Goal: Navigation & Orientation: Find specific page/section

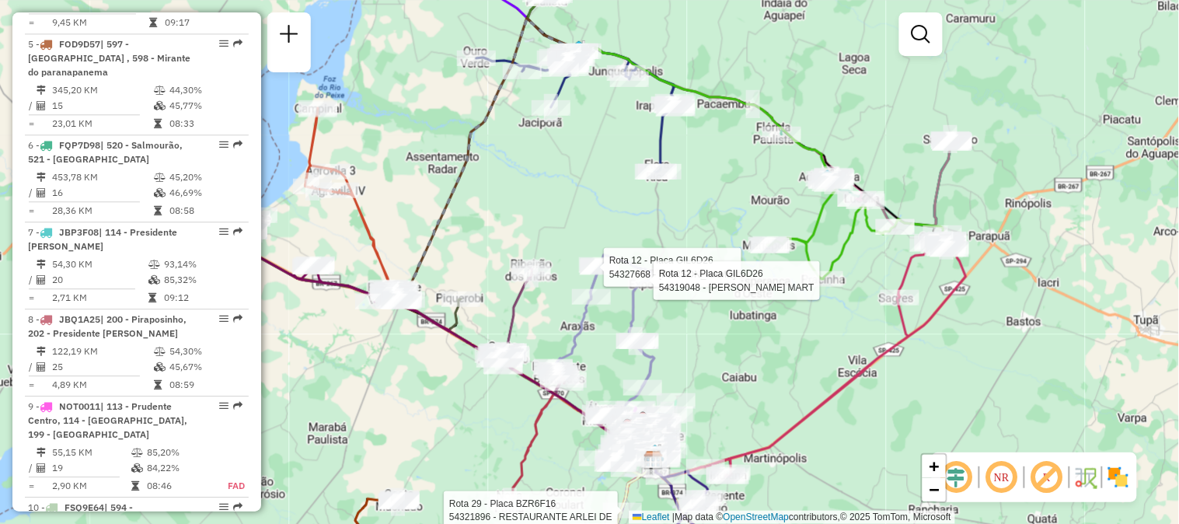
scroll to position [2846, 0]
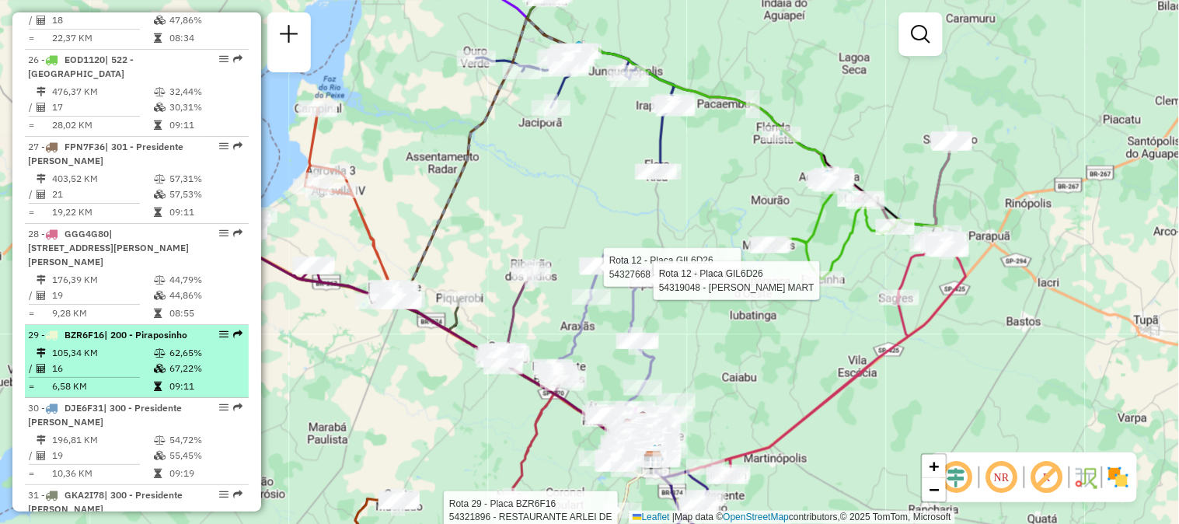
click at [161, 328] on div "29 - BZR6F16 | 200 - Piraposinho" at bounding box center [110, 335] width 165 height 14
select select "**********"
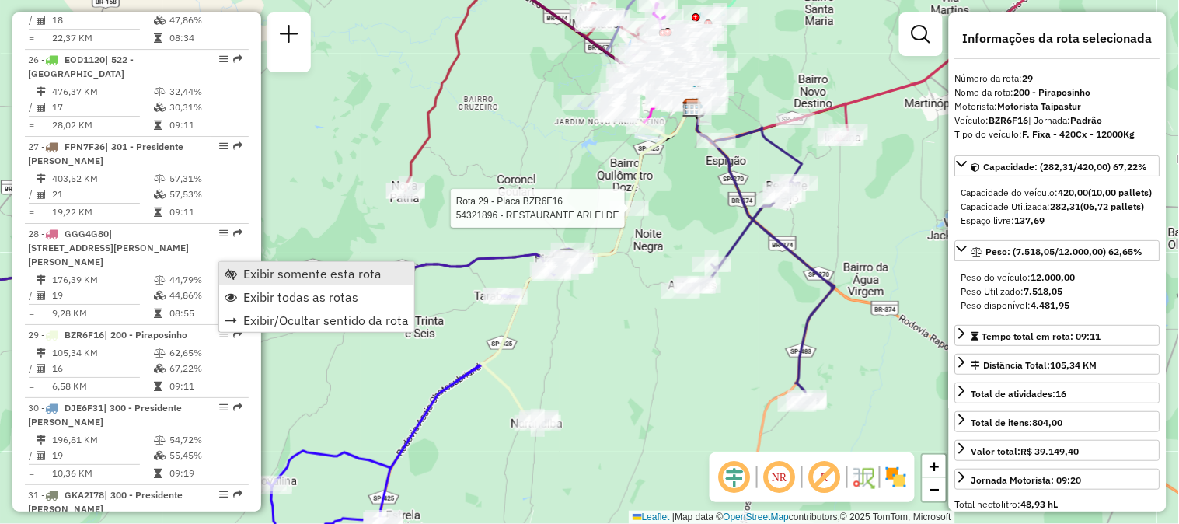
click at [251, 275] on span "Exibir somente esta rota" at bounding box center [312, 273] width 138 height 12
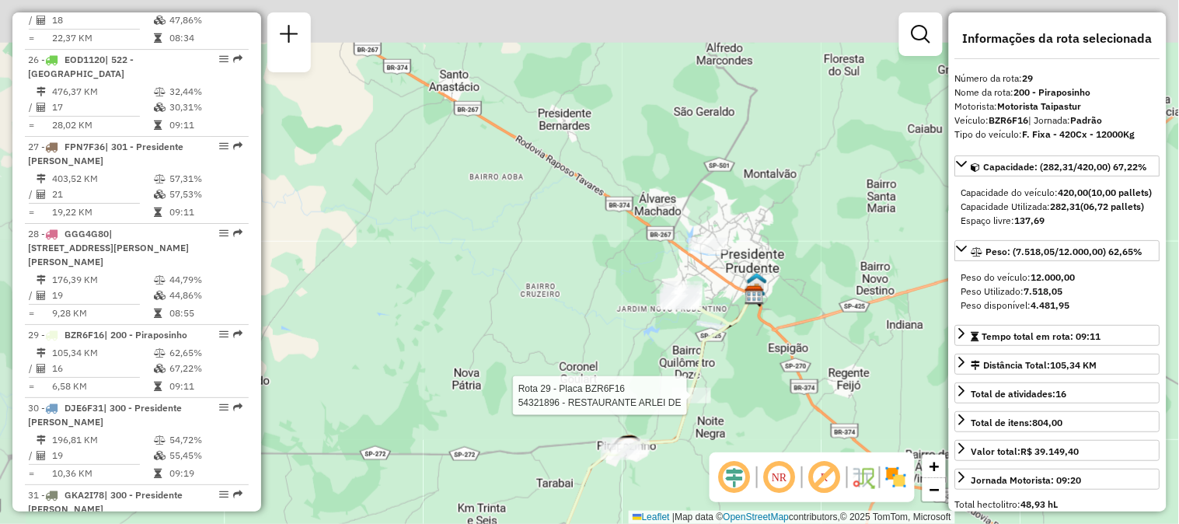
drag, startPoint x: 740, startPoint y: 286, endPoint x: 773, endPoint y: 416, distance: 134.0
click at [773, 416] on div "Rota 29 - Placa BZR6F16 54321896 - RESTAURANTE ARLEI DE Janela de atendimento G…" at bounding box center [589, 262] width 1179 height 524
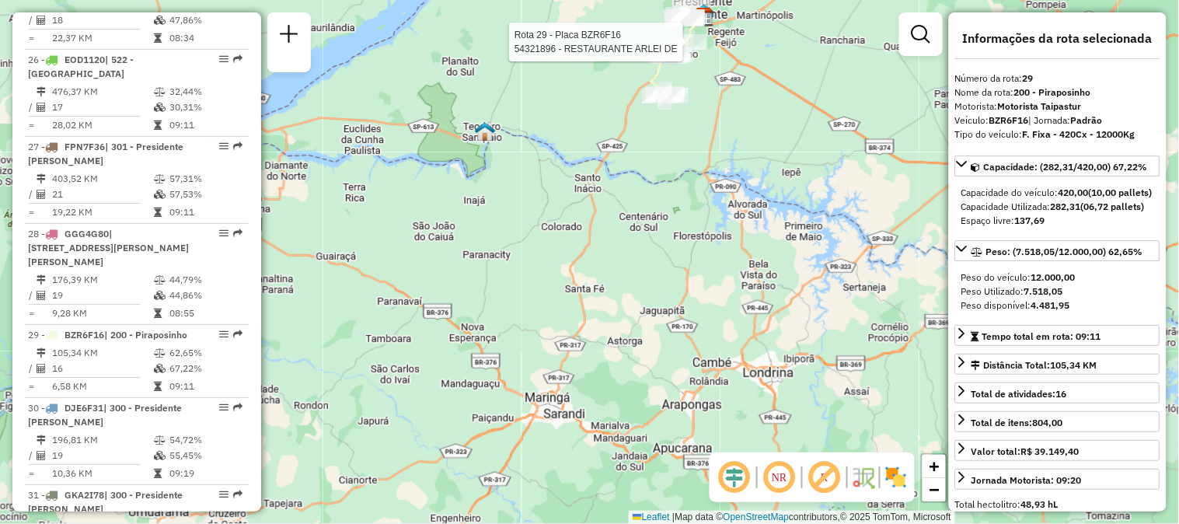
drag, startPoint x: 635, startPoint y: 378, endPoint x: 687, endPoint y: 131, distance: 252.5
click at [687, 131] on div "Rota 29 - Placa BZR6F16 54321896 - RESTAURANTE ARLEI DE Janela de atendimento G…" at bounding box center [589, 262] width 1179 height 524
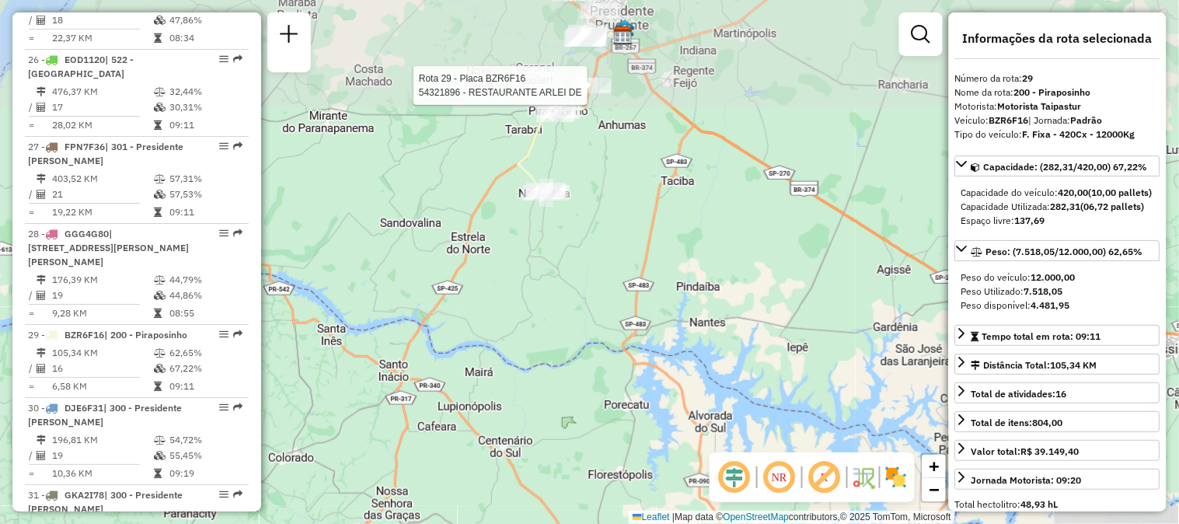
drag, startPoint x: 640, startPoint y: 172, endPoint x: 549, endPoint y: 293, distance: 151.5
click at [549, 293] on div "Rota 29 - Placa BZR6F16 54321896 - RESTAURANTE ARLEI DE Janela de atendimento G…" at bounding box center [589, 262] width 1179 height 524
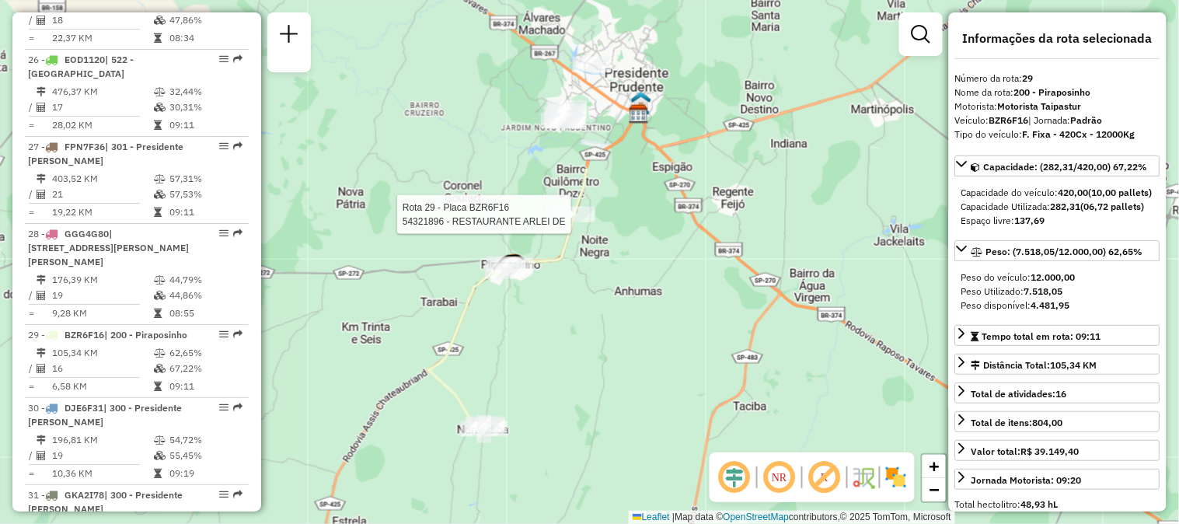
drag, startPoint x: 630, startPoint y: 173, endPoint x: 596, endPoint y: 393, distance: 222.6
click at [596, 393] on div "Rota 29 - Placa BZR6F16 54321896 - RESTAURANTE ARLEI DE Janela de atendimento G…" at bounding box center [589, 262] width 1179 height 524
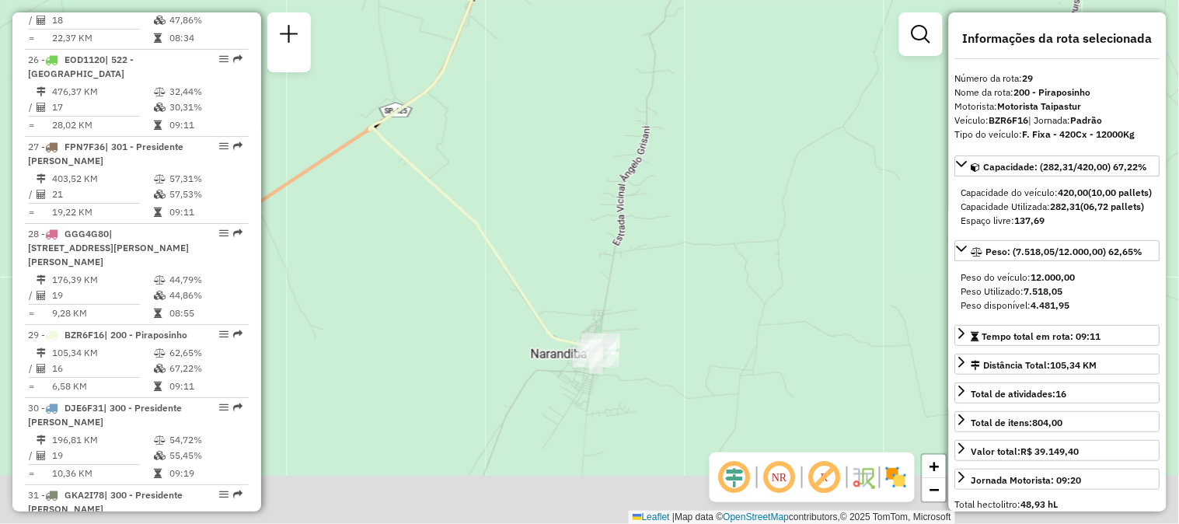
drag, startPoint x: 625, startPoint y: 374, endPoint x: 640, endPoint y: 256, distance: 118.3
click at [640, 256] on div "Rota 29 - Placa BZR6F16 54321896 - RESTAURANTE ARLEI DE Janela de atendimento G…" at bounding box center [589, 262] width 1179 height 524
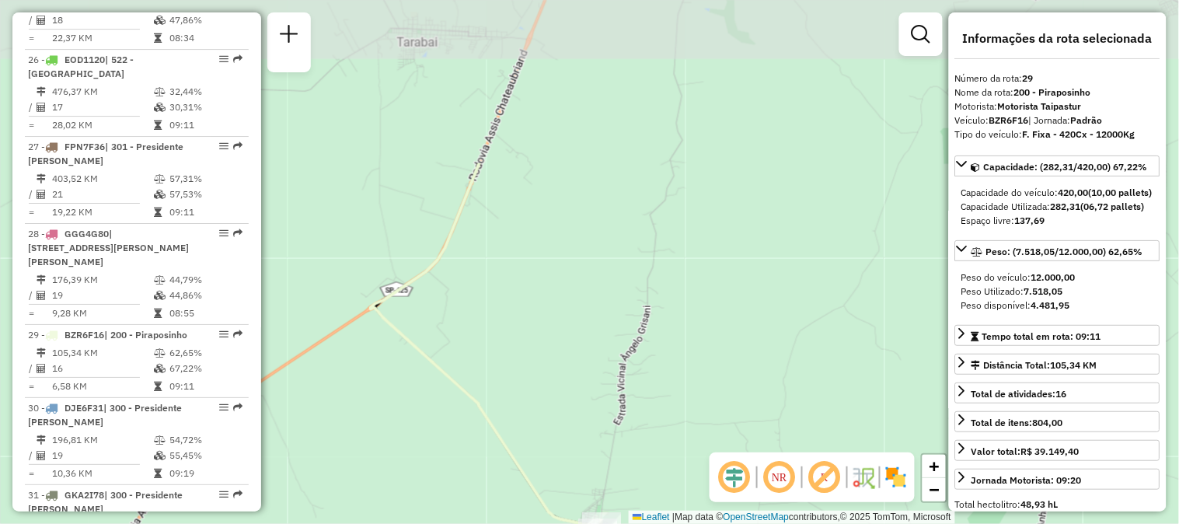
drag, startPoint x: 524, startPoint y: 274, endPoint x: 528, endPoint y: 452, distance: 178.8
click at [528, 452] on div "Rota 29 - Placa BZR6F16 54321896 - RESTAURANTE ARLEI DE Janela de atendimento G…" at bounding box center [589, 262] width 1179 height 524
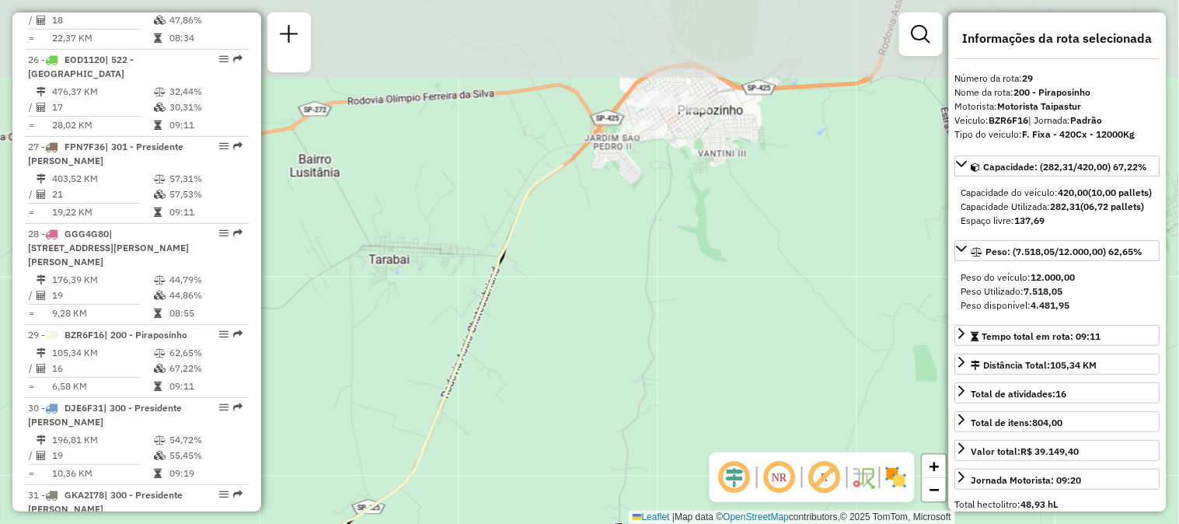
drag, startPoint x: 578, startPoint y: 275, endPoint x: 550, endPoint y: 466, distance: 193.2
click at [550, 466] on div "Rota 29 - Placa BZR6F16 54321896 - RESTAURANTE ARLEI DE Janela de atendimento G…" at bounding box center [589, 262] width 1179 height 524
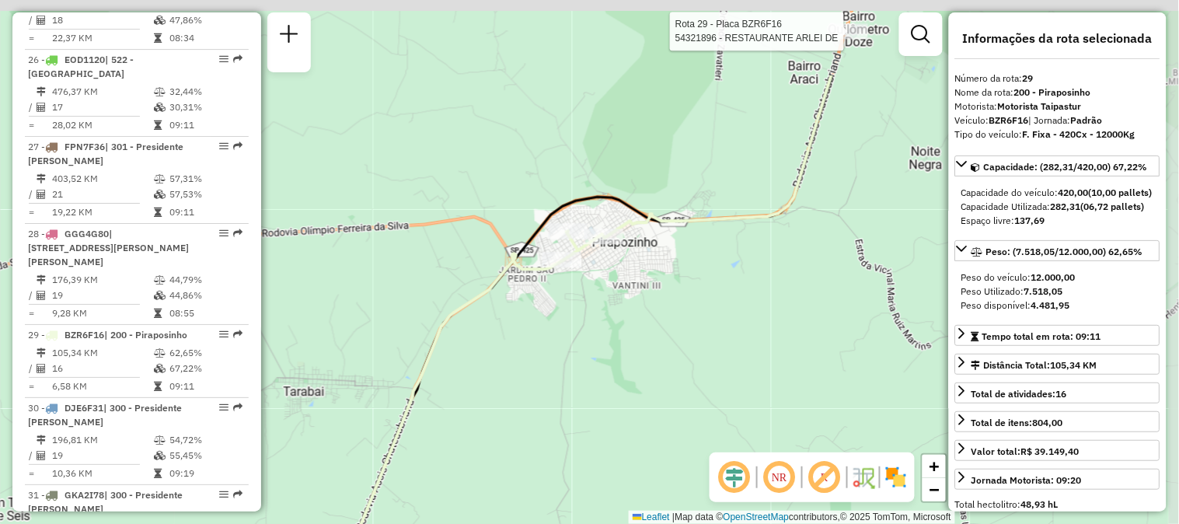
drag, startPoint x: 623, startPoint y: 251, endPoint x: 541, endPoint y: 368, distance: 143.4
click at [538, 375] on div "Rota 29 - Placa BZR6F16 54321896 - RESTAURANTE ARLEI DE Janela de atendimento G…" at bounding box center [589, 262] width 1179 height 524
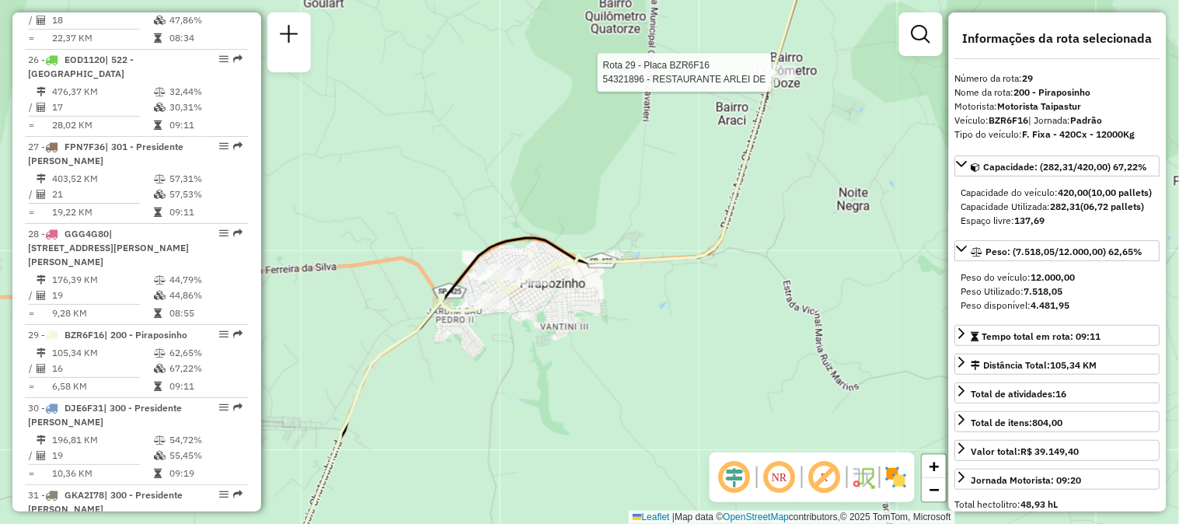
drag, startPoint x: 565, startPoint y: 322, endPoint x: 468, endPoint y: 385, distance: 116.2
click at [468, 385] on div "Rota 29 - Placa BZR6F16 54321896 - RESTAURANTE ARLEI DE Janela de atendimento G…" at bounding box center [589, 262] width 1179 height 524
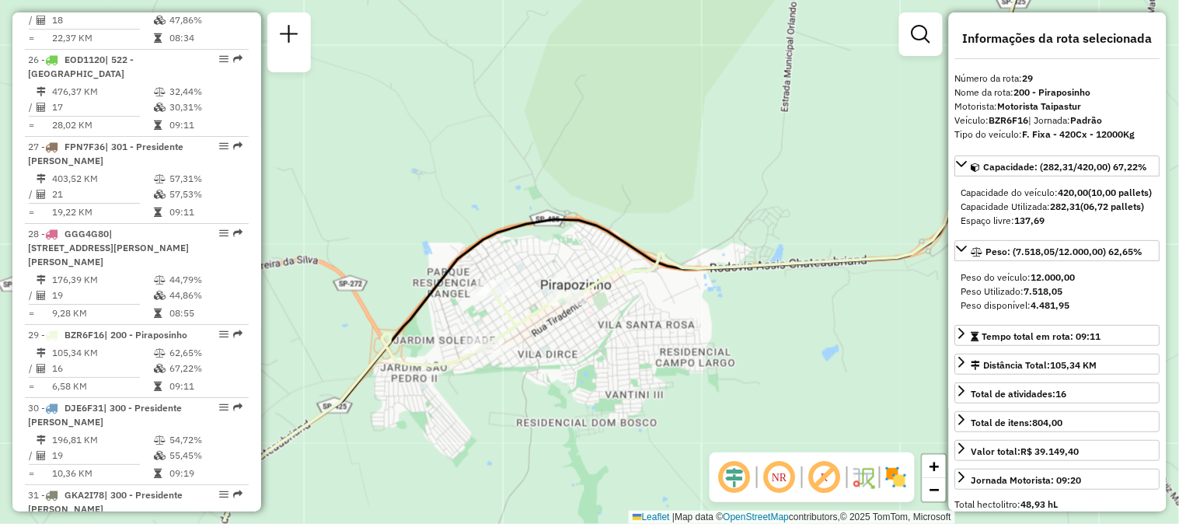
drag, startPoint x: 535, startPoint y: 312, endPoint x: 563, endPoint y: 268, distance: 52.4
click at [563, 268] on div "Rota 29 - Placa BZR6F16 54321896 - RESTAURANTE ARLEI DE Janela de atendimento G…" at bounding box center [589, 262] width 1179 height 524
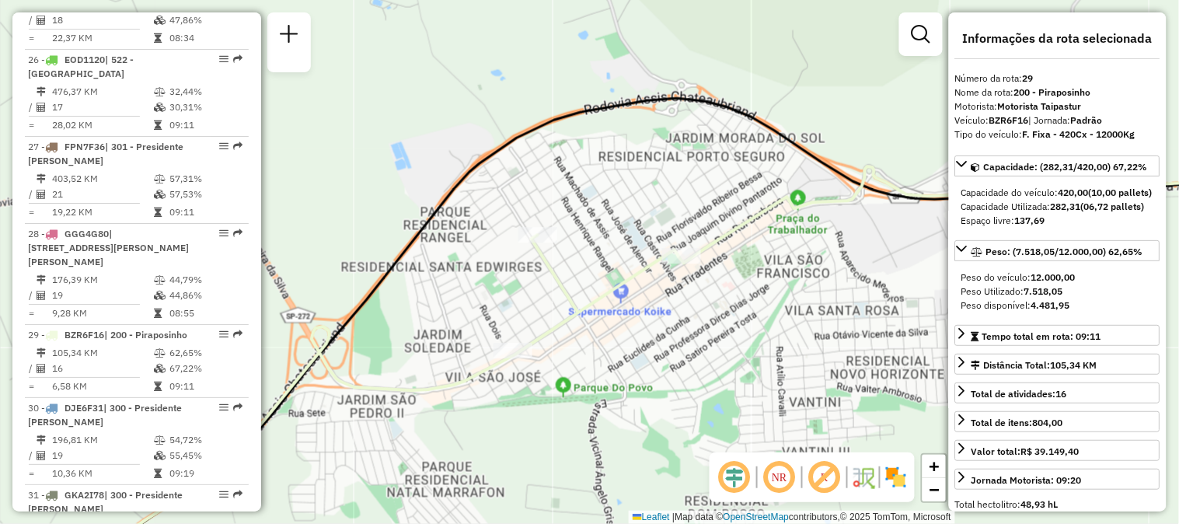
drag, startPoint x: 495, startPoint y: 352, endPoint x: 503, endPoint y: 395, distance: 43.4
click at [503, 395] on div "Rota 29 - Placa BZR6F16 54321896 - RESTAURANTE ARLEI DE Janela de atendimento G…" at bounding box center [589, 262] width 1179 height 524
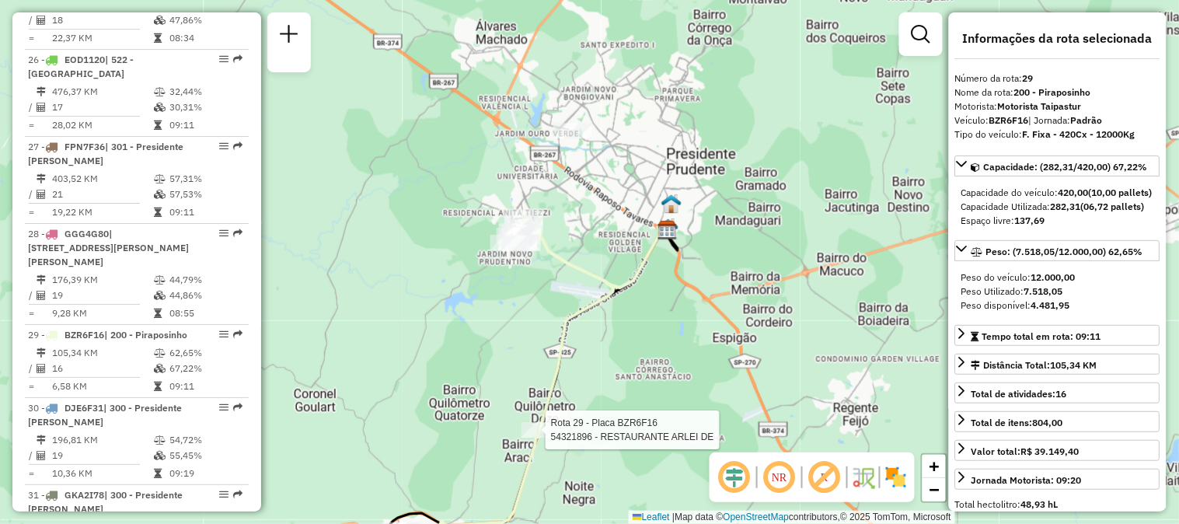
drag, startPoint x: 514, startPoint y: 266, endPoint x: 497, endPoint y: 303, distance: 41.0
click at [497, 303] on div "Rota 29 - Placa BZR6F16 54321896 - RESTAURANTE ARLEI DE Janela de atendimento G…" at bounding box center [589, 262] width 1179 height 524
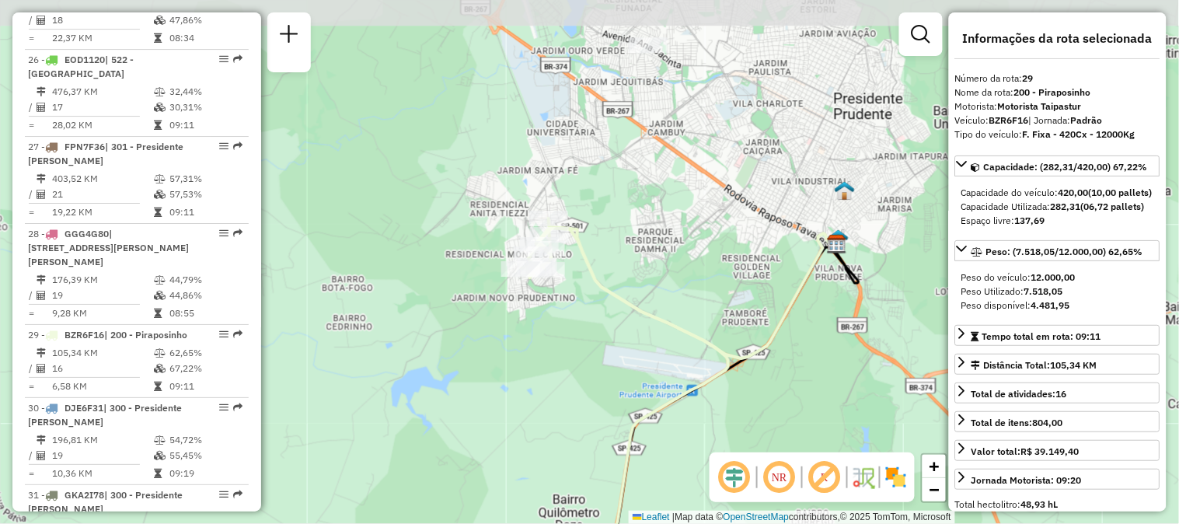
drag, startPoint x: 509, startPoint y: 277, endPoint x: 509, endPoint y: 350, distance: 73.8
click at [509, 350] on div "Rota 29 - Placa BZR6F16 54321896 - RESTAURANTE ARLEI DE Janela de atendimento G…" at bounding box center [589, 262] width 1179 height 524
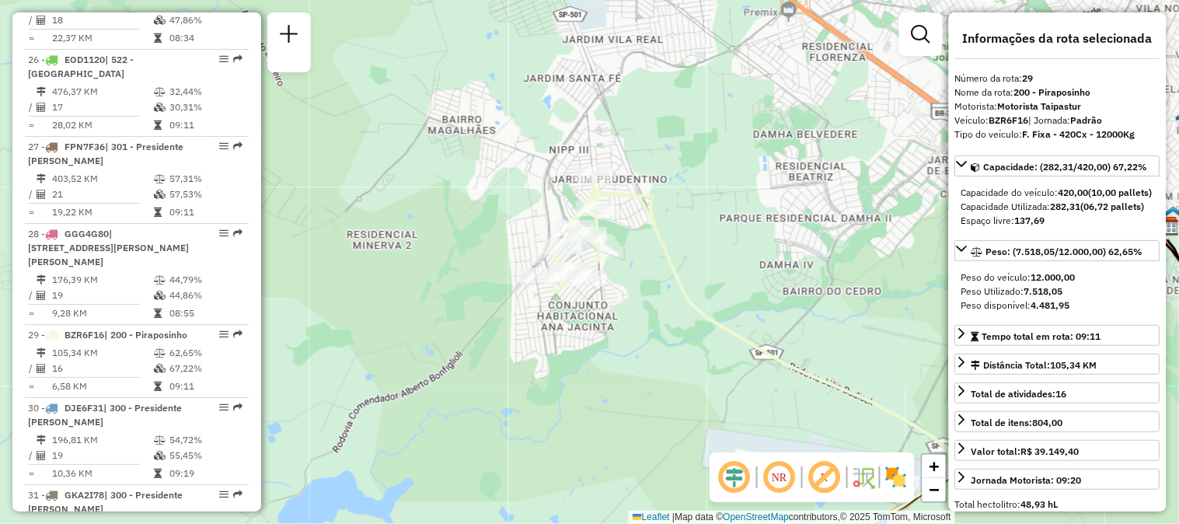
drag, startPoint x: 519, startPoint y: 304, endPoint x: 522, endPoint y: 358, distance: 54.5
click at [522, 358] on div "Rota 29 - Placa BZR6F16 54321896 - RESTAURANTE ARLEI DE Janela de atendimento G…" at bounding box center [589, 262] width 1179 height 524
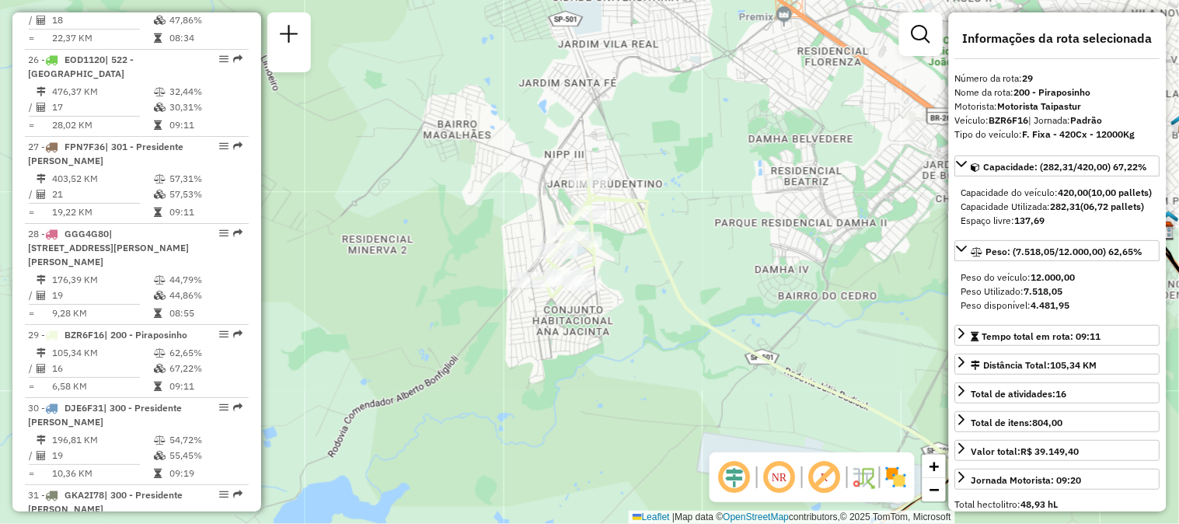
drag, startPoint x: 583, startPoint y: 334, endPoint x: 556, endPoint y: 369, distance: 44.3
click at [556, 369] on div "Rota 29 - Placa BZR6F16 54321896 - RESTAURANTE ARLEI DE Janela de atendimento G…" at bounding box center [589, 262] width 1179 height 524
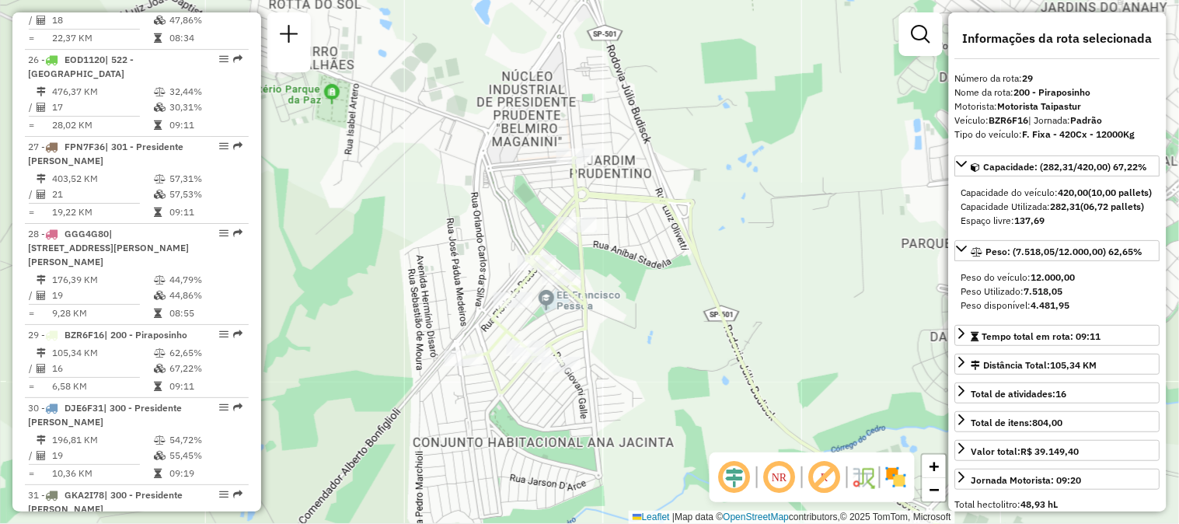
drag, startPoint x: 661, startPoint y: 282, endPoint x: 654, endPoint y: 383, distance: 101.3
click at [654, 383] on div "Rota 29 - Placa BZR6F16 54321896 - RESTAURANTE ARLEI DE Janela de atendimento G…" at bounding box center [589, 262] width 1179 height 524
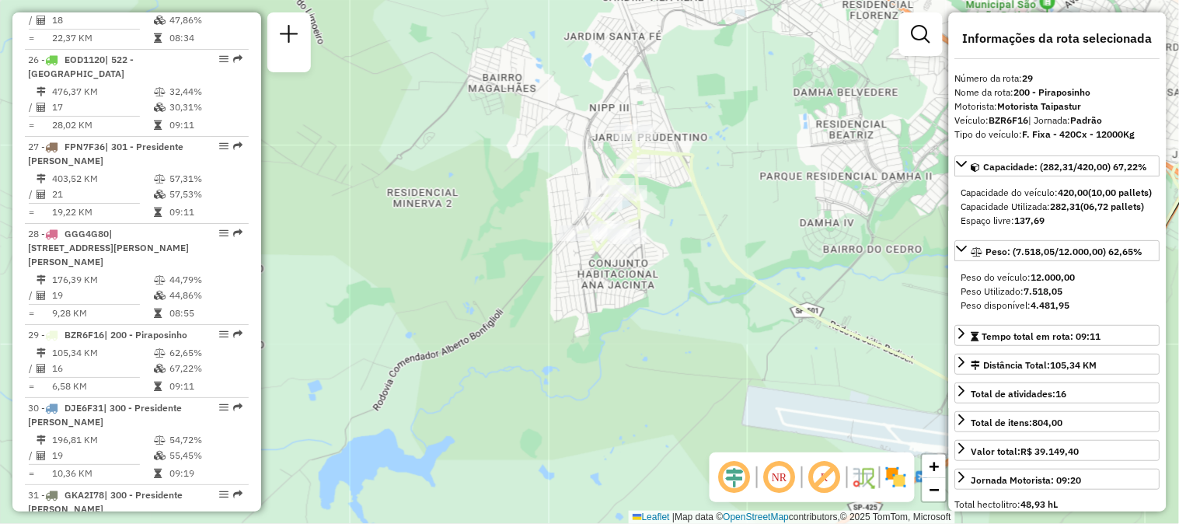
drag, startPoint x: 634, startPoint y: 381, endPoint x: 665, endPoint y: 197, distance: 186.8
click at [665, 197] on div "Rota 29 - Placa BZR6F16 54321896 - RESTAURANTE ARLEI DE Janela de atendimento G…" at bounding box center [589, 262] width 1179 height 524
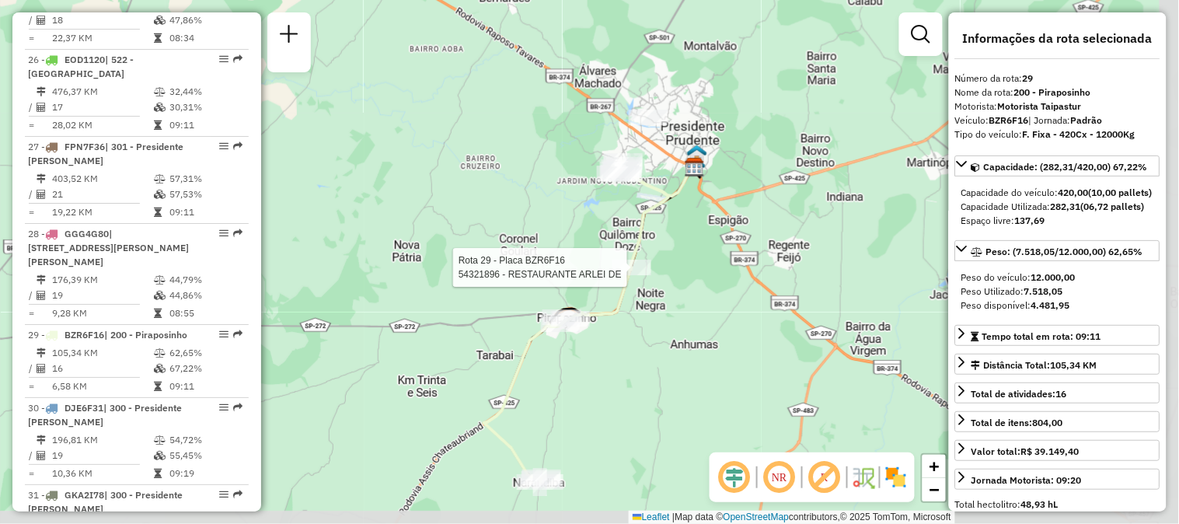
drag, startPoint x: 740, startPoint y: 312, endPoint x: 693, endPoint y: 254, distance: 74.0
click at [693, 254] on div "Rota 29 - Placa BZR6F16 54321896 - RESTAURANTE ARLEI DE Janela de atendimento G…" at bounding box center [589, 262] width 1179 height 524
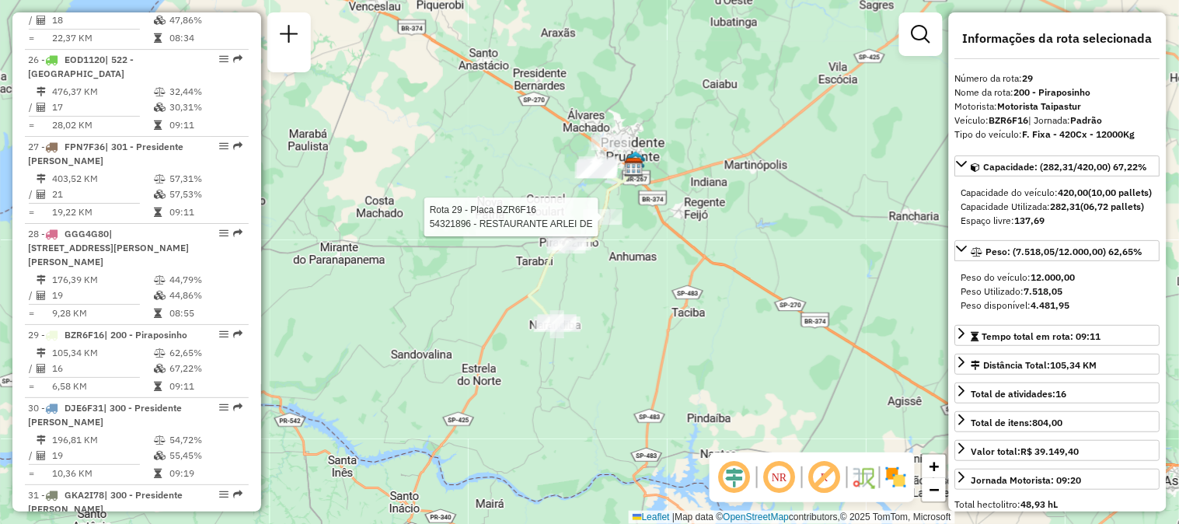
drag, startPoint x: 702, startPoint y: 314, endPoint x: 650, endPoint y: 264, distance: 72.0
click at [650, 264] on div "Rota 29 - Placa BZR6F16 54321896 - RESTAURANTE ARLEI DE Janela de atendimento G…" at bounding box center [589, 262] width 1179 height 524
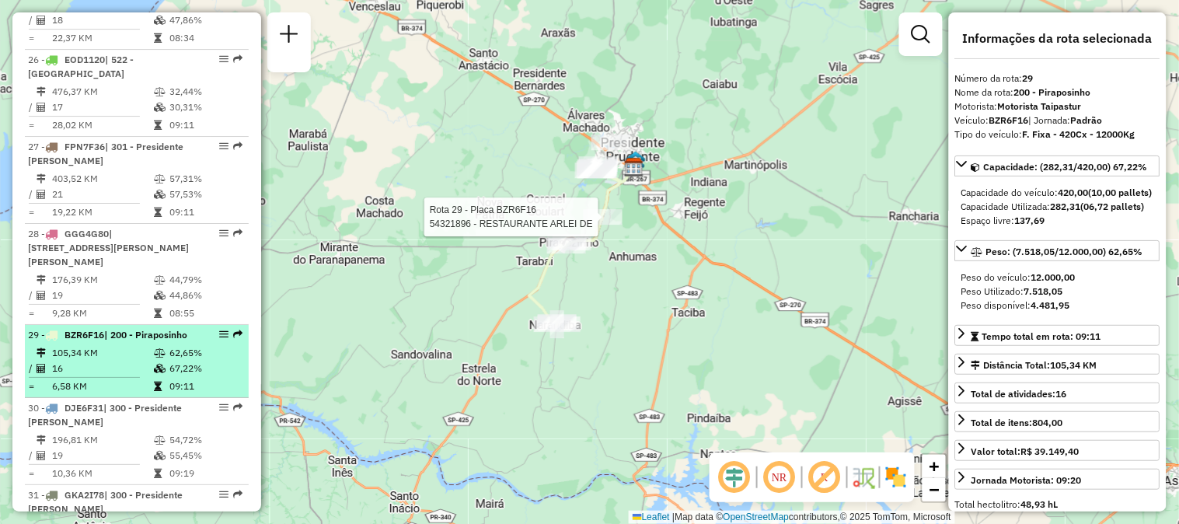
click at [219, 329] on em at bounding box center [223, 333] width 9 height 9
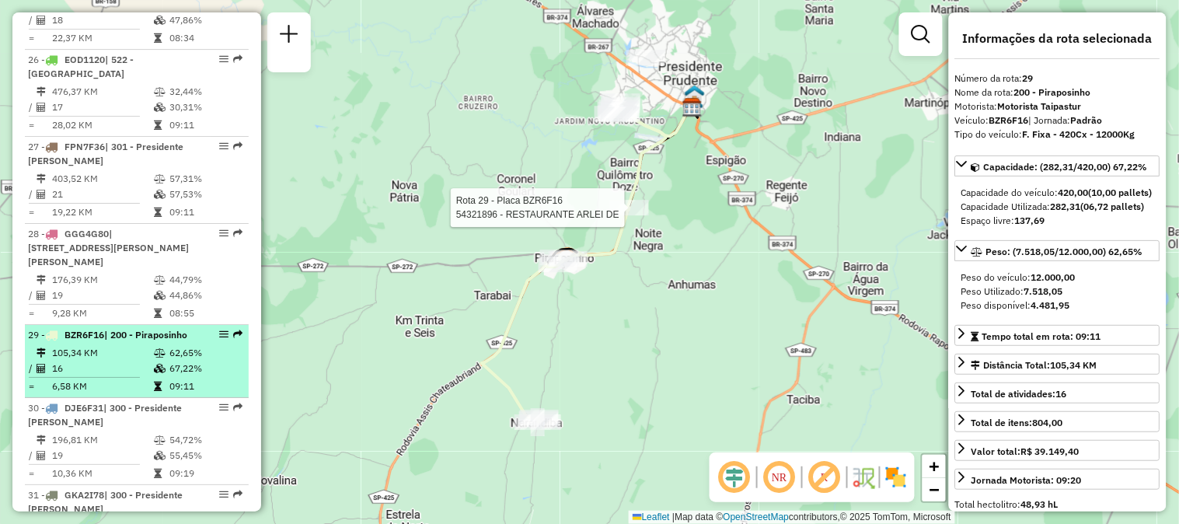
drag, startPoint x: 211, startPoint y: 263, endPoint x: 204, endPoint y: 269, distance: 9.4
click at [204, 328] on div "29 - BZR6F16 | 200 - Piraposinho" at bounding box center [137, 335] width 218 height 14
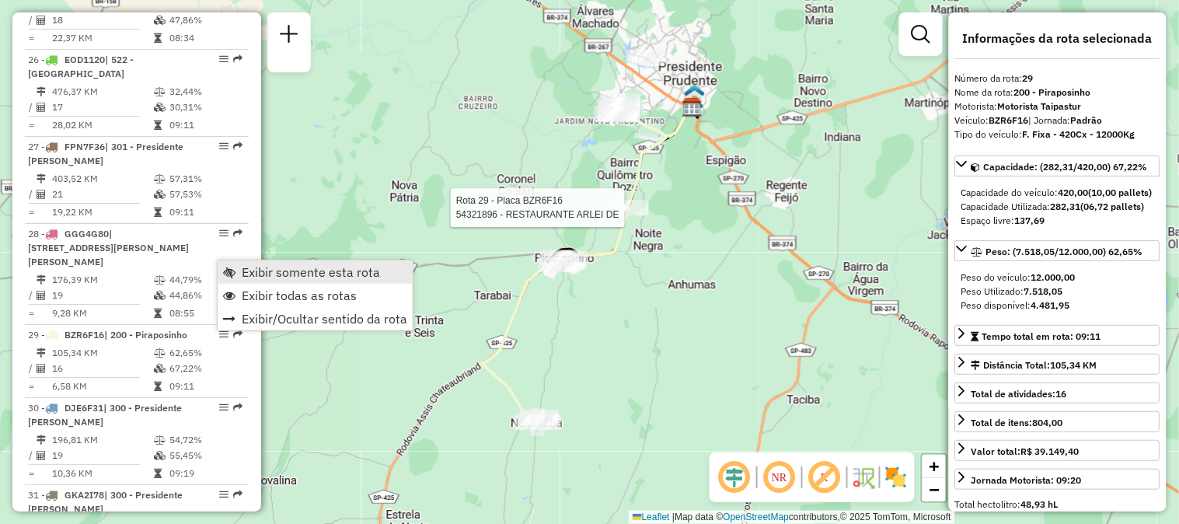
click at [252, 277] on span "Exibir somente esta rota" at bounding box center [311, 272] width 138 height 12
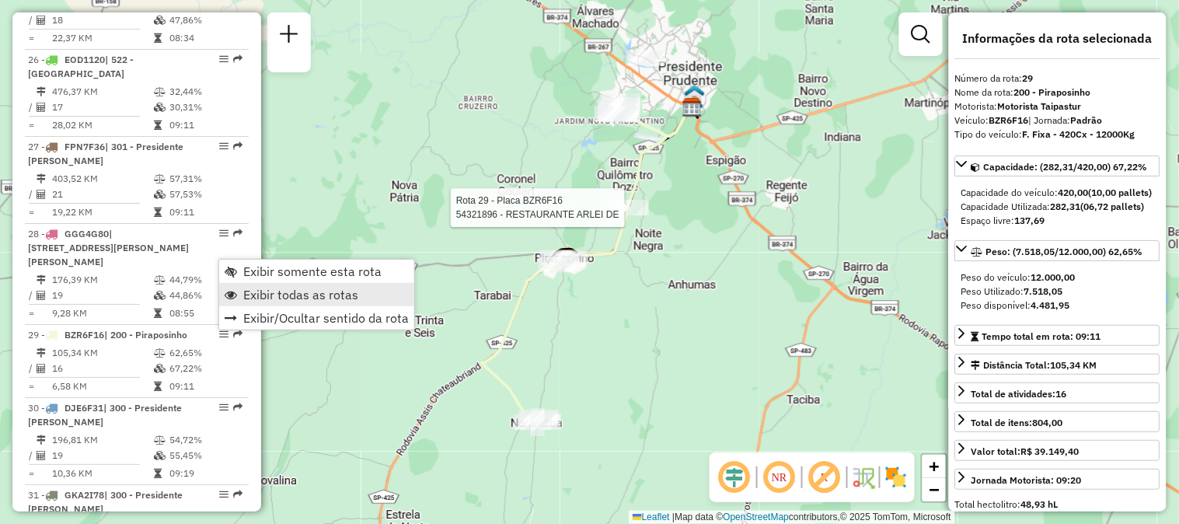
click at [269, 291] on span "Exibir todas as rotas" at bounding box center [300, 294] width 115 height 12
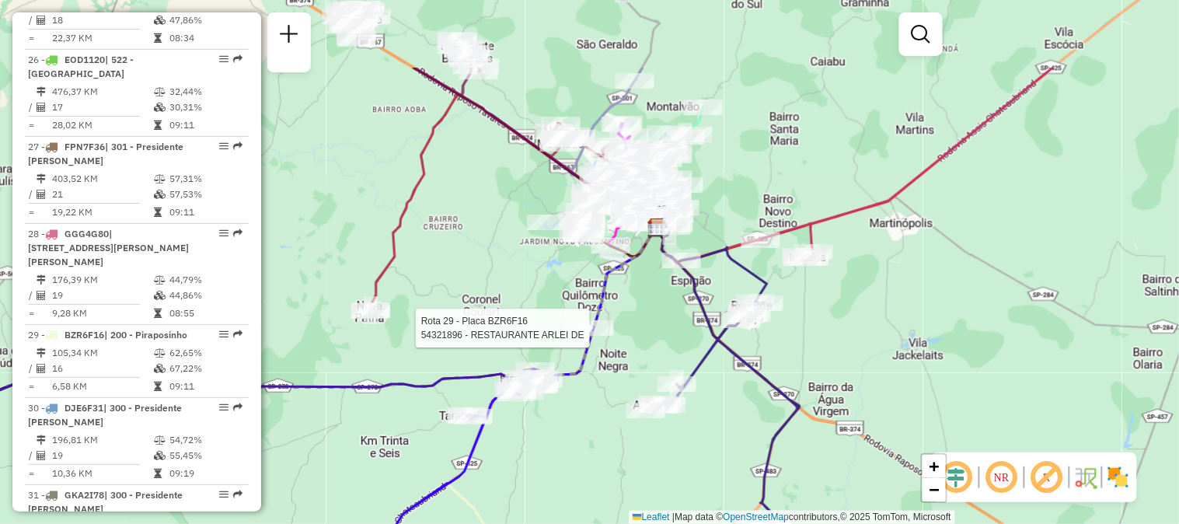
drag, startPoint x: 677, startPoint y: 350, endPoint x: 635, endPoint y: 497, distance: 152.7
click at [635, 497] on div "Rota 29 - Placa BZR6F16 54321896 - RESTAURANTE ARLEI DE Janela de atendimento G…" at bounding box center [589, 262] width 1179 height 524
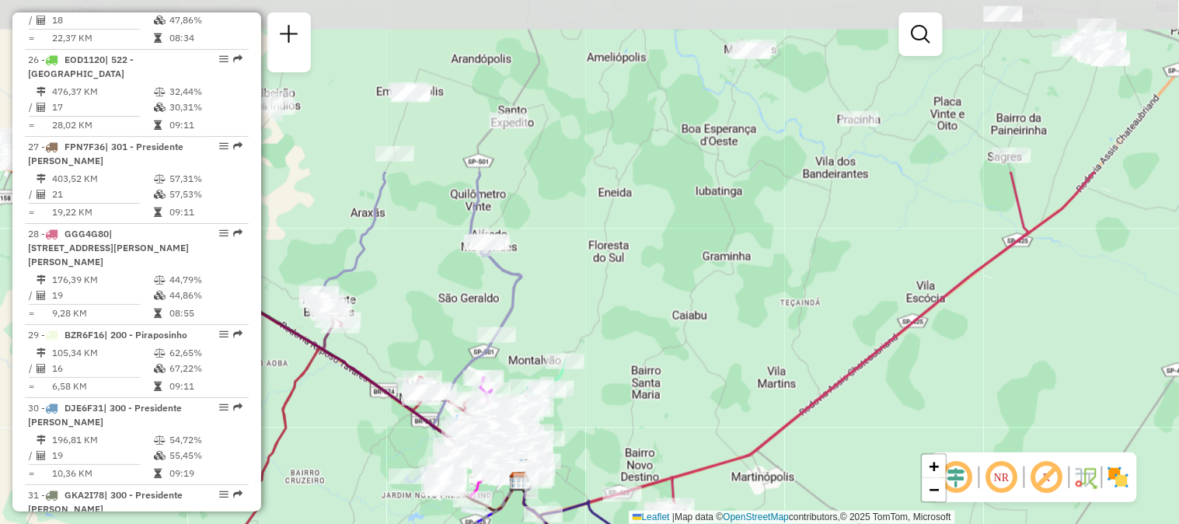
drag, startPoint x: 842, startPoint y: 84, endPoint x: 702, endPoint y: 326, distance: 279.5
click at [702, 326] on div "Rota 29 - Placa BZR6F16 54321896 - RESTAURANTE ARLEI DE Janela de atendimento G…" at bounding box center [589, 262] width 1179 height 524
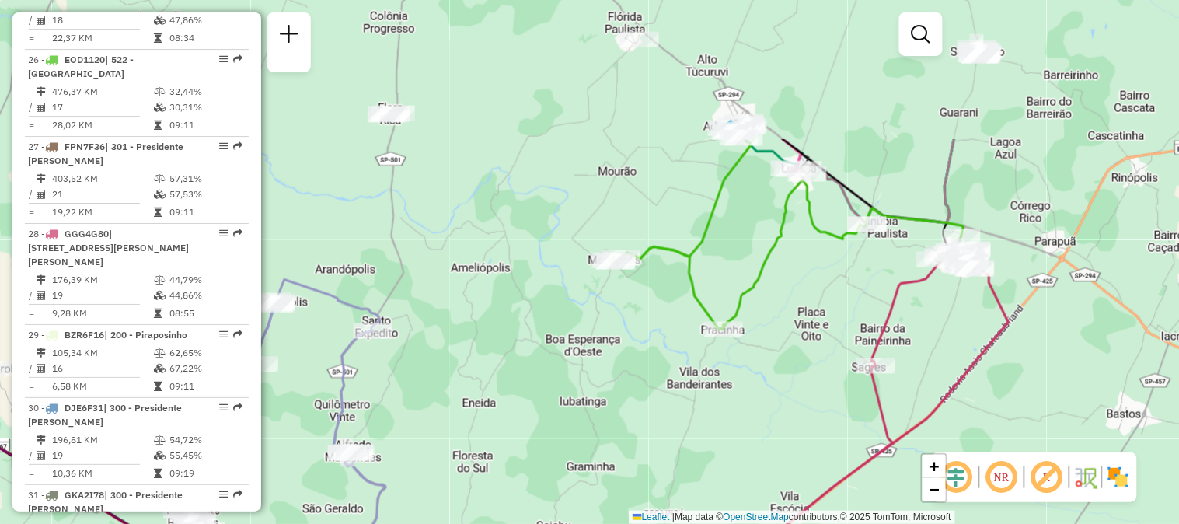
drag, startPoint x: 758, startPoint y: 167, endPoint x: 638, endPoint y: 324, distance: 197.9
click at [638, 324] on div "Rota 29 - Placa BZR6F16 54321896 - RESTAURANTE ARLEI DE Janela de atendimento G…" at bounding box center [589, 262] width 1179 height 524
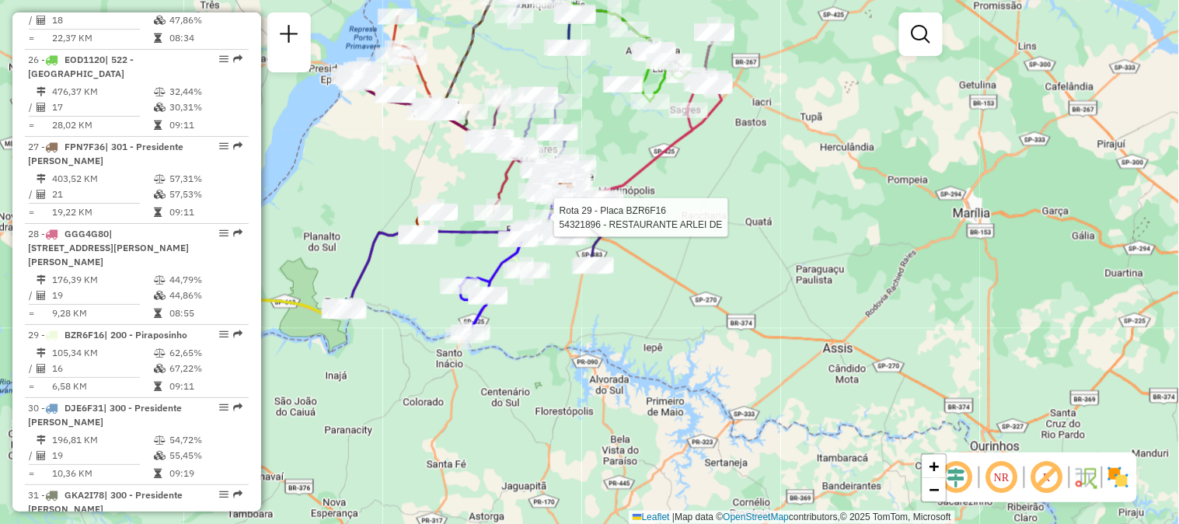
drag, startPoint x: 580, startPoint y: 311, endPoint x: 602, endPoint y: 253, distance: 61.8
click at [619, 169] on div "Rota 29 - Placa BZR6F16 54321896 - RESTAURANTE ARLEI DE Janela de atendimento G…" at bounding box center [589, 262] width 1179 height 524
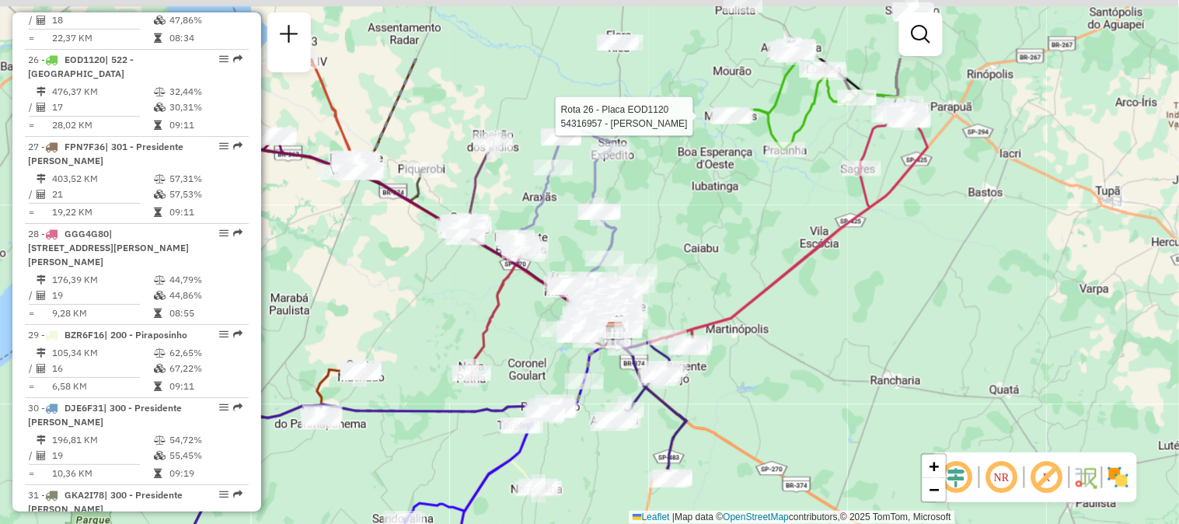
drag, startPoint x: 667, startPoint y: 118, endPoint x: 688, endPoint y: 218, distance: 101.8
click at [690, 221] on div "Rota 26 - Placa EOD1120 54316957 - [PERSON_NAME] de atendimento Grade de atendi…" at bounding box center [589, 262] width 1179 height 524
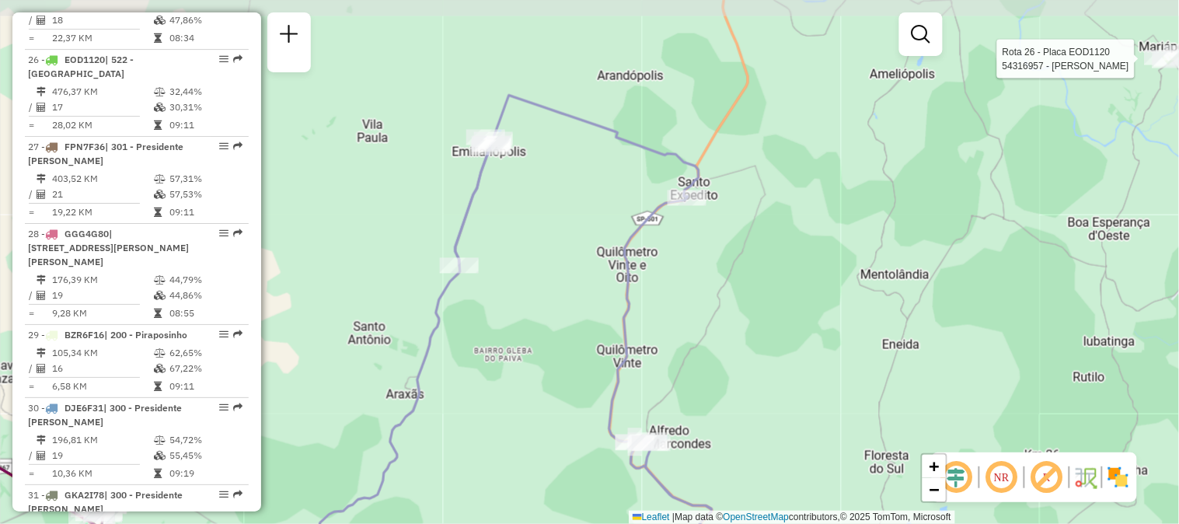
drag, startPoint x: 580, startPoint y: 211, endPoint x: 577, endPoint y: 227, distance: 15.8
click at [585, 246] on div "Rota 26 - Placa EOD1120 54316957 - [PERSON_NAME] de atendimento Grade de atendi…" at bounding box center [589, 262] width 1179 height 524
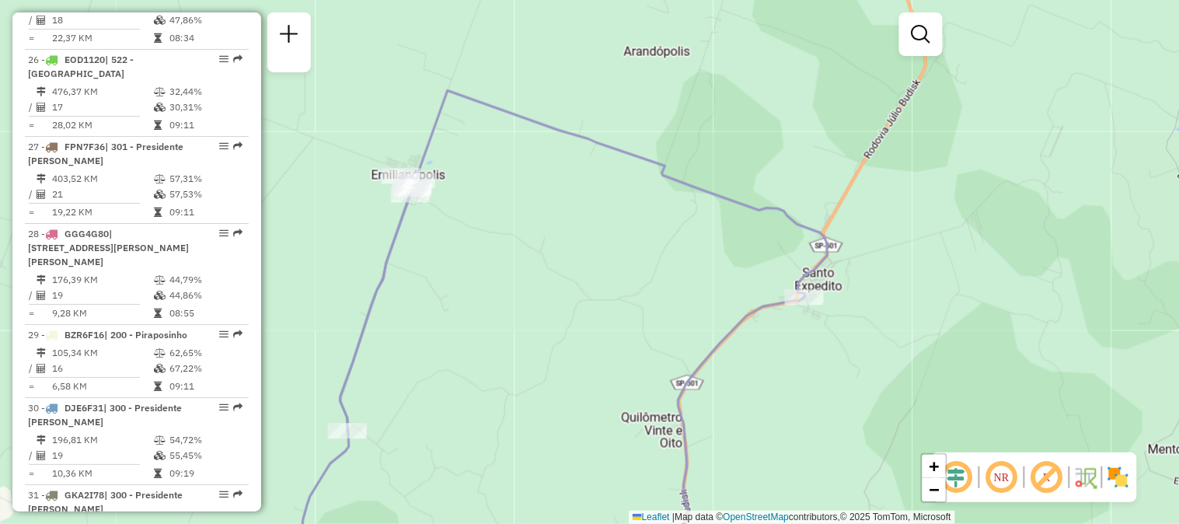
drag, startPoint x: 579, startPoint y: 177, endPoint x: 573, endPoint y: 281, distance: 103.5
click at [575, 281] on div "Rota 26 - Placa EOD1120 54316957 - [PERSON_NAME] de atendimento Grade de atendi…" at bounding box center [589, 262] width 1179 height 524
click at [738, 200] on icon at bounding box center [583, 333] width 487 height 485
select select "**********"
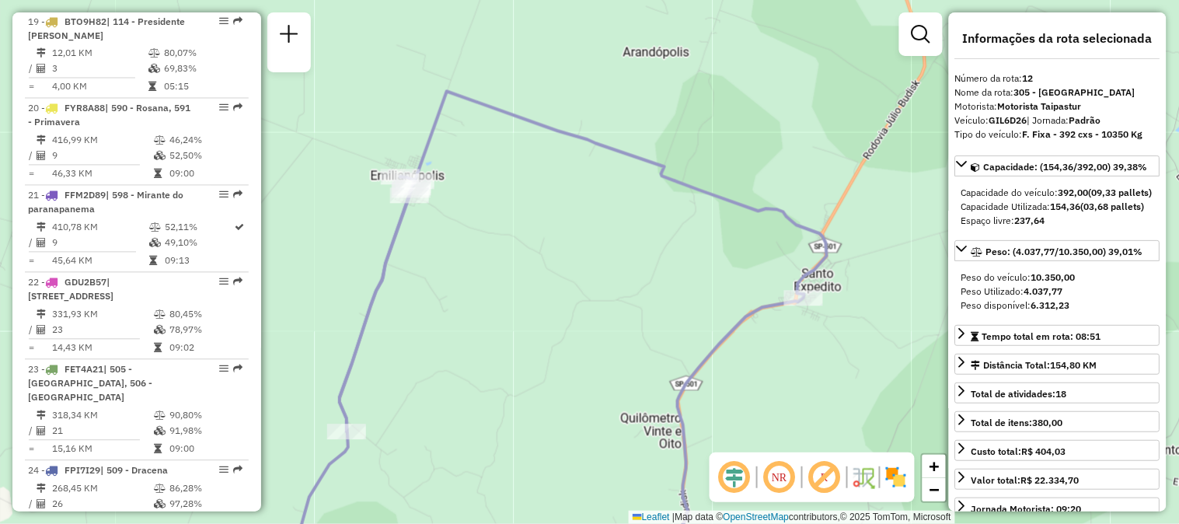
scroll to position [1620, 0]
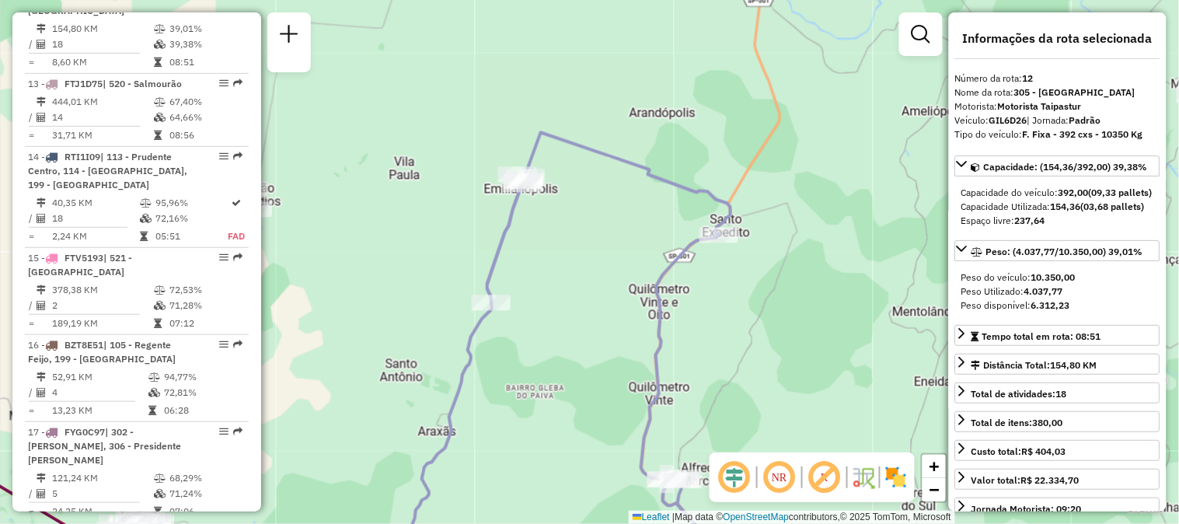
drag, startPoint x: 706, startPoint y: 196, endPoint x: 648, endPoint y: 210, distance: 59.2
click at [648, 210] on div "Janela de atendimento Grade de atendimento Capacidade Transportadoras Veículos …" at bounding box center [589, 262] width 1179 height 524
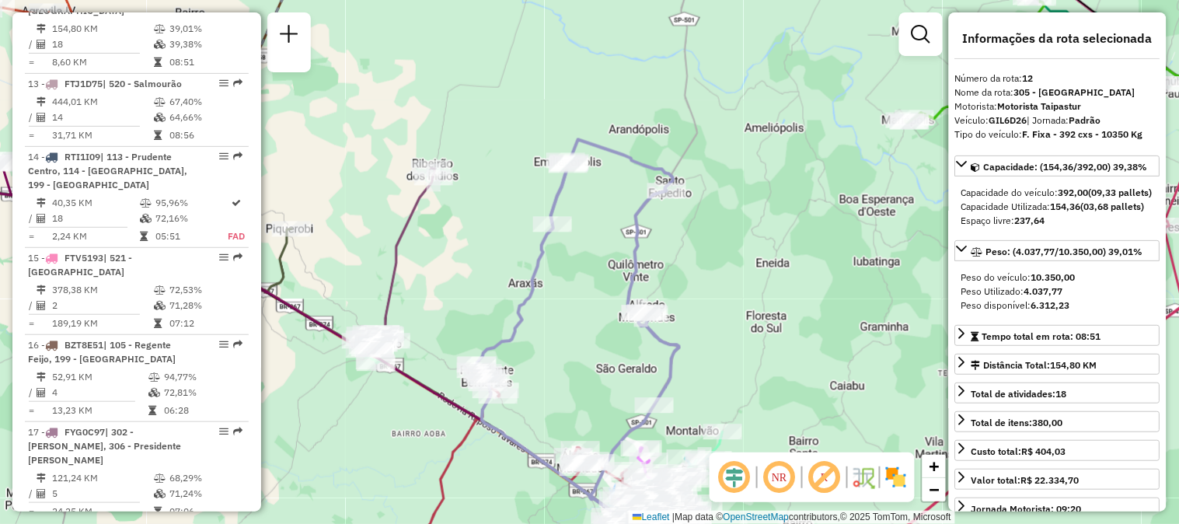
drag, startPoint x: 608, startPoint y: 247, endPoint x: 604, endPoint y: 214, distance: 33.7
click at [604, 214] on div "Janela de atendimento Grade de atendimento Capacidade Transportadoras Veículos …" at bounding box center [589, 262] width 1179 height 524
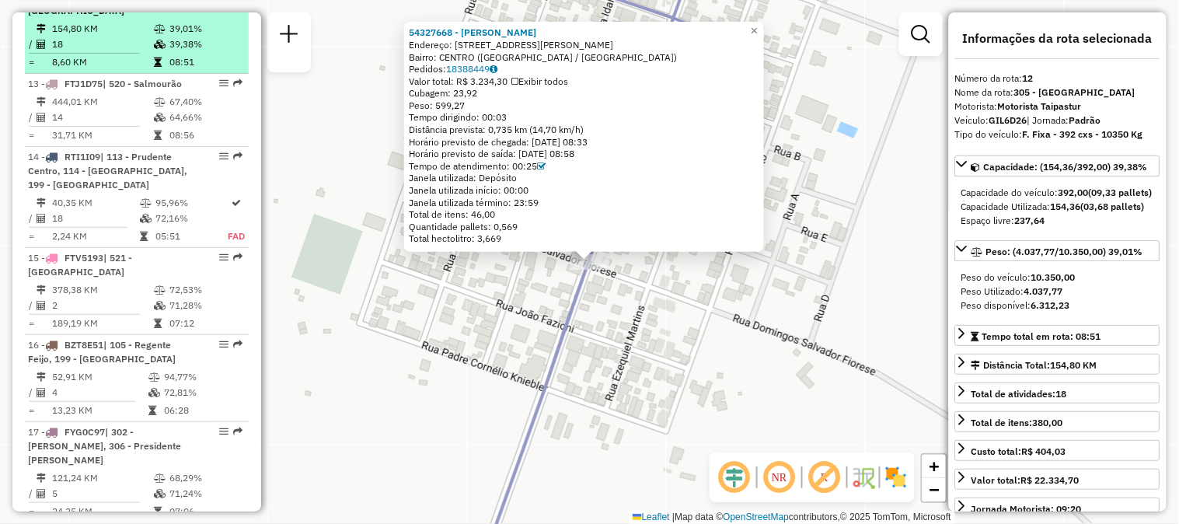
click at [106, 18] on div "12 - GIL6D26 | 305 - [GEOGRAPHIC_DATA]" at bounding box center [110, 4] width 165 height 28
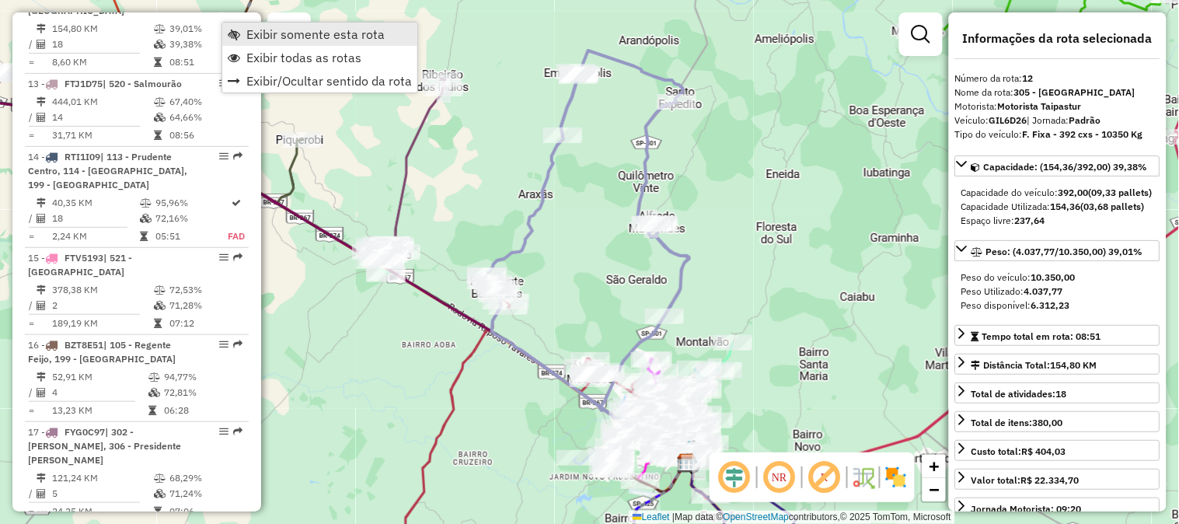
click at [291, 30] on span "Exibir somente esta rota" at bounding box center [315, 34] width 138 height 12
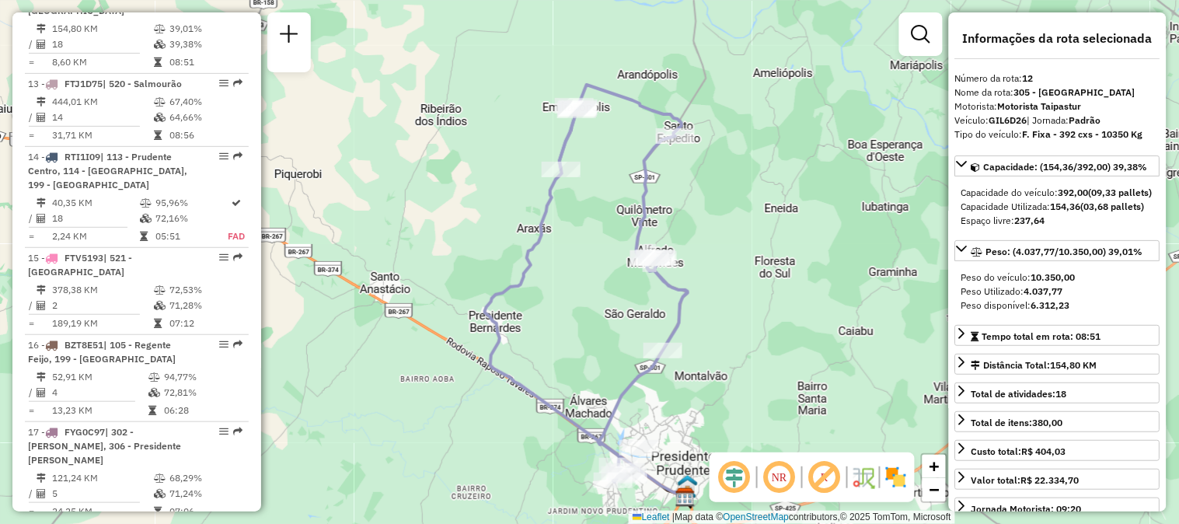
drag, startPoint x: 697, startPoint y: 166, endPoint x: 695, endPoint y: 200, distance: 34.2
click at [695, 200] on div "Janela de atendimento Grade de atendimento Capacidade Transportadoras Veículos …" at bounding box center [589, 262] width 1179 height 524
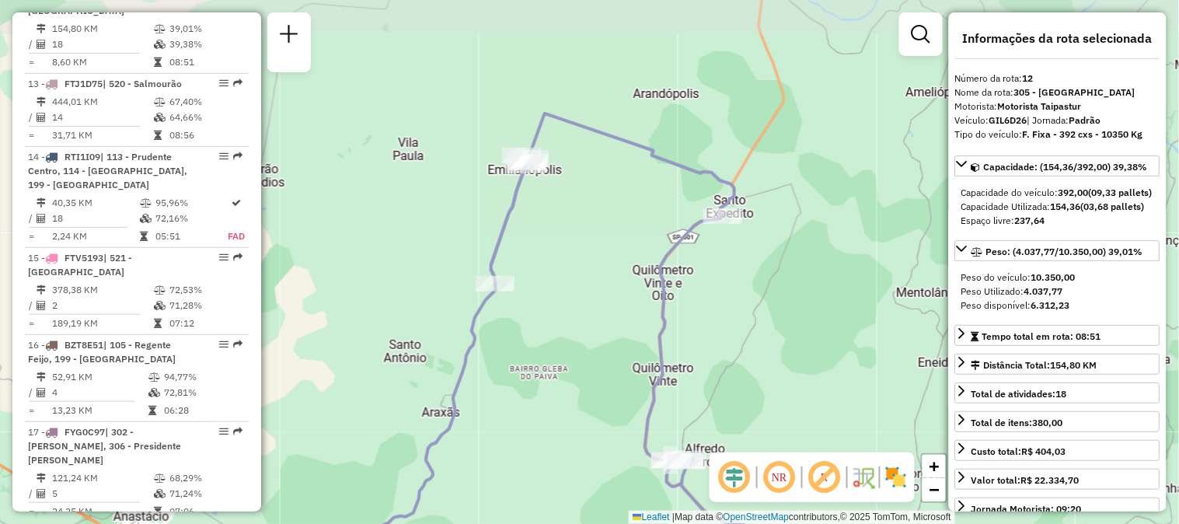
drag, startPoint x: 607, startPoint y: 110, endPoint x: 586, endPoint y: 173, distance: 65.6
click at [586, 173] on div "Janela de atendimento Grade de atendimento Capacidade Transportadoras Veículos …" at bounding box center [589, 262] width 1179 height 524
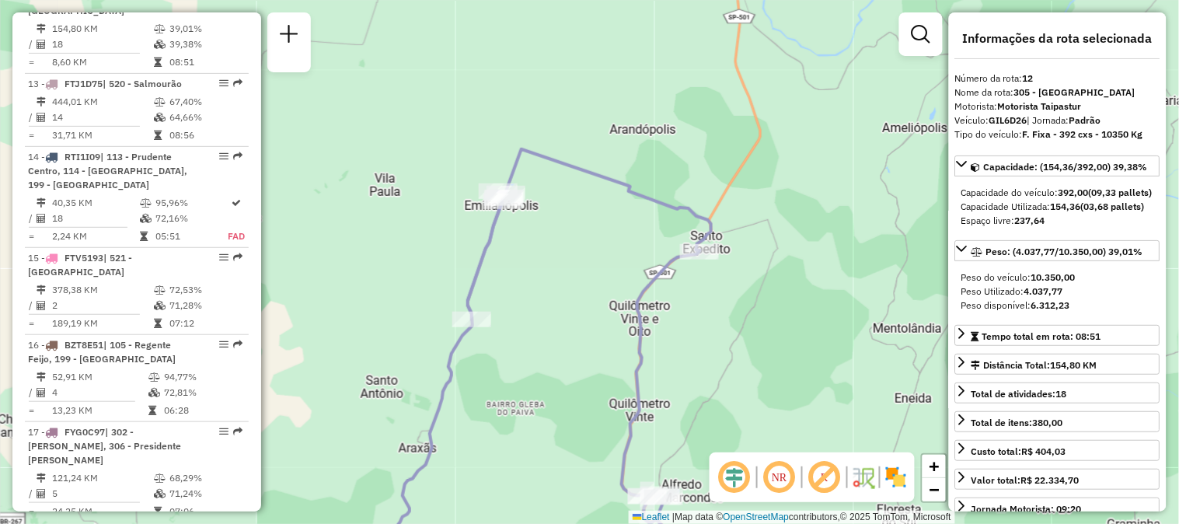
drag, startPoint x: 597, startPoint y: 177, endPoint x: 573, endPoint y: 215, distance: 45.1
click at [573, 215] on div "Janela de atendimento Grade de atendimento Capacidade Transportadoras Veículos …" at bounding box center [589, 262] width 1179 height 524
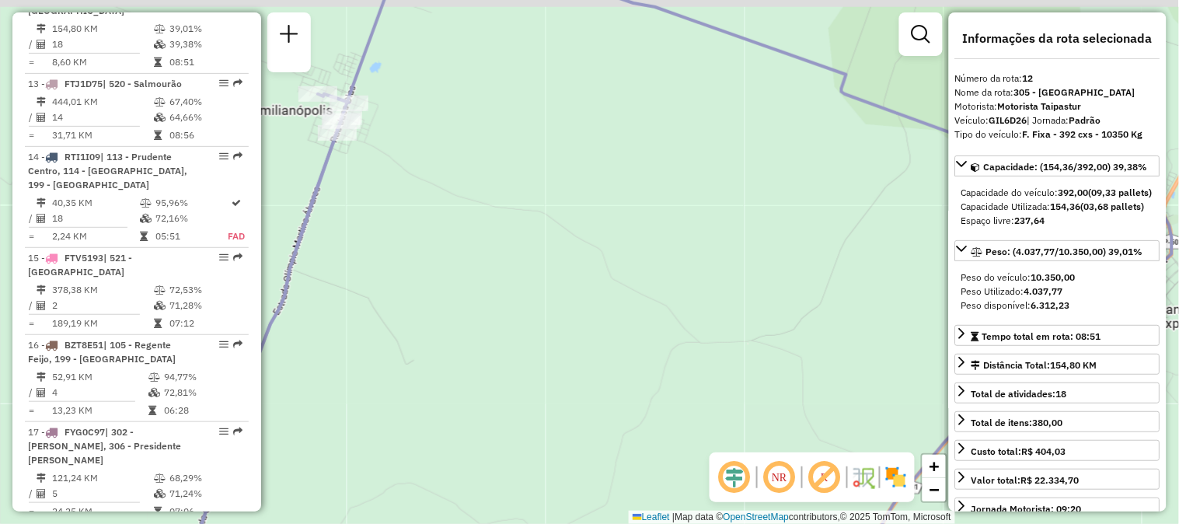
drag, startPoint x: 492, startPoint y: 188, endPoint x: 521, endPoint y: 239, distance: 58.8
click at [521, 239] on div "Janela de atendimento Grade de atendimento Capacidade Transportadoras Veículos …" at bounding box center [589, 262] width 1179 height 524
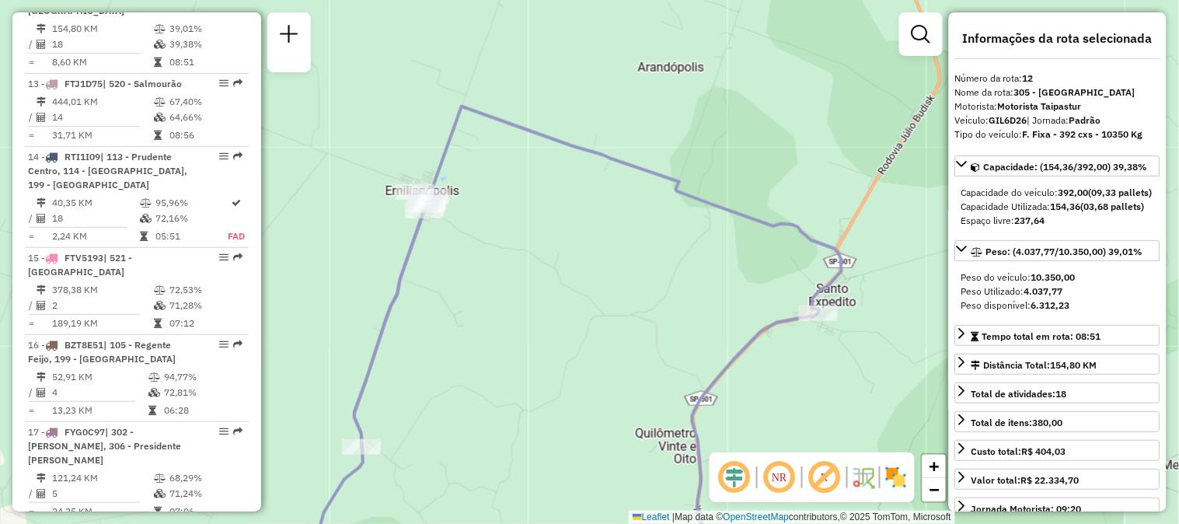
drag, startPoint x: 583, startPoint y: 161, endPoint x: 563, endPoint y: 193, distance: 37.7
click at [563, 193] on div "Janela de atendimento Grade de atendimento Capacidade Transportadoras Veículos …" at bounding box center [589, 262] width 1179 height 524
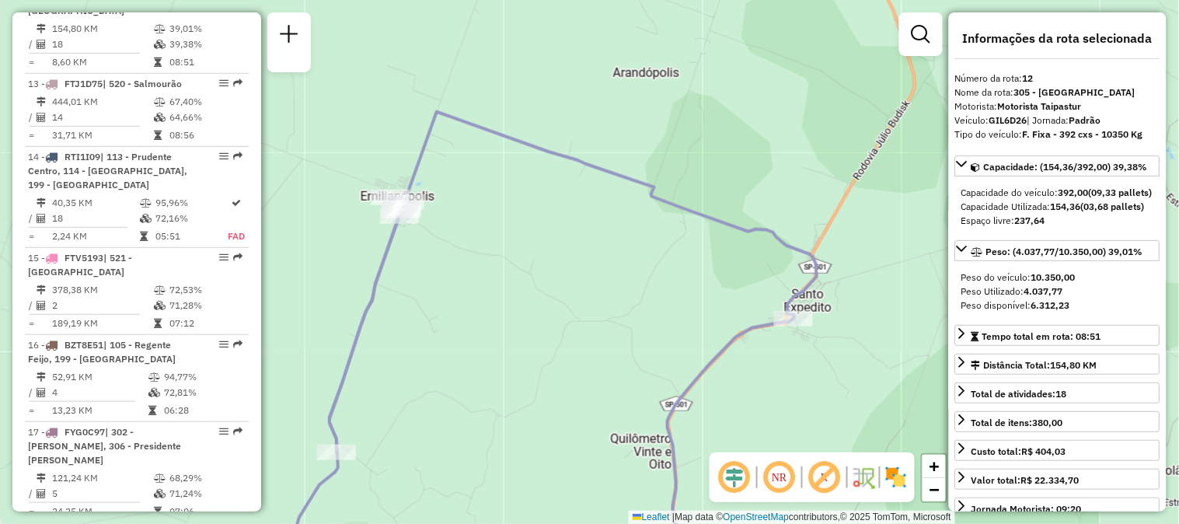
drag, startPoint x: 695, startPoint y: 282, endPoint x: 671, endPoint y: 288, distance: 25.5
click at [671, 288] on div "Janela de atendimento Grade de atendimento Capacidade Transportadoras Veículos …" at bounding box center [589, 262] width 1179 height 524
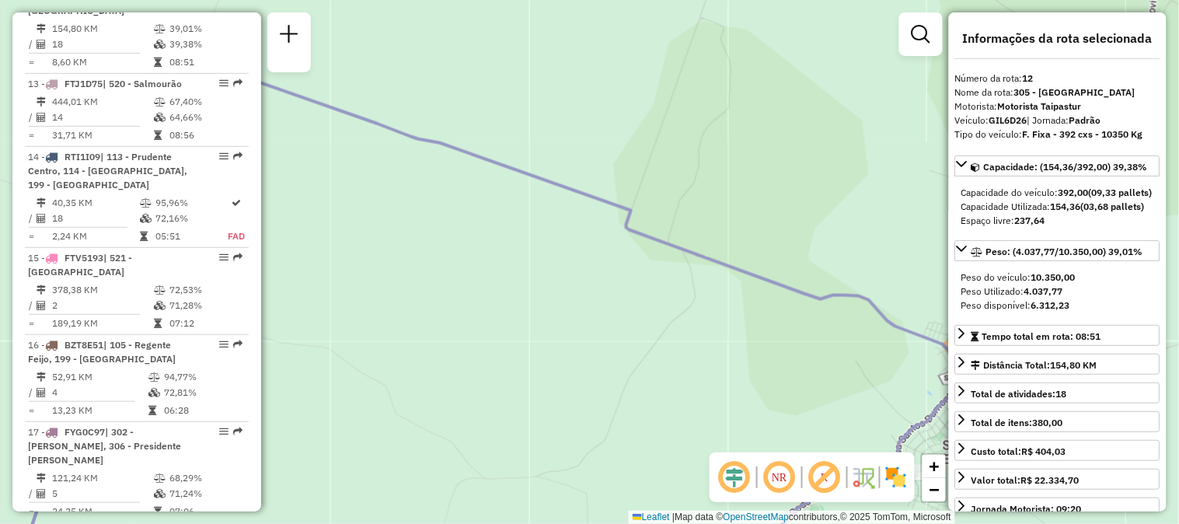
drag, startPoint x: 632, startPoint y: 224, endPoint x: 628, endPoint y: 336, distance: 112.7
click at [628, 336] on div "Janela de atendimento Grade de atendimento Capacidade Transportadoras Veículos …" at bounding box center [589, 262] width 1179 height 524
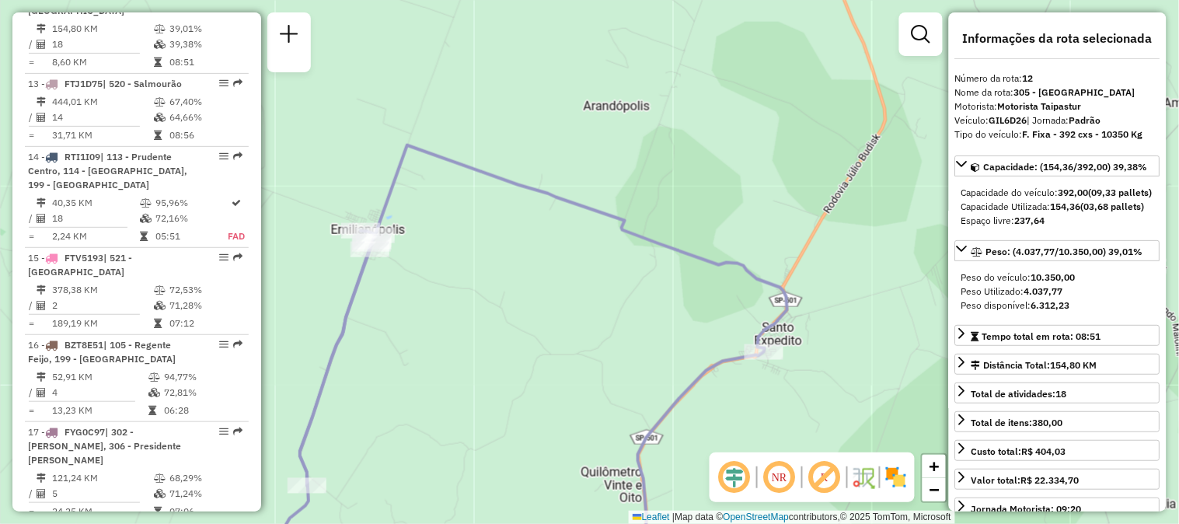
drag, startPoint x: 591, startPoint y: 312, endPoint x: 596, endPoint y: 285, distance: 27.7
click at [596, 285] on div "Janela de atendimento Grade de atendimento Capacidade Transportadoras Veículos …" at bounding box center [589, 262] width 1179 height 524
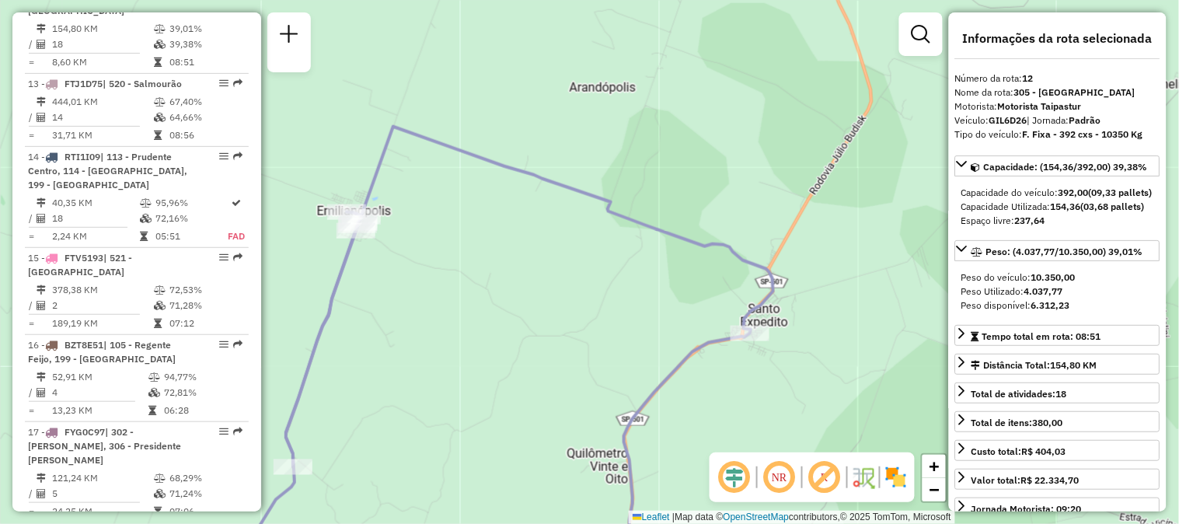
drag, startPoint x: 601, startPoint y: 272, endPoint x: 587, endPoint y: 255, distance: 22.1
click at [587, 255] on div "Janela de atendimento Grade de atendimento Capacidade Transportadoras Veículos …" at bounding box center [589, 262] width 1179 height 524
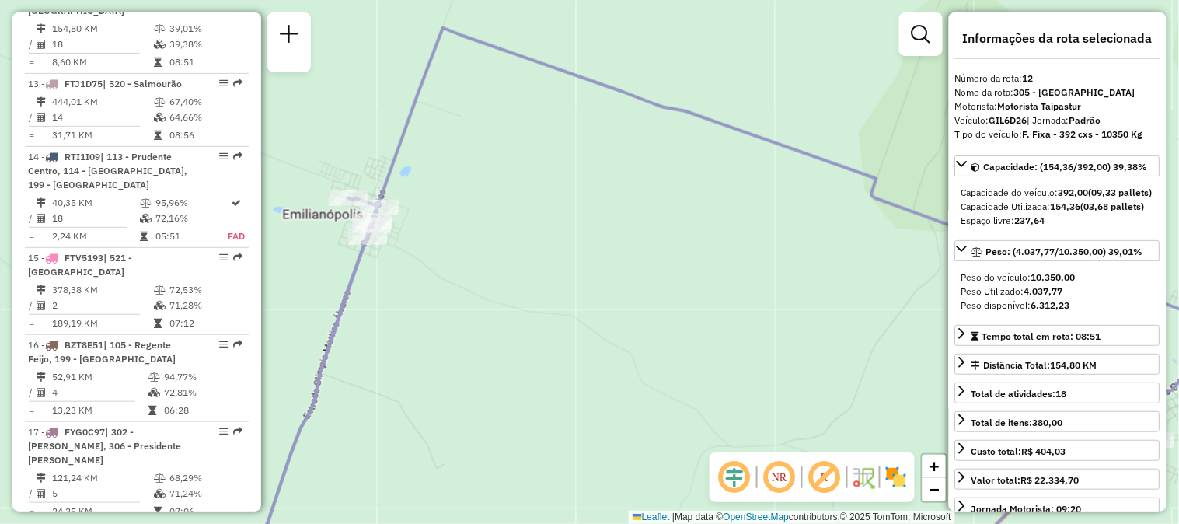
drag, startPoint x: 430, startPoint y: 216, endPoint x: 478, endPoint y: 247, distance: 57.3
click at [478, 247] on div "Janela de atendimento Grade de atendimento Capacidade Transportadoras Veículos …" at bounding box center [589, 262] width 1179 height 524
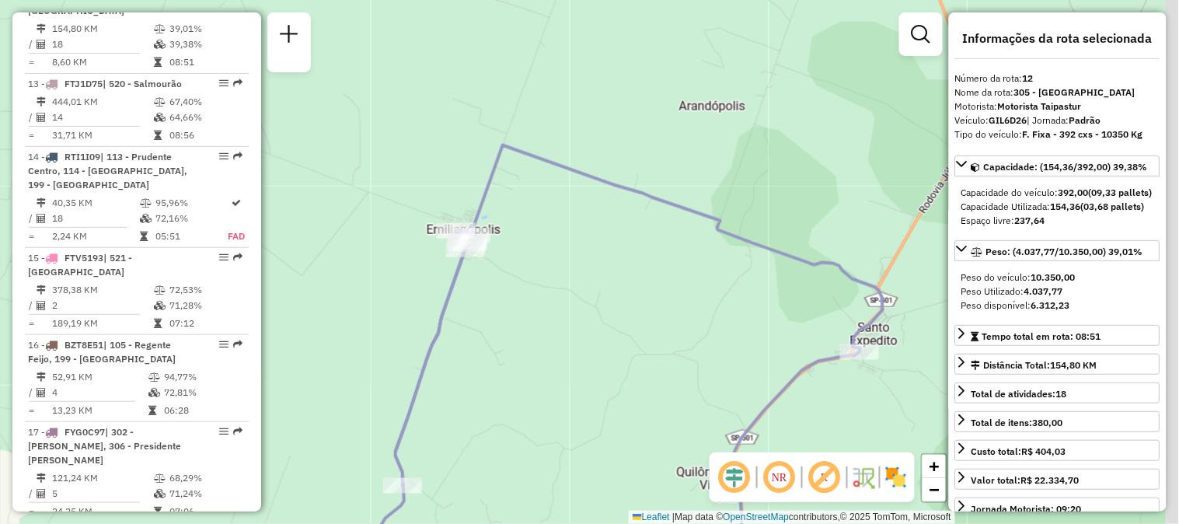
drag, startPoint x: 804, startPoint y: 302, endPoint x: 758, endPoint y: 295, distance: 45.5
click at [758, 295] on div "Janela de atendimento Grade de atendimento Capacidade Transportadoras Veículos …" at bounding box center [589, 262] width 1179 height 524
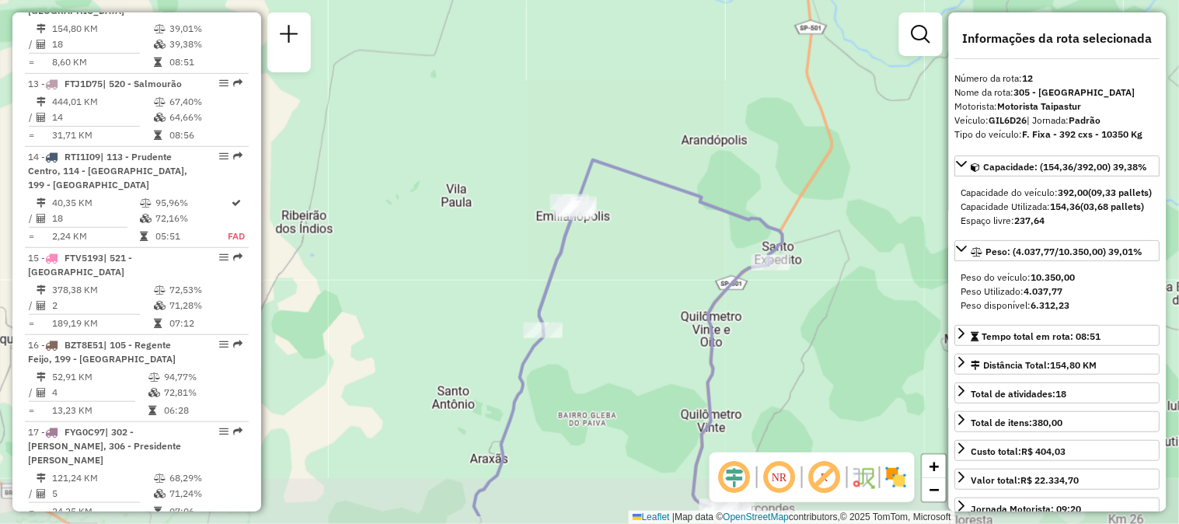
drag, startPoint x: 730, startPoint y: 302, endPoint x: 698, endPoint y: 243, distance: 66.8
click at [698, 243] on div "Janela de atendimento Grade de atendimento Capacidade Transportadoras Veículos …" at bounding box center [589, 262] width 1179 height 524
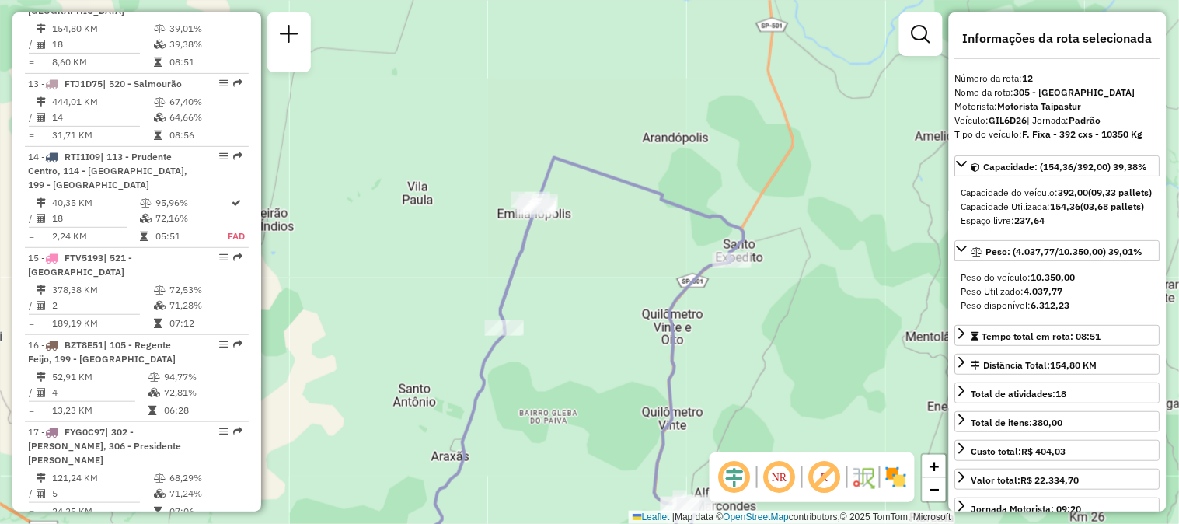
drag, startPoint x: 689, startPoint y: 254, endPoint x: 650, endPoint y: 252, distance: 38.9
click at [650, 252] on div "Janela de atendimento Grade de atendimento Capacidade Transportadoras Veículos …" at bounding box center [589, 262] width 1179 height 524
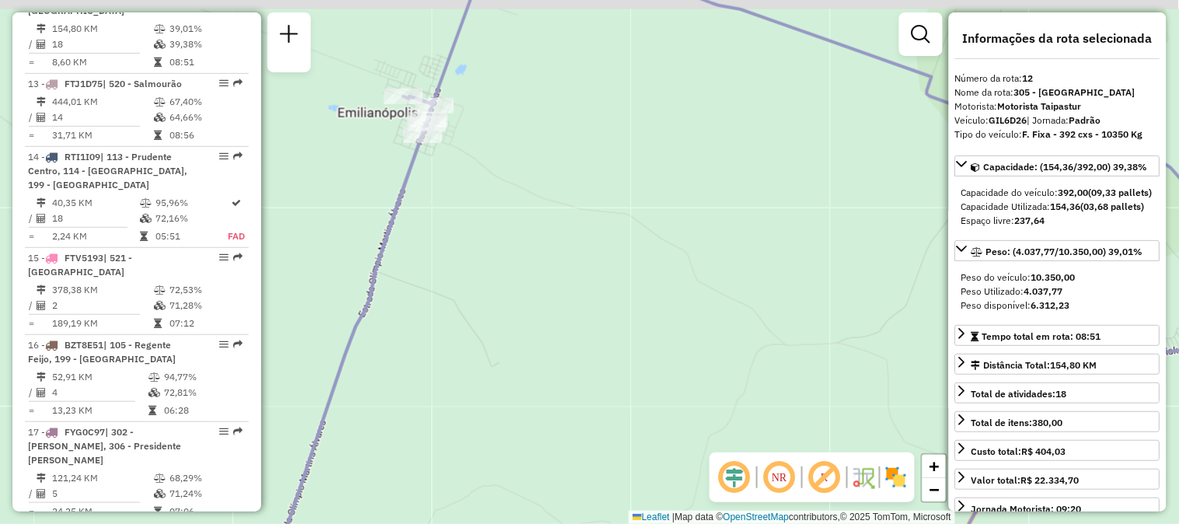
drag, startPoint x: 762, startPoint y: 205, endPoint x: 578, endPoint y: 211, distance: 184.3
click at [578, 211] on div "Janela de atendimento Grade de atendimento Capacidade Transportadoras Veículos …" at bounding box center [589, 262] width 1179 height 524
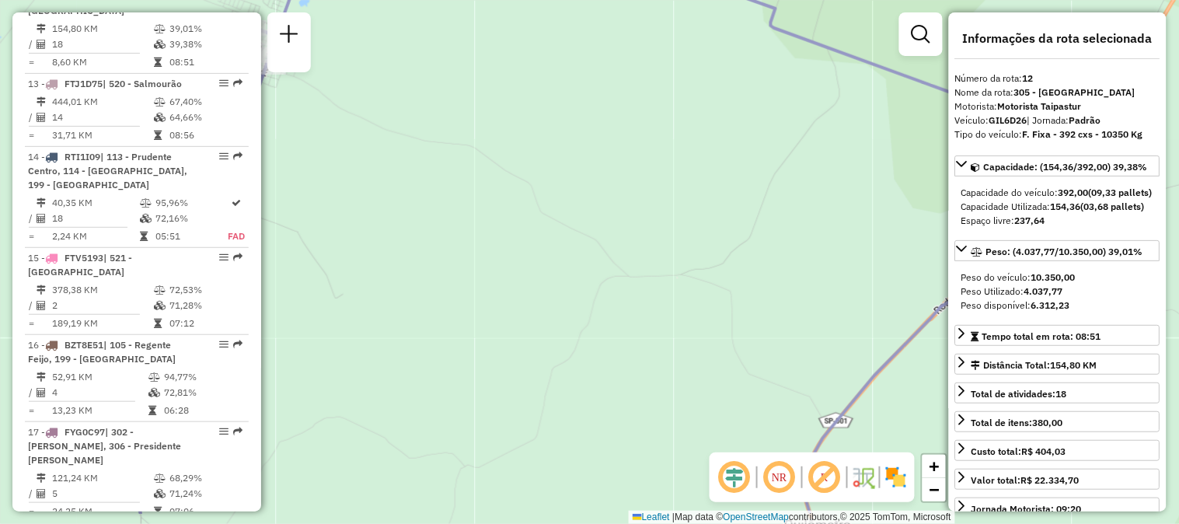
drag, startPoint x: 719, startPoint y: 291, endPoint x: 586, endPoint y: 203, distance: 159.7
click at [586, 203] on div "Janela de atendimento Grade de atendimento Capacidade Transportadoras Veículos …" at bounding box center [589, 262] width 1179 height 524
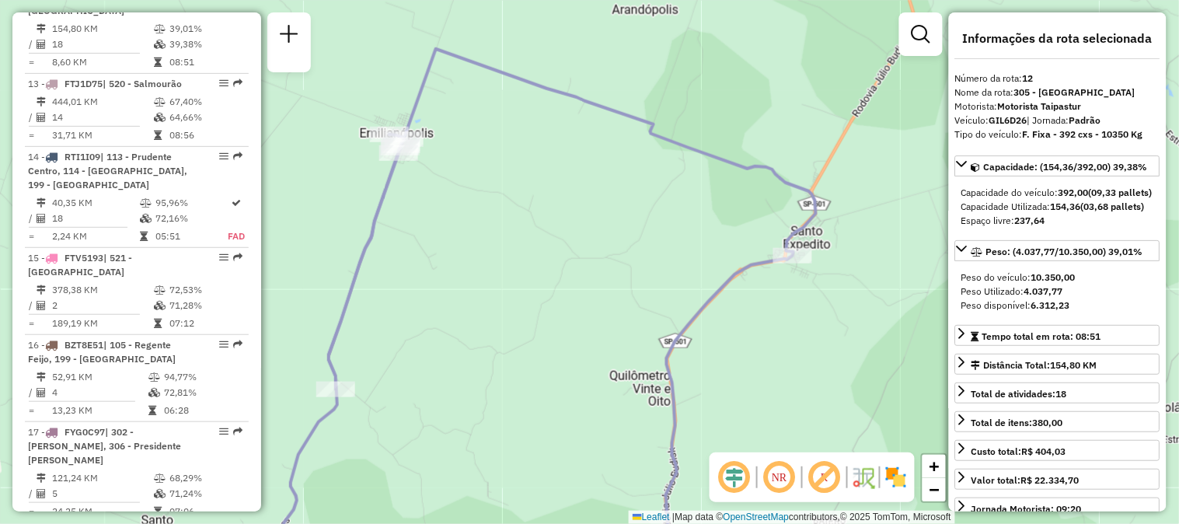
drag, startPoint x: 500, startPoint y: 140, endPoint x: 505, endPoint y: 173, distance: 33.1
click at [505, 173] on div "Janela de atendimento Grade de atendimento Capacidade Transportadoras Veículos …" at bounding box center [589, 262] width 1179 height 524
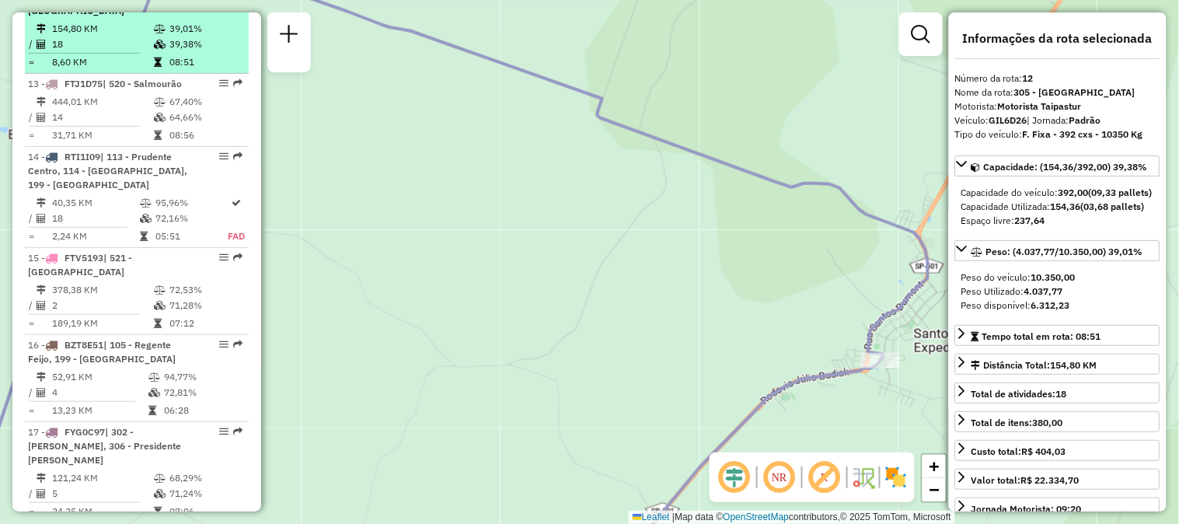
click at [111, 16] on span "| 305 - [GEOGRAPHIC_DATA]" at bounding box center [79, 4] width 103 height 26
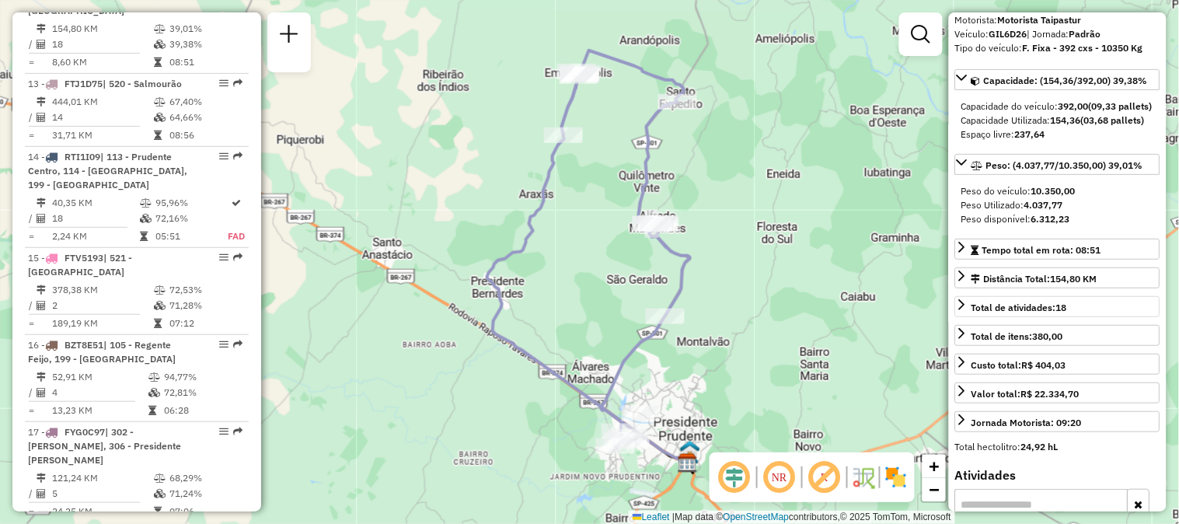
scroll to position [173, 0]
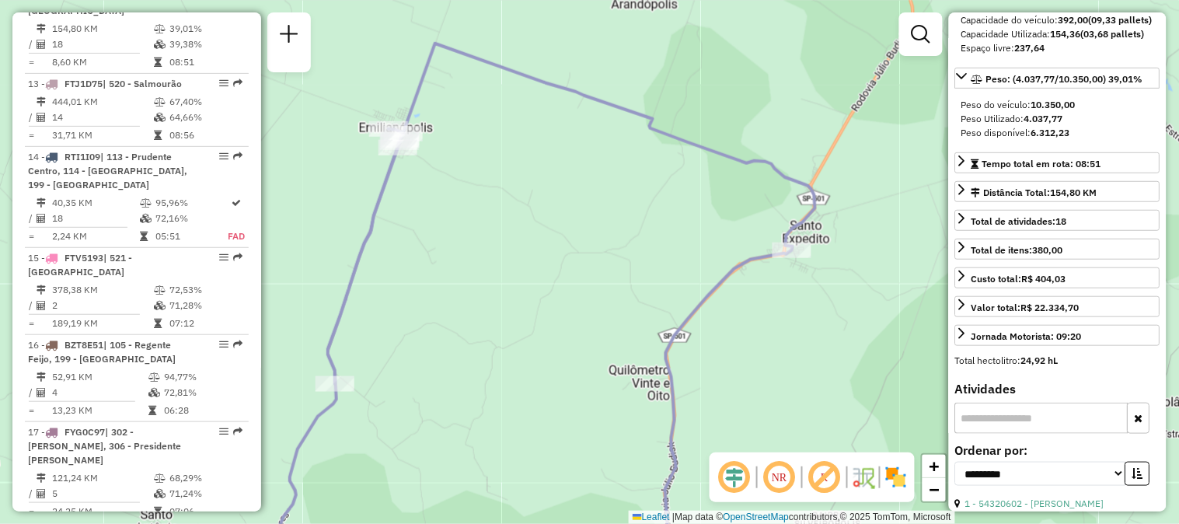
drag, startPoint x: 608, startPoint y: 137, endPoint x: 571, endPoint y: 199, distance: 72.5
click at [571, 199] on div "Janela de atendimento Grade de atendimento Capacidade Transportadoras Veículos …" at bounding box center [589, 262] width 1179 height 524
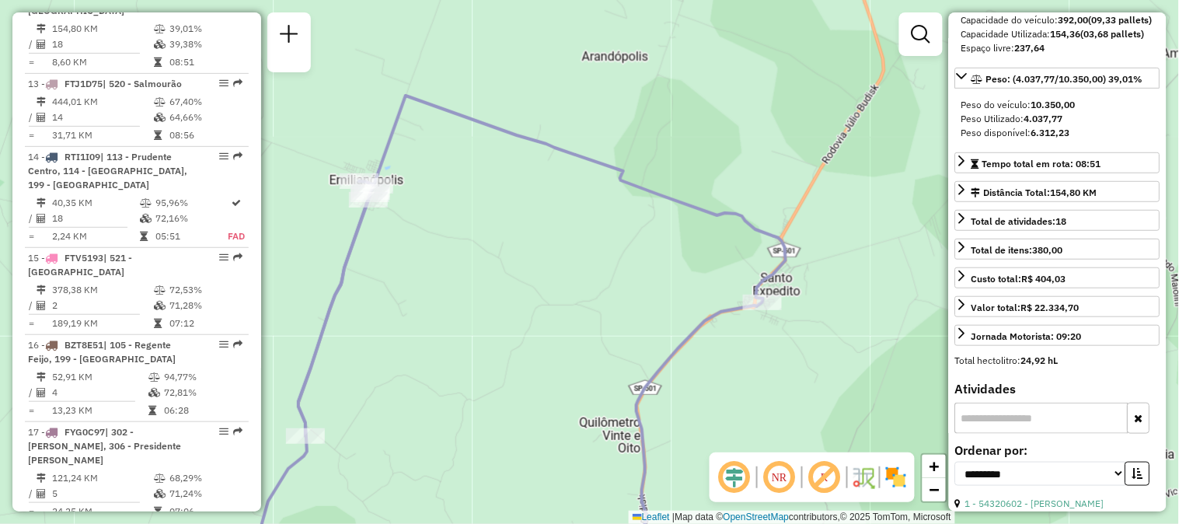
click at [611, 168] on icon at bounding box center [541, 336] width 487 height 481
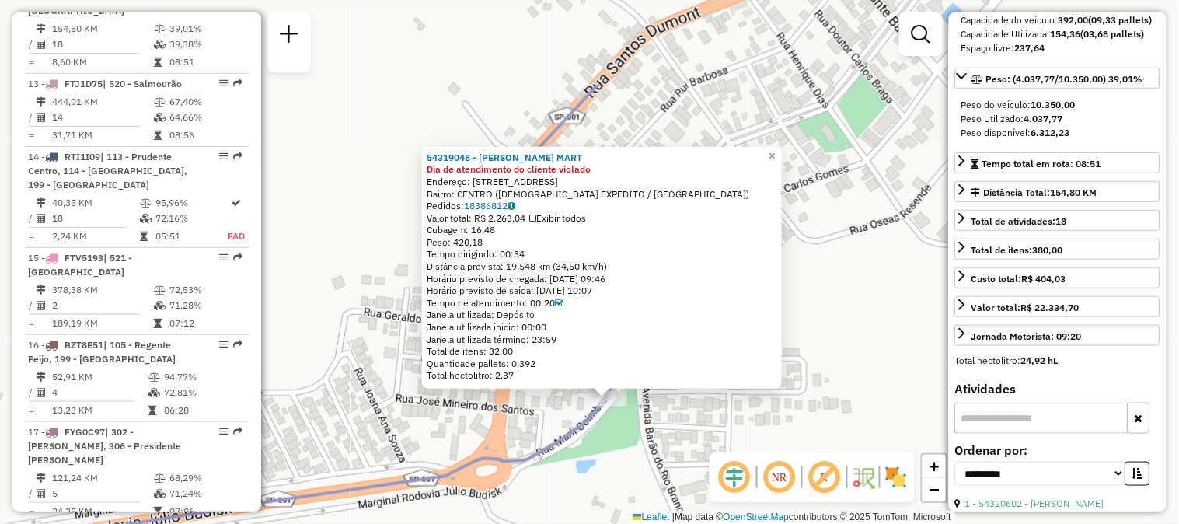
drag, startPoint x: 713, startPoint y: 312, endPoint x: 730, endPoint y: 448, distance: 137.9
click at [730, 448] on div "54319048 - [PERSON_NAME] MART Dia de atendimento do cliente violado Endereço: […" at bounding box center [589, 262] width 1179 height 524
click at [776, 149] on span "×" at bounding box center [772, 155] width 7 height 13
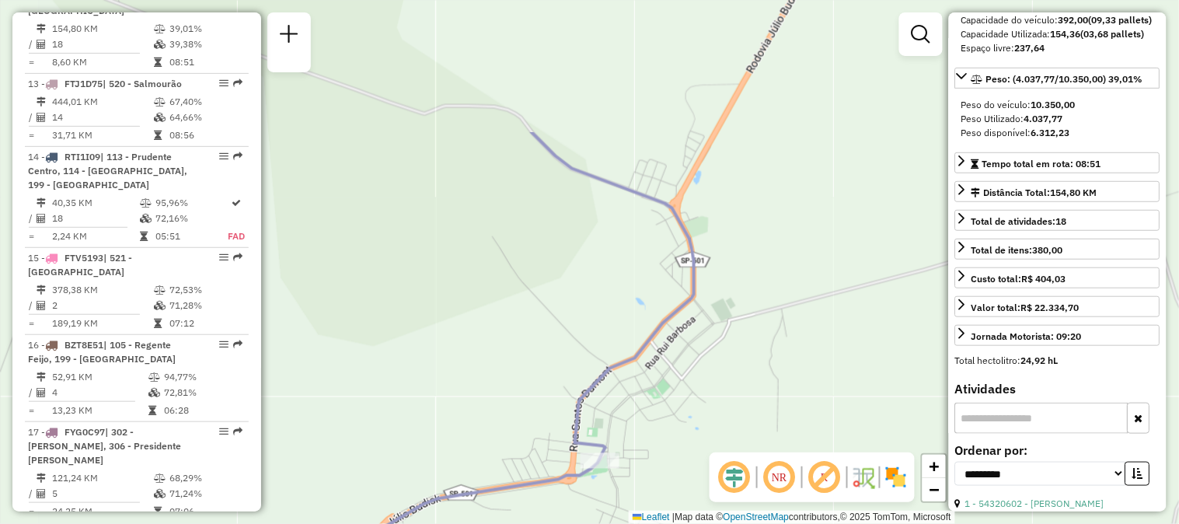
drag, startPoint x: 804, startPoint y: 197, endPoint x: 723, endPoint y: 382, distance: 201.8
click at [723, 382] on div "Janela de atendimento Grade de atendimento Capacidade Transportadoras Veículos …" at bounding box center [589, 262] width 1179 height 524
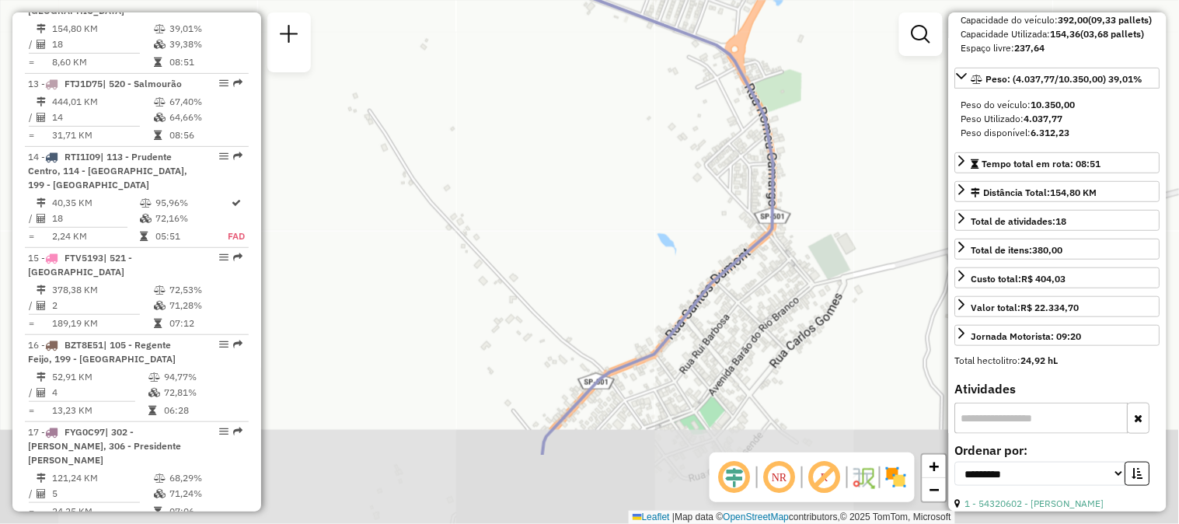
drag, startPoint x: 655, startPoint y: 305, endPoint x: 647, endPoint y: 183, distance: 121.5
click at [647, 183] on div "Janela de atendimento Grade de atendimento Capacidade Transportadoras Veículos …" at bounding box center [589, 262] width 1179 height 524
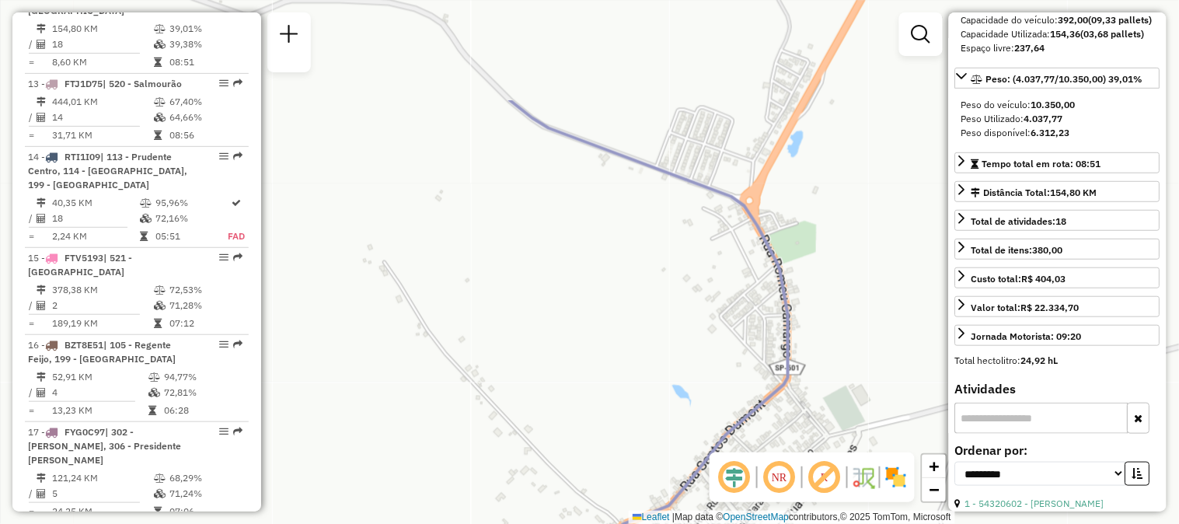
drag, startPoint x: 697, startPoint y: 184, endPoint x: 709, endPoint y: 332, distance: 148.2
click at [709, 332] on div "Janela de atendimento Grade de atendimento Capacidade Transportadoras Veículos …" at bounding box center [589, 262] width 1179 height 524
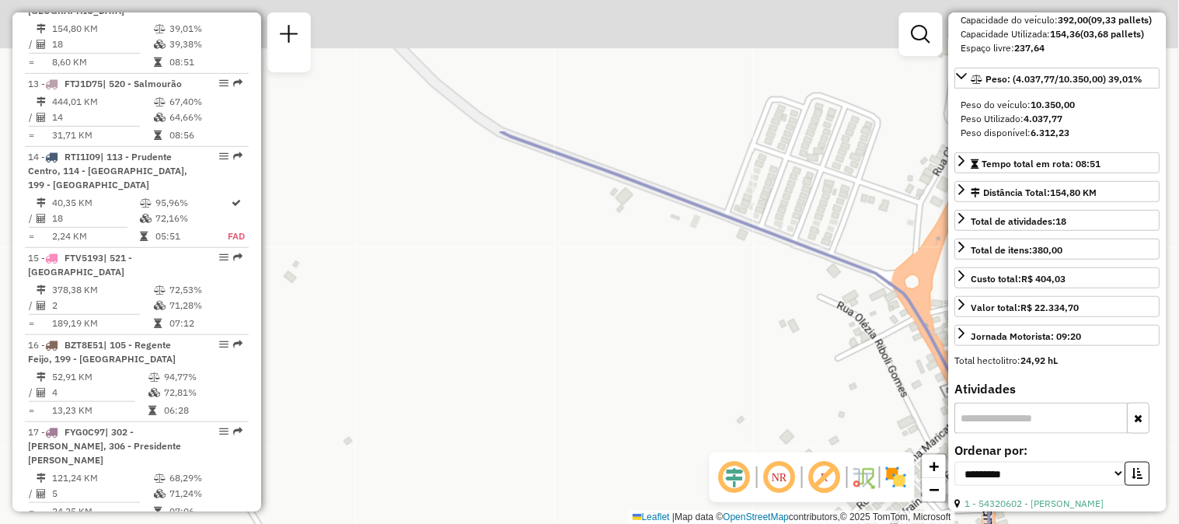
drag, startPoint x: 692, startPoint y: 299, endPoint x: 811, endPoint y: 443, distance: 186.6
click at [811, 443] on div "Janela de atendimento Grade de atendimento Capacidade Transportadoras Veículos …" at bounding box center [589, 262] width 1179 height 524
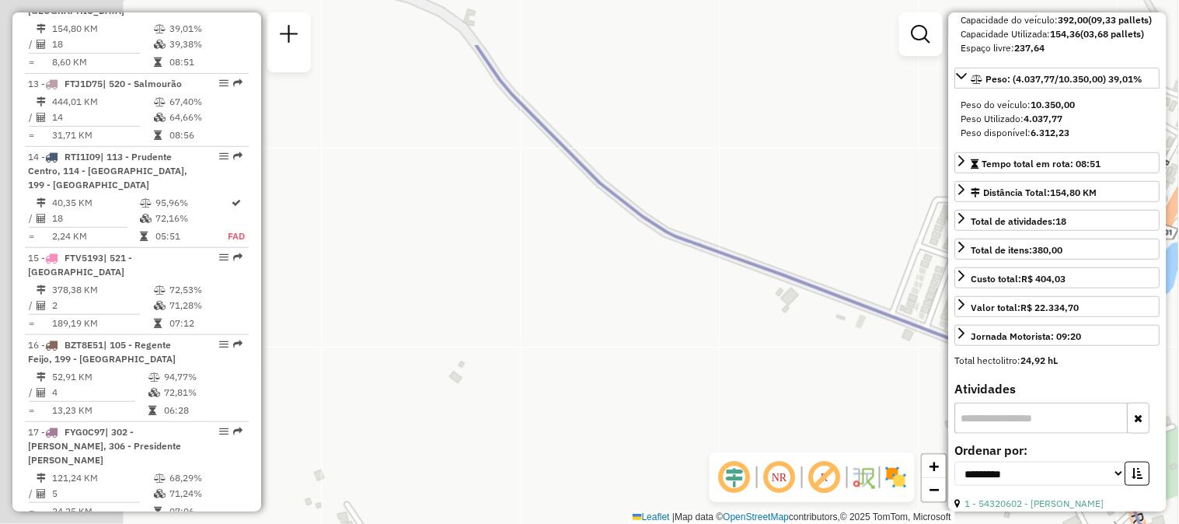
drag, startPoint x: 573, startPoint y: 322, endPoint x: 810, endPoint y: 439, distance: 264.5
click at [810, 441] on div "Janela de atendimento Grade de atendimento Capacidade Transportadoras Veículos …" at bounding box center [589, 262] width 1179 height 524
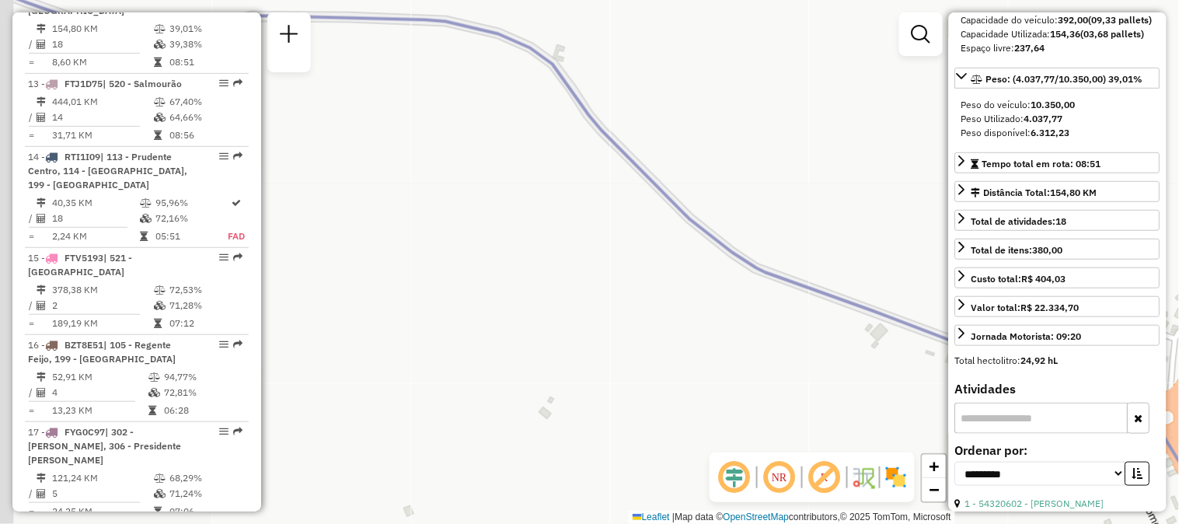
drag, startPoint x: 544, startPoint y: 336, endPoint x: 783, endPoint y: 457, distance: 268.3
click at [783, 457] on hb-router-mapa "Informações da Sessão 1277867 - [DATE] Criação: [DATE] 18:08 Depósito: CDD Pres…" at bounding box center [589, 262] width 1179 height 524
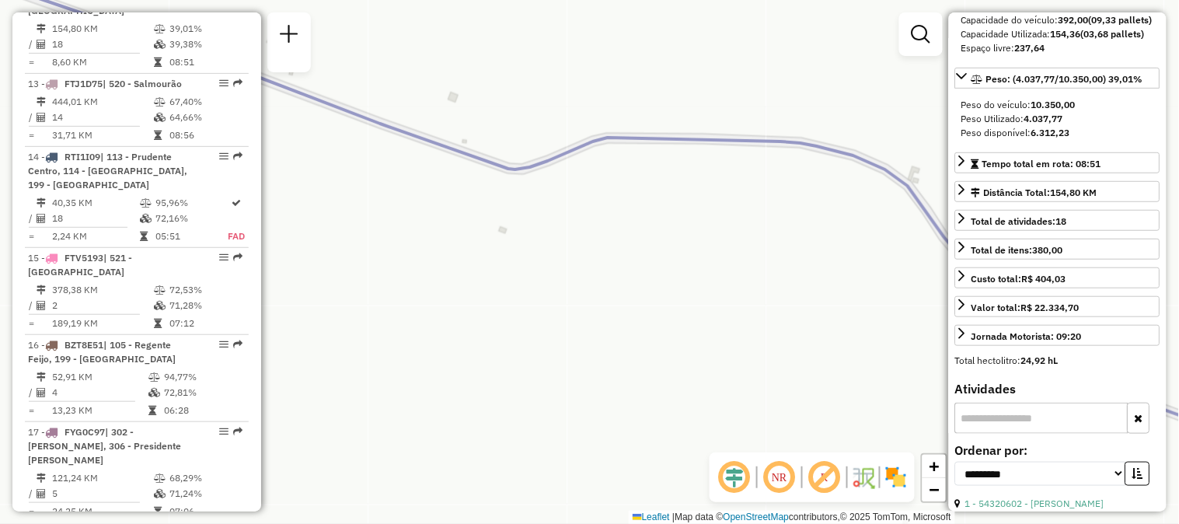
drag, startPoint x: 549, startPoint y: 369, endPoint x: 1038, endPoint y: 408, distance: 490.3
click at [1038, 408] on hb-router-mapa "Informações da Sessão 1277867 - [DATE] Criação: [DATE] 18:08 Depósito: CDD Pres…" at bounding box center [589, 262] width 1179 height 524
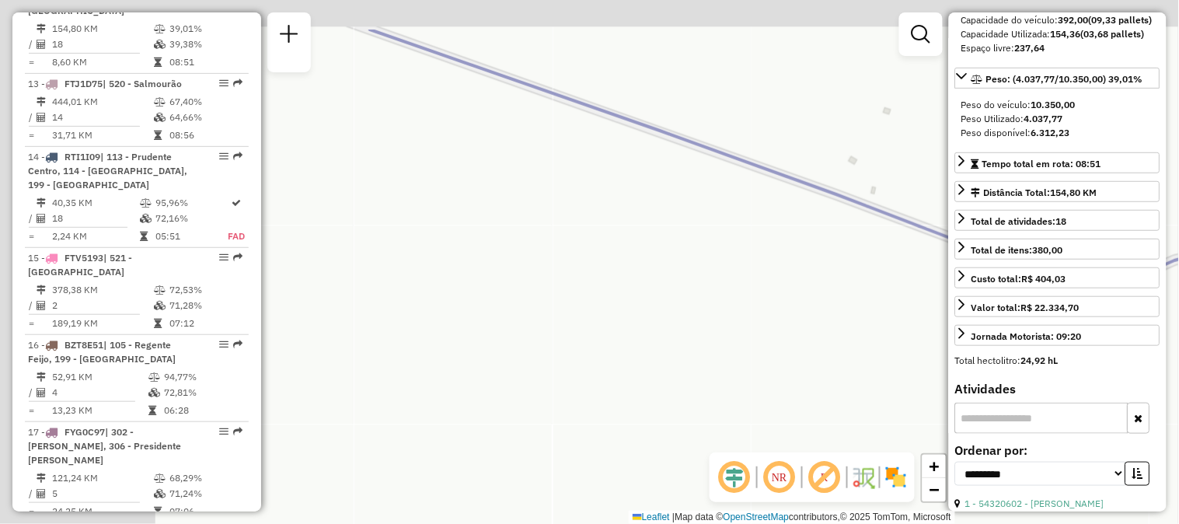
drag, startPoint x: 640, startPoint y: 413, endPoint x: 791, endPoint y: 463, distance: 159.7
click at [791, 463] on hb-router-mapa "Informações da Sessão 1277867 - [DATE] Criação: [DATE] 18:08 Depósito: CDD Pres…" at bounding box center [589, 262] width 1179 height 524
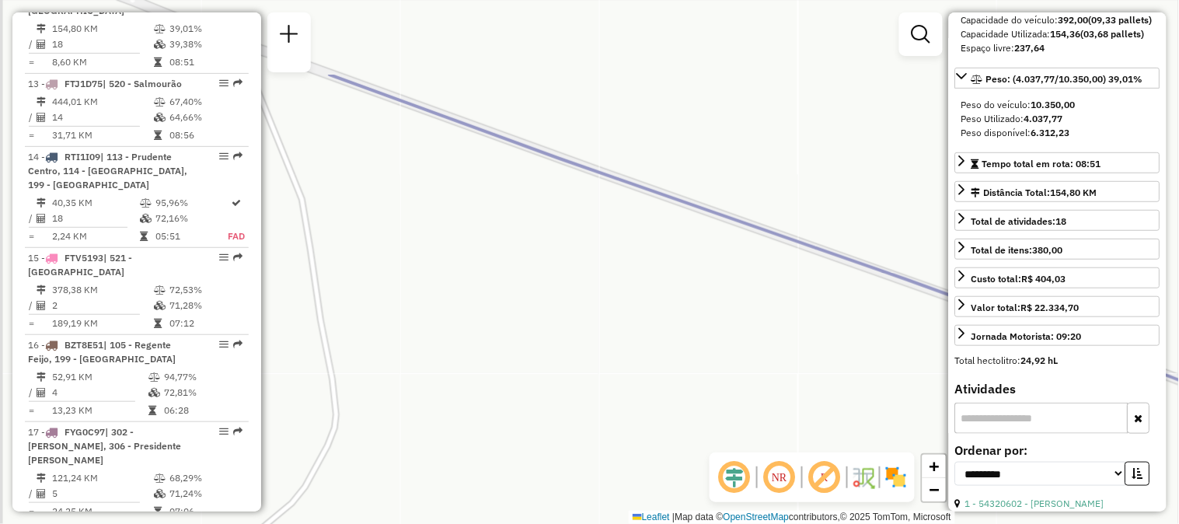
drag, startPoint x: 464, startPoint y: 333, endPoint x: 654, endPoint y: 479, distance: 240.0
click at [653, 479] on div "Janela de atendimento Grade de atendimento Capacidade Transportadoras Veículos …" at bounding box center [589, 262] width 1179 height 524
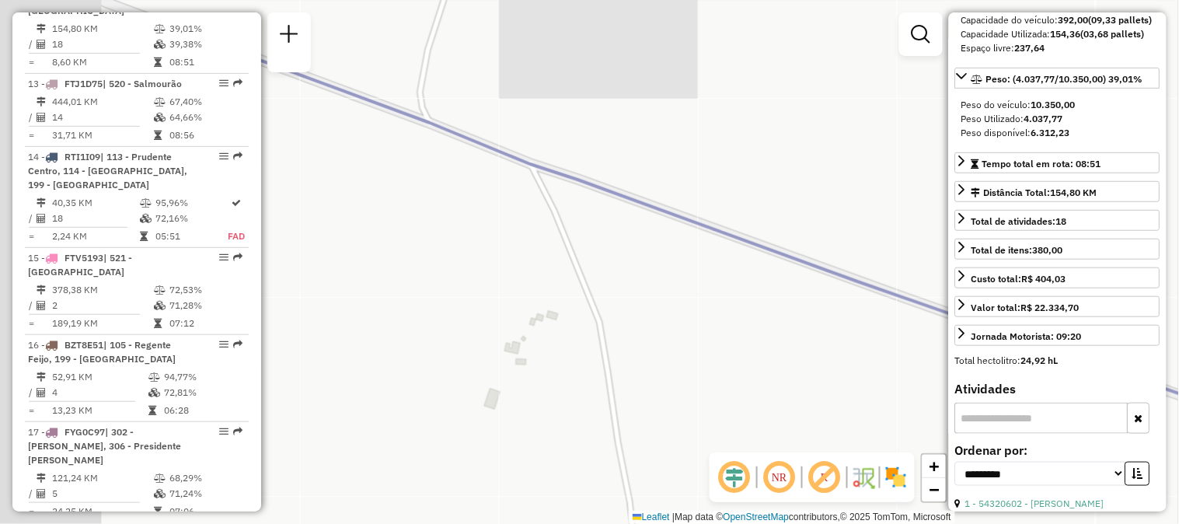
drag, startPoint x: 338, startPoint y: 288, endPoint x: 650, endPoint y: 399, distance: 331.6
click at [654, 413] on div "Janela de atendimento Grade de atendimento Capacidade Transportadoras Veículos …" at bounding box center [589, 262] width 1179 height 524
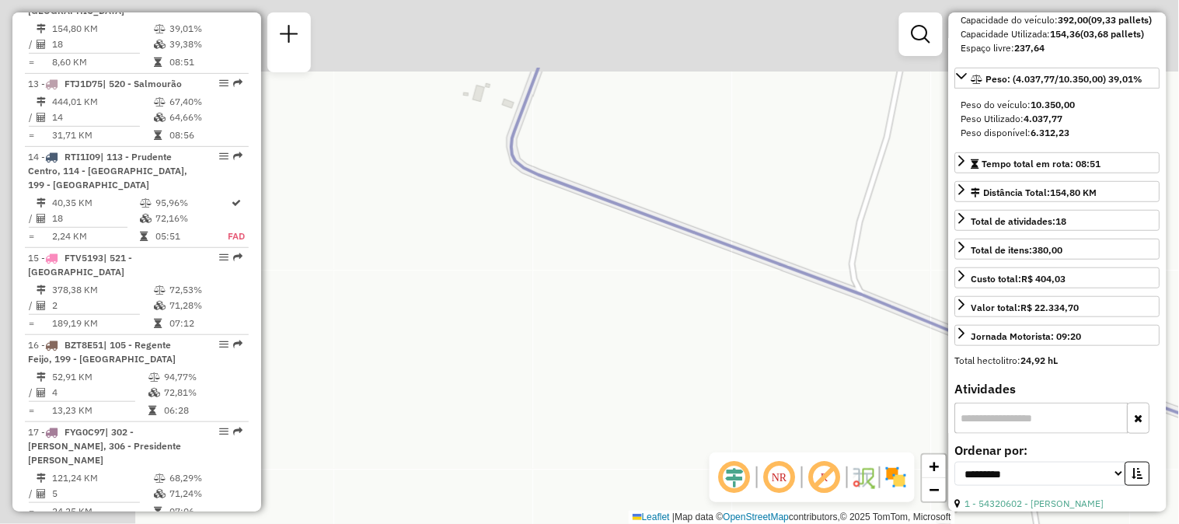
drag, startPoint x: 433, startPoint y: 307, endPoint x: 886, endPoint y: 418, distance: 466.5
click at [861, 422] on div "Janela de atendimento Grade de atendimento Capacidade Transportadoras Veículos …" at bounding box center [589, 262] width 1179 height 524
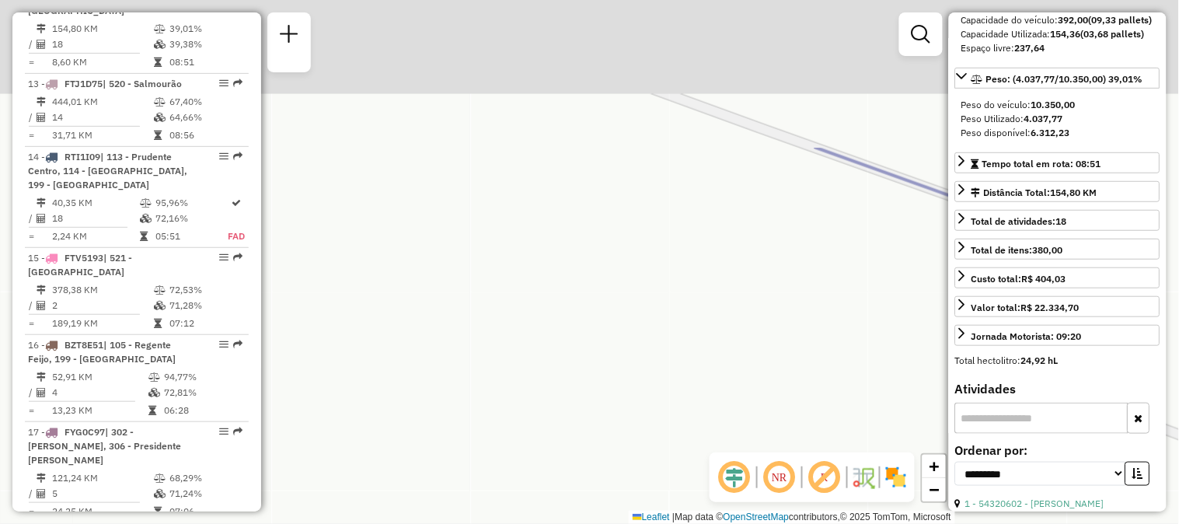
drag, startPoint x: 676, startPoint y: 230, endPoint x: 528, endPoint y: 431, distance: 249.6
click at [528, 431] on div "Janela de atendimento Grade de atendimento Capacidade Transportadoras Veículos …" at bounding box center [589, 262] width 1179 height 524
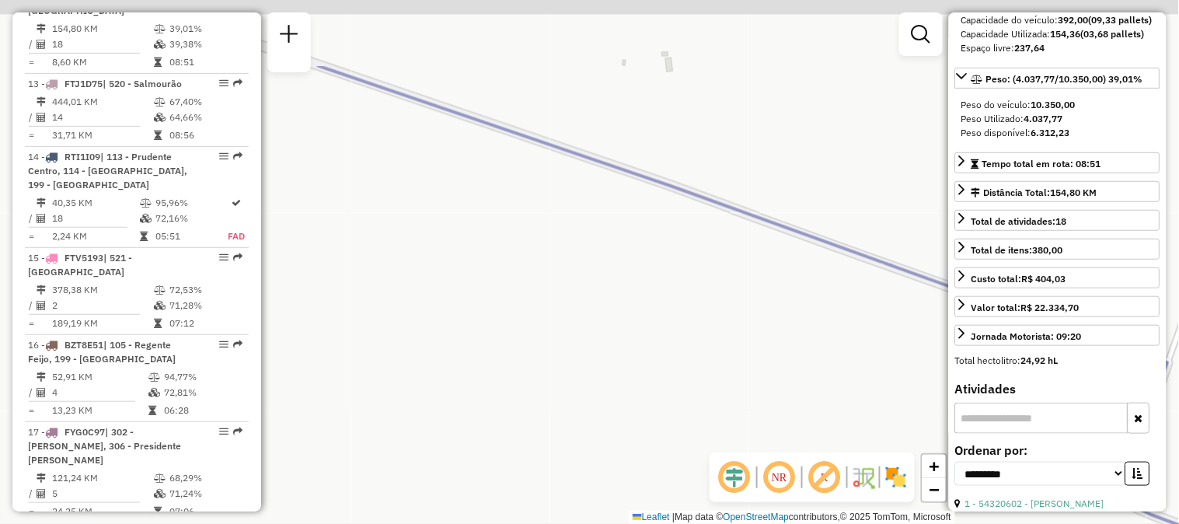
drag, startPoint x: 542, startPoint y: 314, endPoint x: 663, endPoint y: 400, distance: 148.8
click at [627, 381] on div "Janela de atendimento Grade de atendimento Capacidade Transportadoras Veículos …" at bounding box center [589, 262] width 1179 height 524
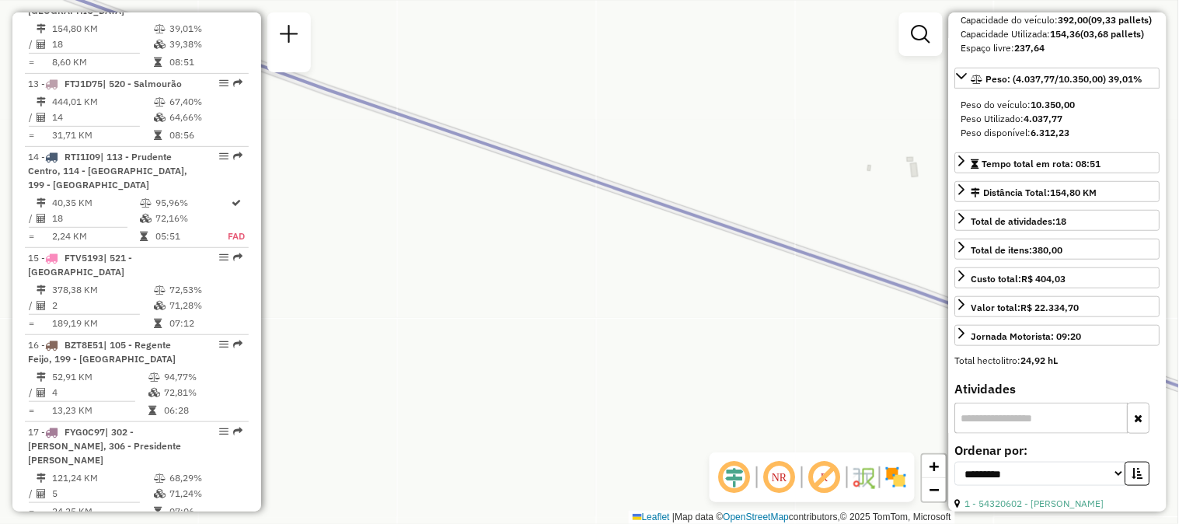
drag, startPoint x: 531, startPoint y: 304, endPoint x: 856, endPoint y: 350, distance: 328.8
click at [826, 350] on div "Janela de atendimento Grade de atendimento Capacidade Transportadoras Veículos …" at bounding box center [589, 262] width 1179 height 524
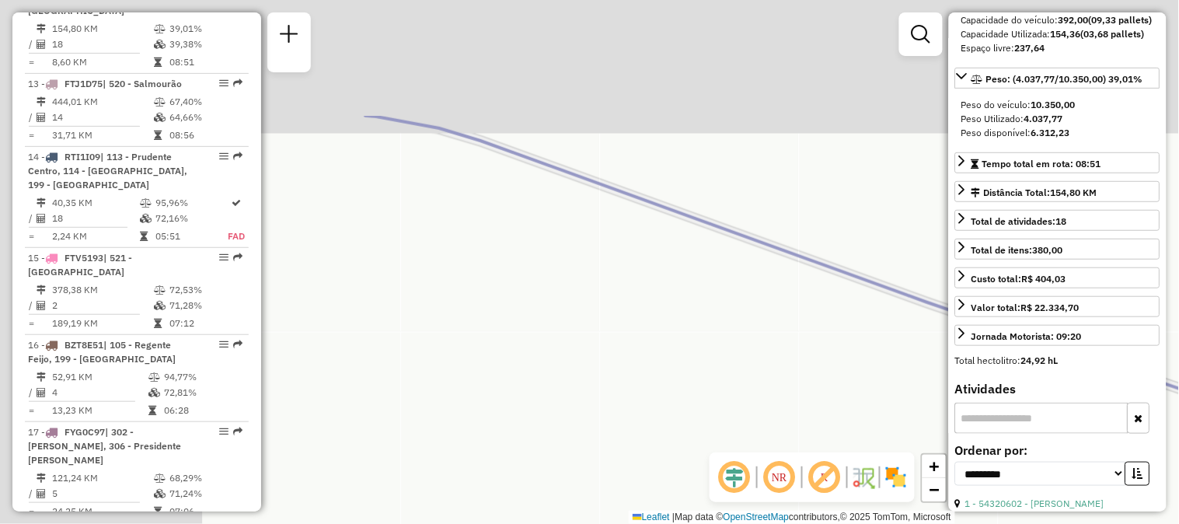
drag, startPoint x: 522, startPoint y: 255, endPoint x: 867, endPoint y: 375, distance: 365.2
click at [856, 375] on div "Janela de atendimento Grade de atendimento Capacidade Transportadoras Veículos …" at bounding box center [589, 262] width 1179 height 524
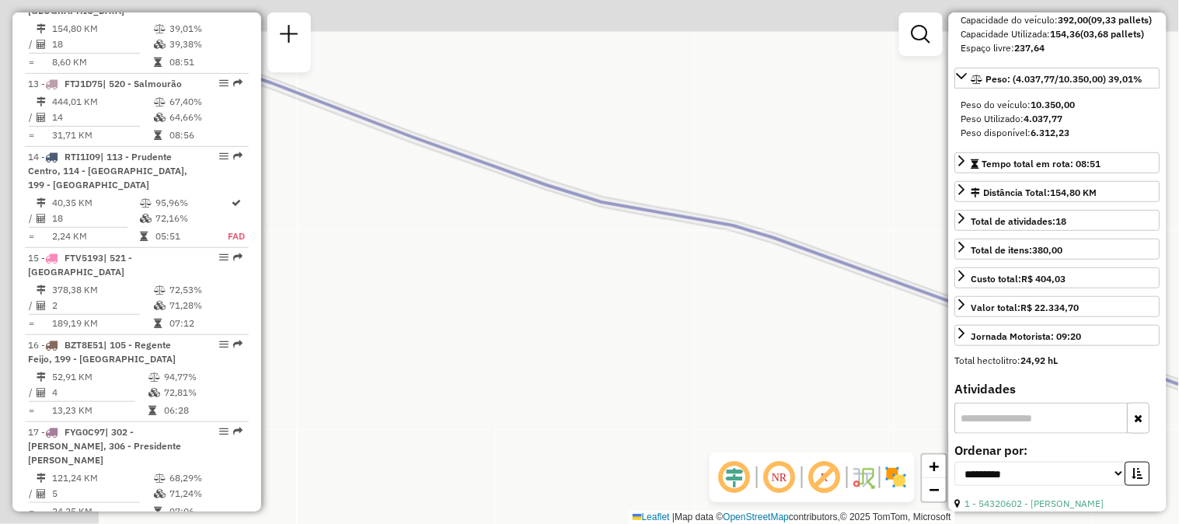
drag, startPoint x: 476, startPoint y: 244, endPoint x: 865, endPoint y: 390, distance: 415.8
click at [865, 390] on div "Janela de atendimento Grade de atendimento Capacidade Transportadoras Veículos …" at bounding box center [589, 262] width 1179 height 524
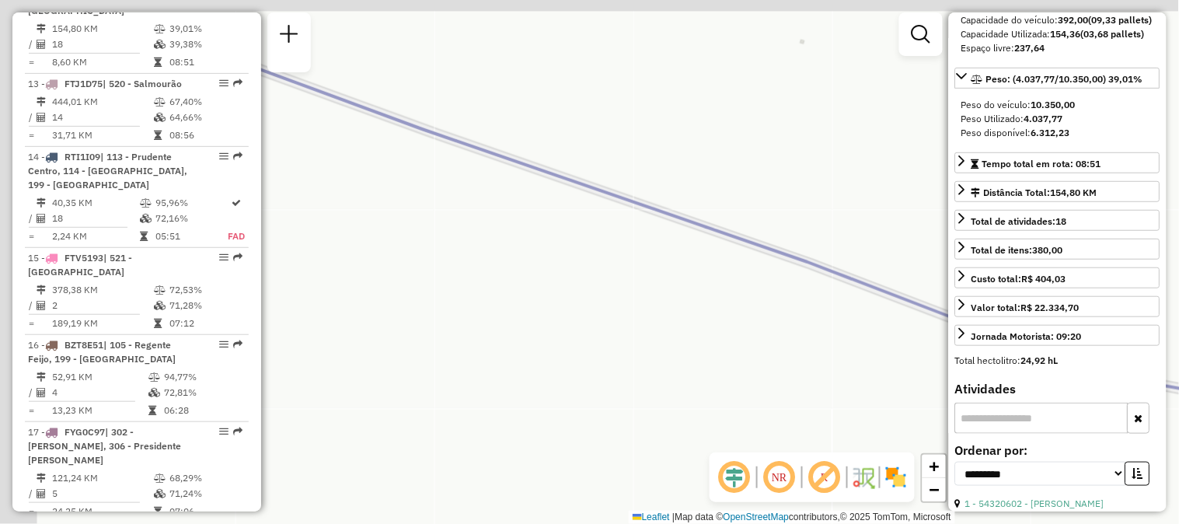
drag, startPoint x: 497, startPoint y: 302, endPoint x: 793, endPoint y: 412, distance: 316.0
click at [758, 412] on div "Janela de atendimento Grade de atendimento Capacidade Transportadoras Veículos …" at bounding box center [589, 262] width 1179 height 524
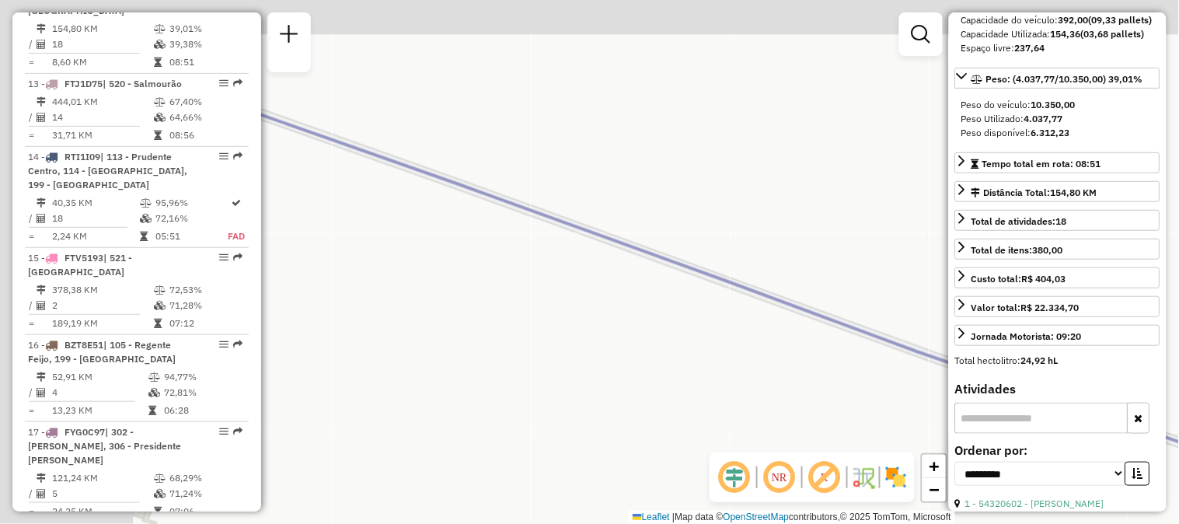
drag, startPoint x: 451, startPoint y: 246, endPoint x: 931, endPoint y: 373, distance: 495.9
click at [931, 373] on div "Janela de atendimento Grade de atendimento Capacidade Transportadoras Veículos …" at bounding box center [589, 262] width 1179 height 524
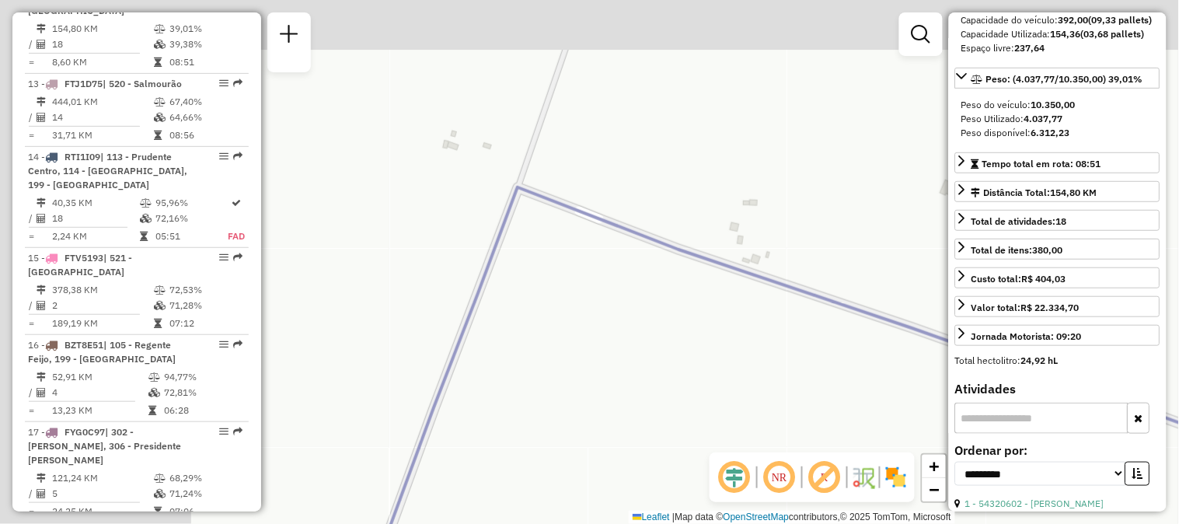
drag, startPoint x: 407, startPoint y: 198, endPoint x: 880, endPoint y: 404, distance: 516.1
click at [867, 403] on div "Janela de atendimento Grade de atendimento Capacidade Transportadoras Veículos …" at bounding box center [589, 262] width 1179 height 524
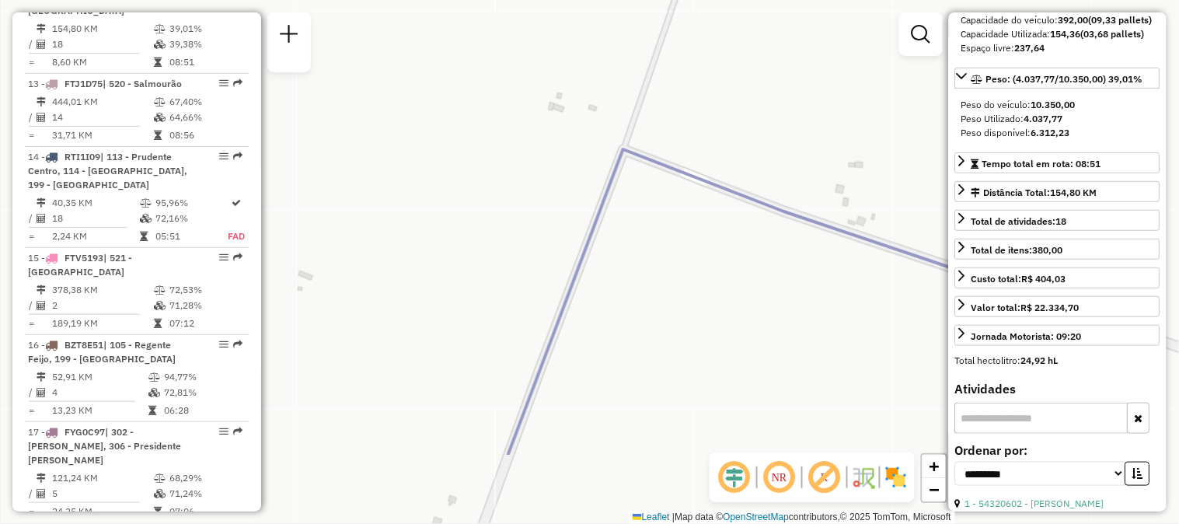
drag, startPoint x: 727, startPoint y: 368, endPoint x: 544, endPoint y: 202, distance: 247.6
click at [544, 203] on div "Janela de atendimento Grade de atendimento Capacidade Transportadoras Veículos …" at bounding box center [589, 262] width 1179 height 524
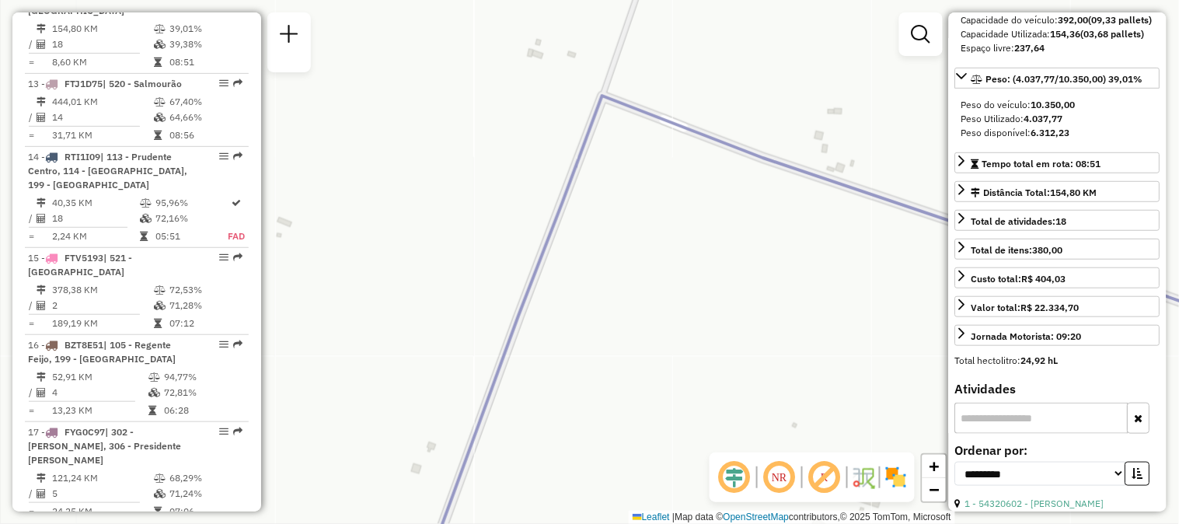
click at [518, 321] on icon at bounding box center [861, 336] width 874 height 480
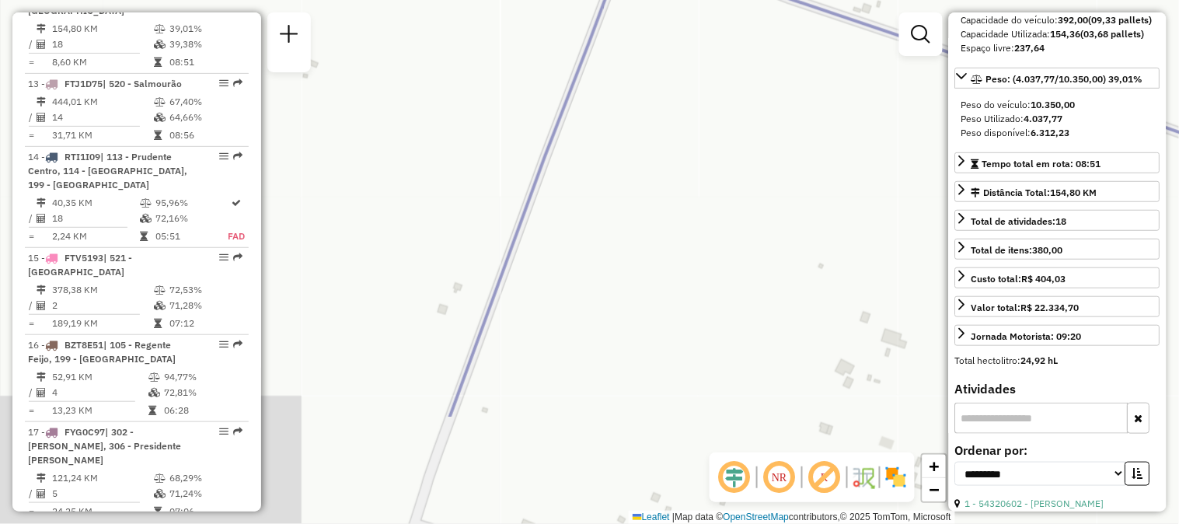
drag, startPoint x: 580, startPoint y: 361, endPoint x: 619, endPoint y: 76, distance: 286.9
click at [619, 74] on div "Janela de atendimento Grade de atendimento Capacidade Transportadoras Veículos …" at bounding box center [589, 262] width 1179 height 524
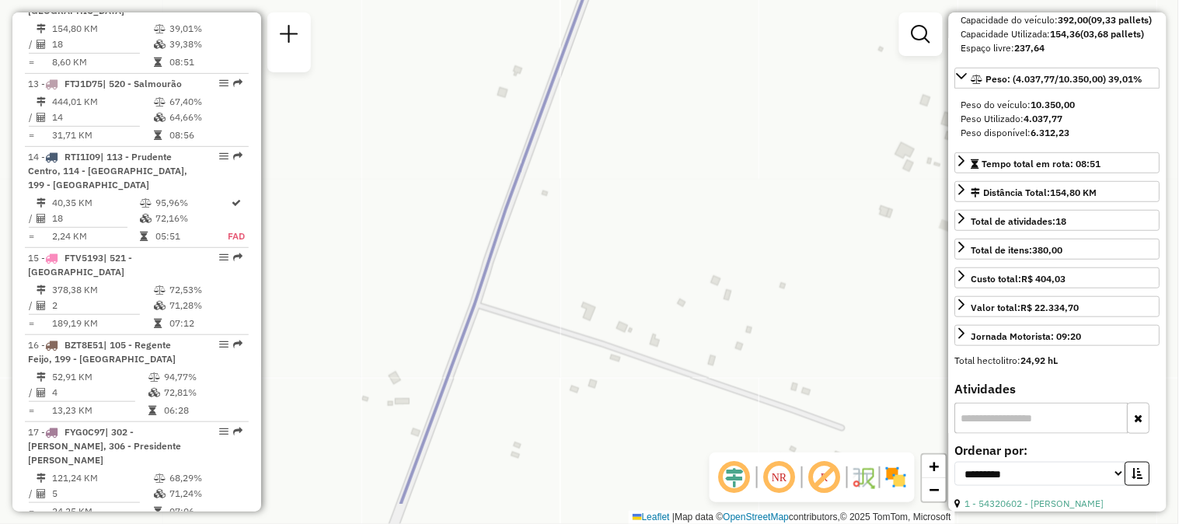
drag, startPoint x: 570, startPoint y: 284, endPoint x: 673, endPoint y: 17, distance: 286.3
click at [673, 14] on div "Janela de atendimento Grade de atendimento Capacidade Transportadoras Veículos …" at bounding box center [589, 262] width 1179 height 524
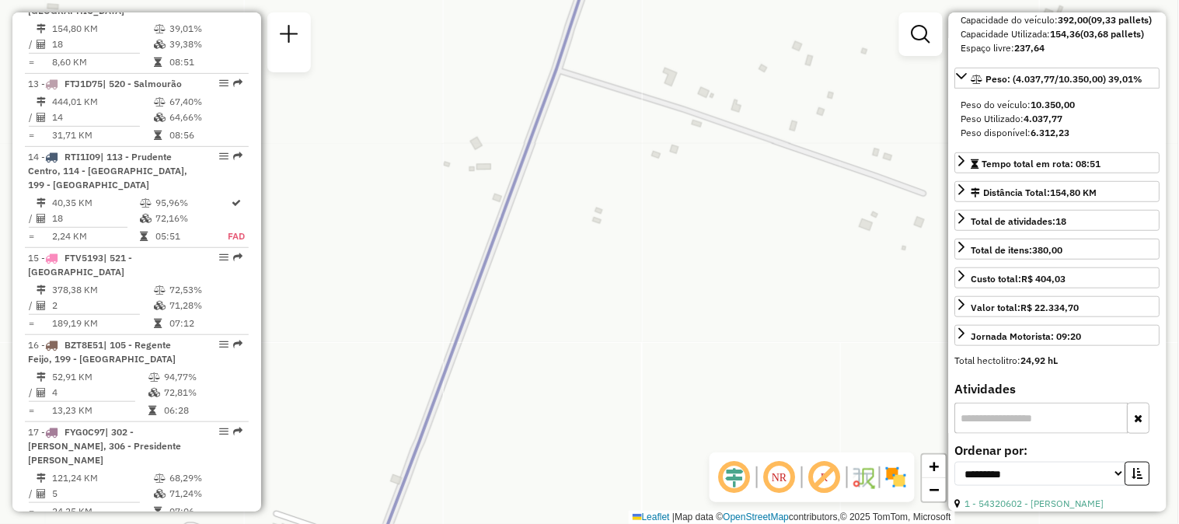
drag, startPoint x: 546, startPoint y: 286, endPoint x: 612, endPoint y: 99, distance: 198.8
click at [612, 99] on div "Janela de atendimento Grade de atendimento Capacidade Transportadoras Veículos …" at bounding box center [589, 262] width 1179 height 524
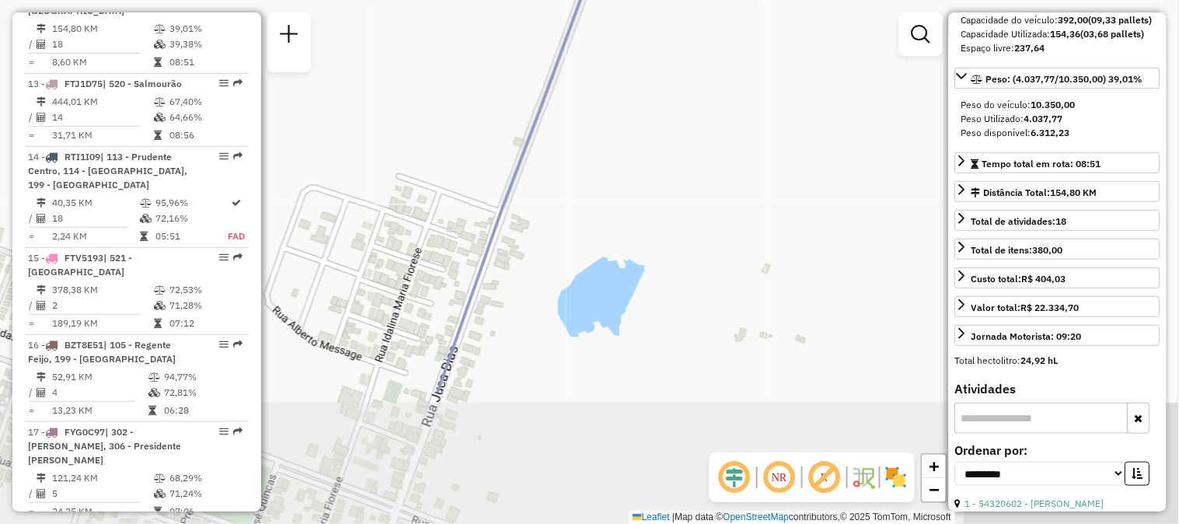
drag, startPoint x: 535, startPoint y: 303, endPoint x: 659, endPoint y: 12, distance: 316.1
click at [626, 71] on div "Janela de atendimento Grade de atendimento Capacidade Transportadoras Veículos …" at bounding box center [589, 262] width 1179 height 524
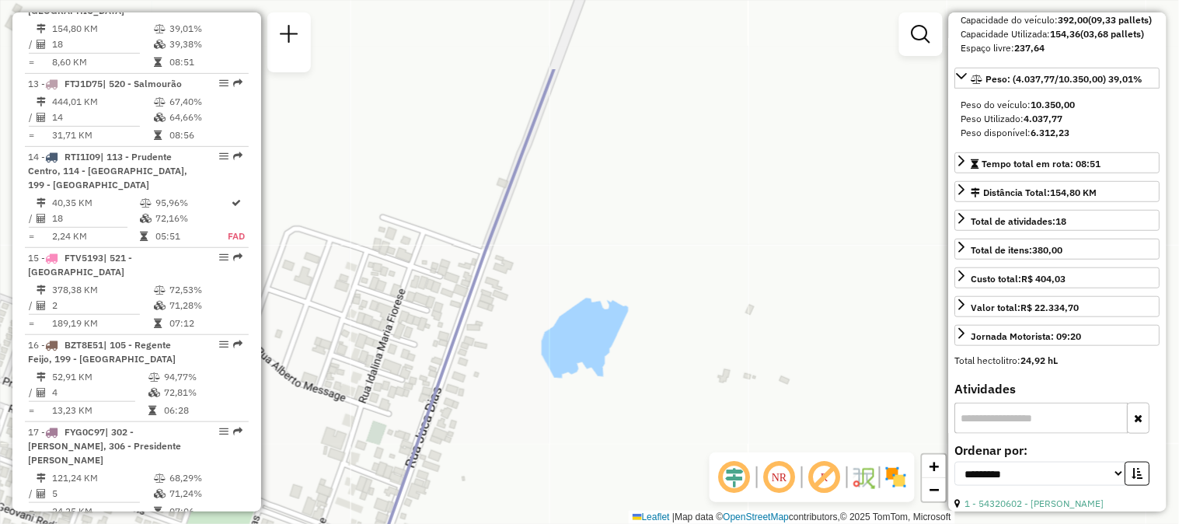
drag, startPoint x: 649, startPoint y: 131, endPoint x: 521, endPoint y: 378, distance: 278.0
click at [521, 378] on div "Janela de atendimento Grade de atendimento Capacidade Transportadoras Veículos …" at bounding box center [589, 262] width 1179 height 524
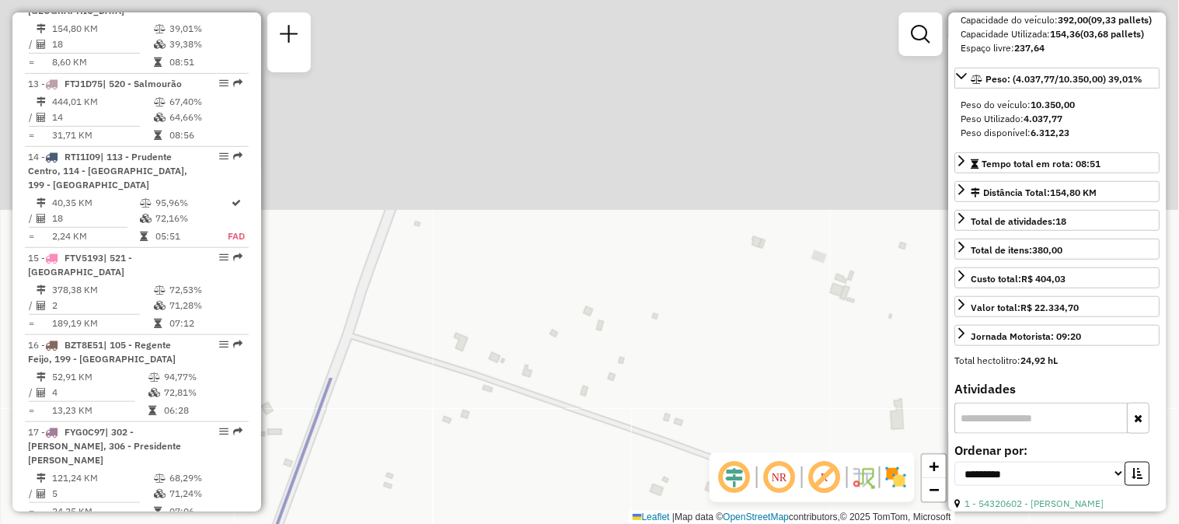
drag, startPoint x: 674, startPoint y: 92, endPoint x: 464, endPoint y: 490, distance: 450.5
click at [427, 523] on html "Aguarde... Pop-up bloqueado! Seu navegador bloqueou automáticamente a abertura …" at bounding box center [589, 262] width 1179 height 524
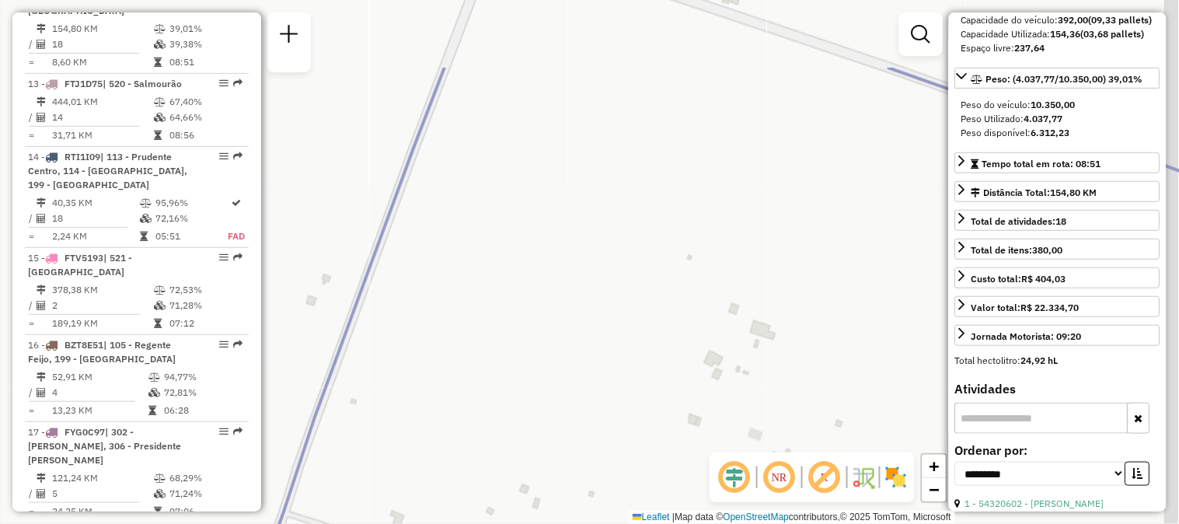
drag, startPoint x: 591, startPoint y: 202, endPoint x: 454, endPoint y: 525, distance: 350.6
click at [454, 523] on html "Aguarde... Pop-up bloqueado! Seu navegador bloqueou automáticamente a abertura …" at bounding box center [589, 262] width 1179 height 524
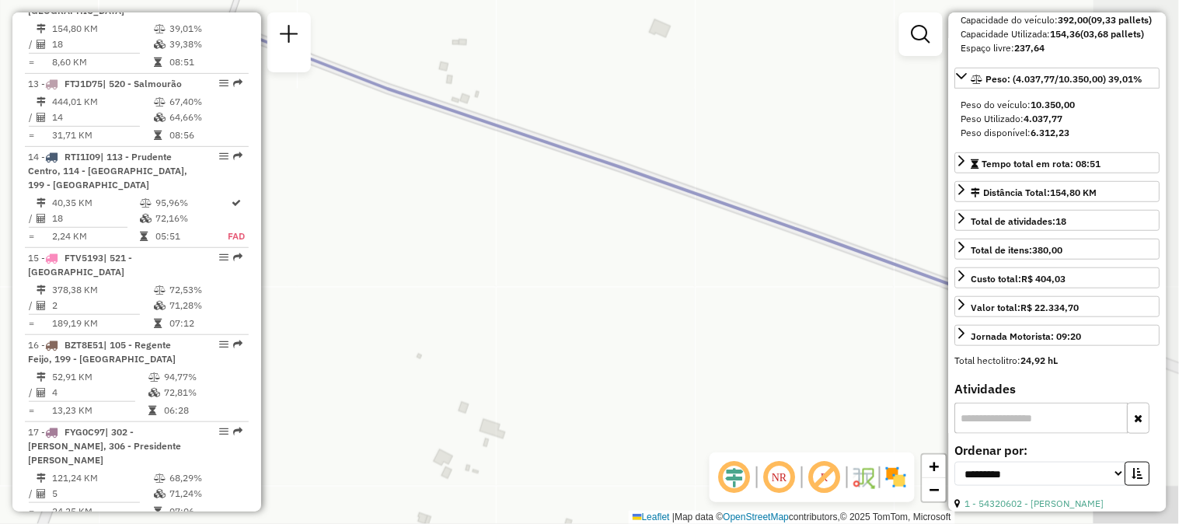
drag, startPoint x: 763, startPoint y: 371, endPoint x: 461, endPoint y: 177, distance: 359.3
click at [462, 177] on div "Janela de atendimento Grade de atendimento Capacidade Transportadoras Veículos …" at bounding box center [589, 262] width 1179 height 524
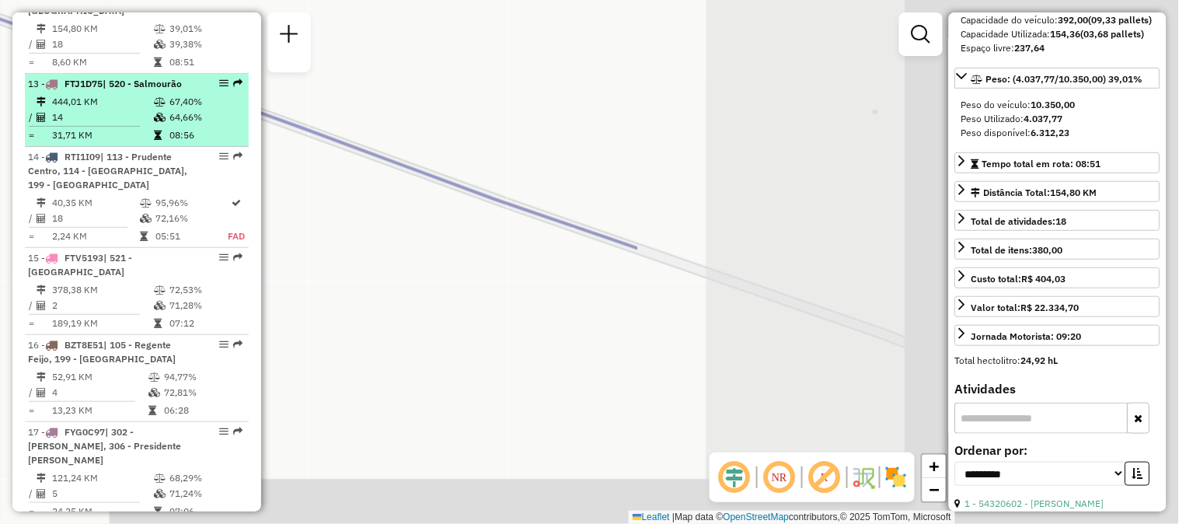
drag, startPoint x: 880, startPoint y: 266, endPoint x: 200, endPoint y: 141, distance: 690.6
click at [199, 141] on hb-router-mapa "Informações da Sessão 1277867 - [DATE] Criação: [DATE] 18:08 Depósito: CDD Pres…" at bounding box center [589, 262] width 1179 height 524
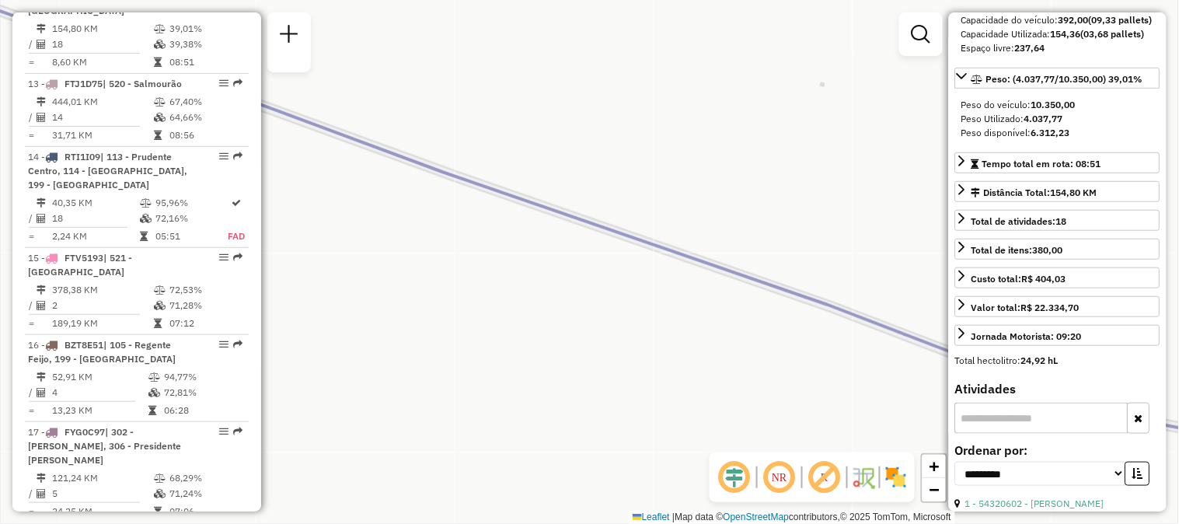
drag, startPoint x: 702, startPoint y: 277, endPoint x: 327, endPoint y: 3, distance: 464.9
click at [329, 8] on div "Janela de atendimento Grade de atendimento Capacidade Transportadoras Veículos …" at bounding box center [589, 262] width 1179 height 524
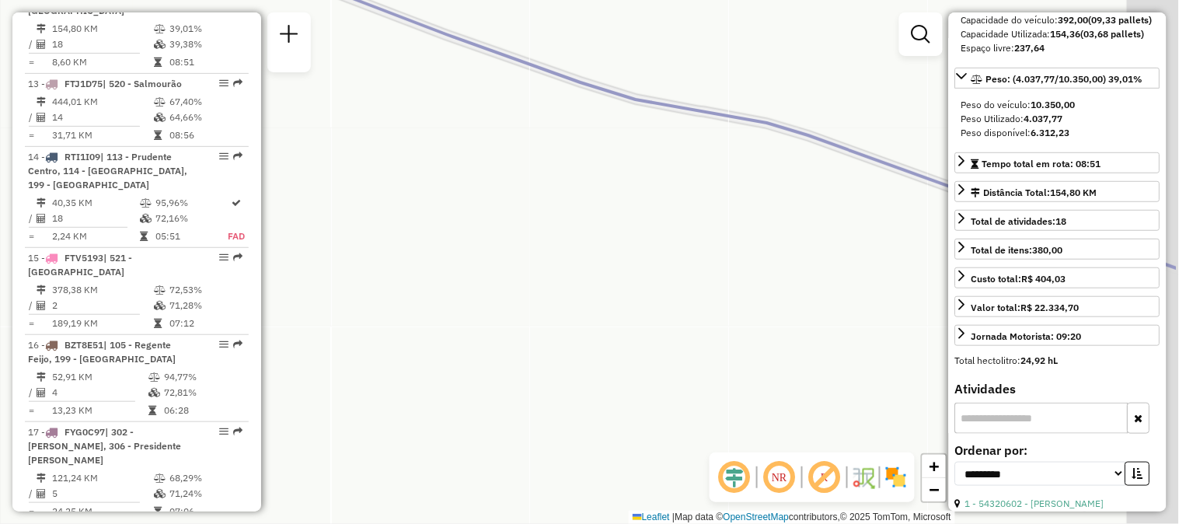
drag, startPoint x: 755, startPoint y: 163, endPoint x: 307, endPoint y: 86, distance: 454.2
click at [304, 76] on div "Janela de atendimento Grade de atendimento Capacidade Transportadoras Veículos …" at bounding box center [589, 262] width 1179 height 524
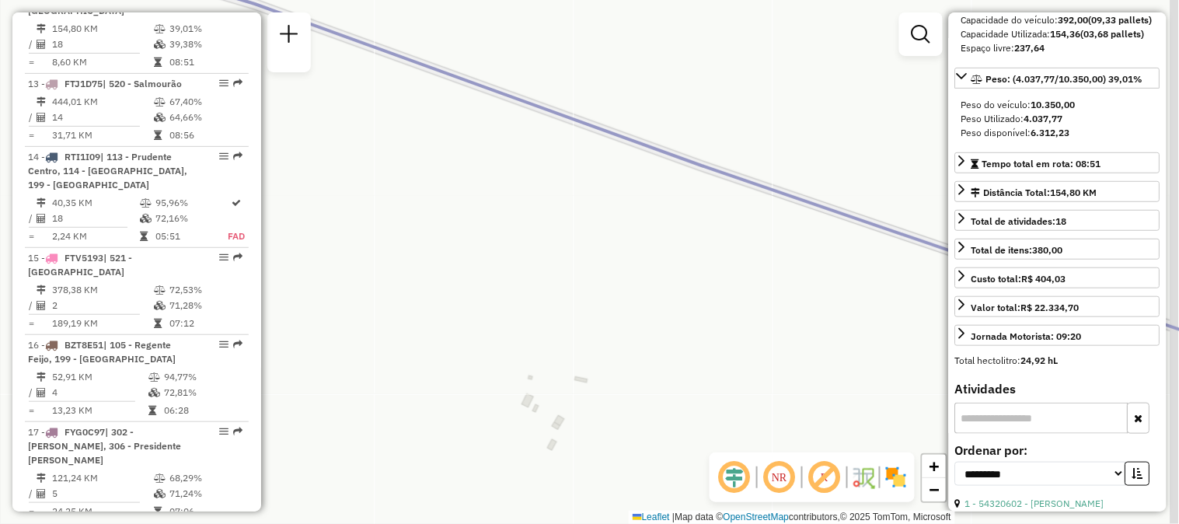
drag, startPoint x: 702, startPoint y: 205, endPoint x: 183, endPoint y: -30, distance: 570.0
click at [183, 0] on html "Aguarde... Pop-up bloqueado! Seu navegador bloqueou automáticamente a abertura …" at bounding box center [589, 262] width 1179 height 524
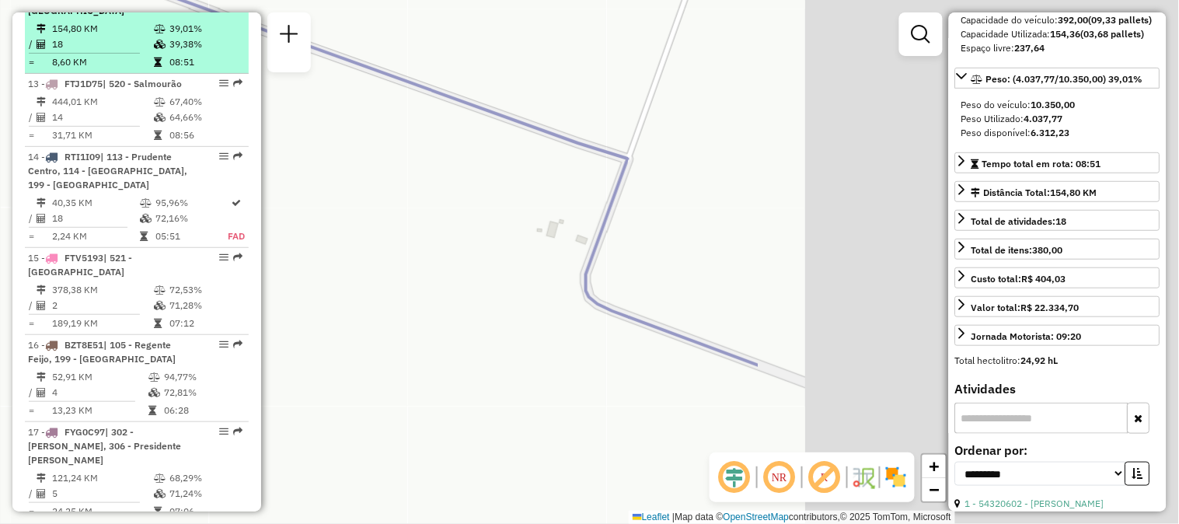
drag, startPoint x: 793, startPoint y: 180, endPoint x: 220, endPoint y: 64, distance: 585.1
click at [228, 64] on hb-router-mapa "Informações da Sessão 1277867 - [DATE] Criação: [DATE] 18:08 Depósito: CDD Pres…" at bounding box center [589, 262] width 1179 height 524
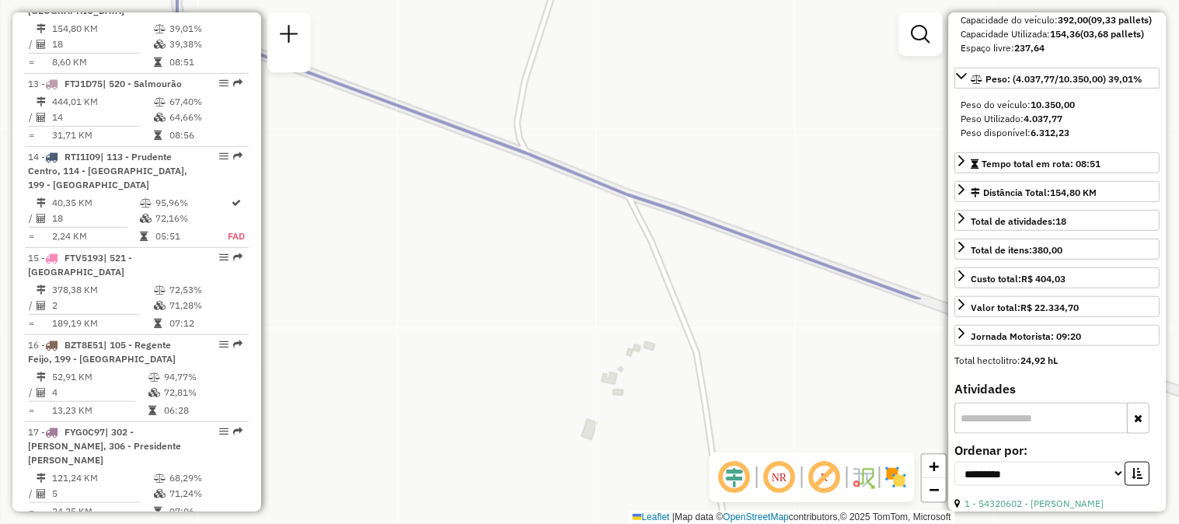
drag, startPoint x: 851, startPoint y: 342, endPoint x: 498, endPoint y: 51, distance: 457.1
click at [498, 51] on div "Janela de atendimento Grade de atendimento Capacidade Transportadoras Veículos …" at bounding box center [589, 262] width 1179 height 524
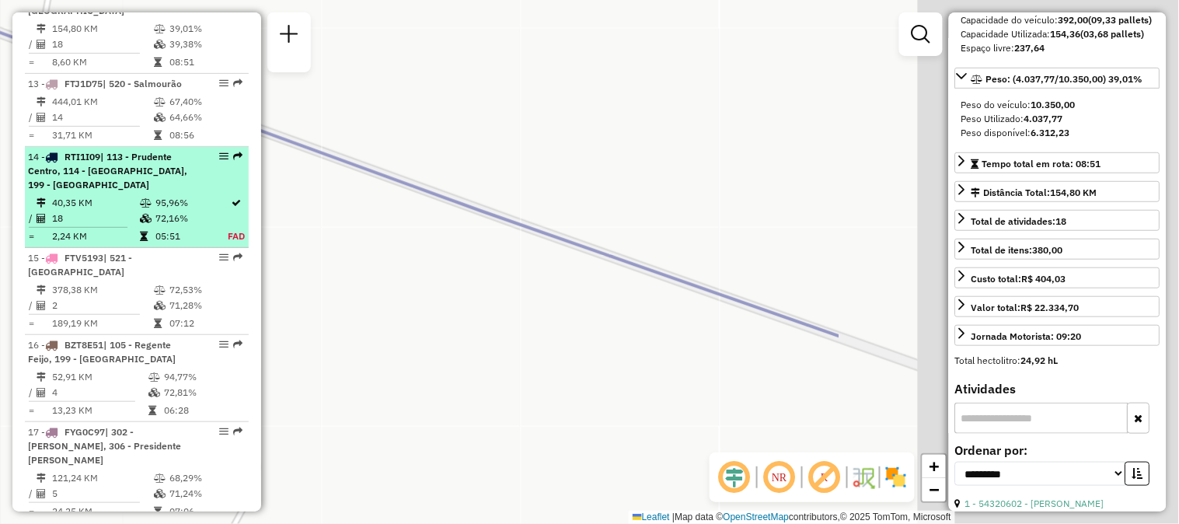
drag, startPoint x: 836, startPoint y: 320, endPoint x: 155, endPoint y: 183, distance: 694.3
click at [155, 183] on hb-router-mapa "Informações da Sessão 1277867 - [DATE] Criação: [DATE] 18:08 Depósito: CDD Pres…" at bounding box center [589, 262] width 1179 height 524
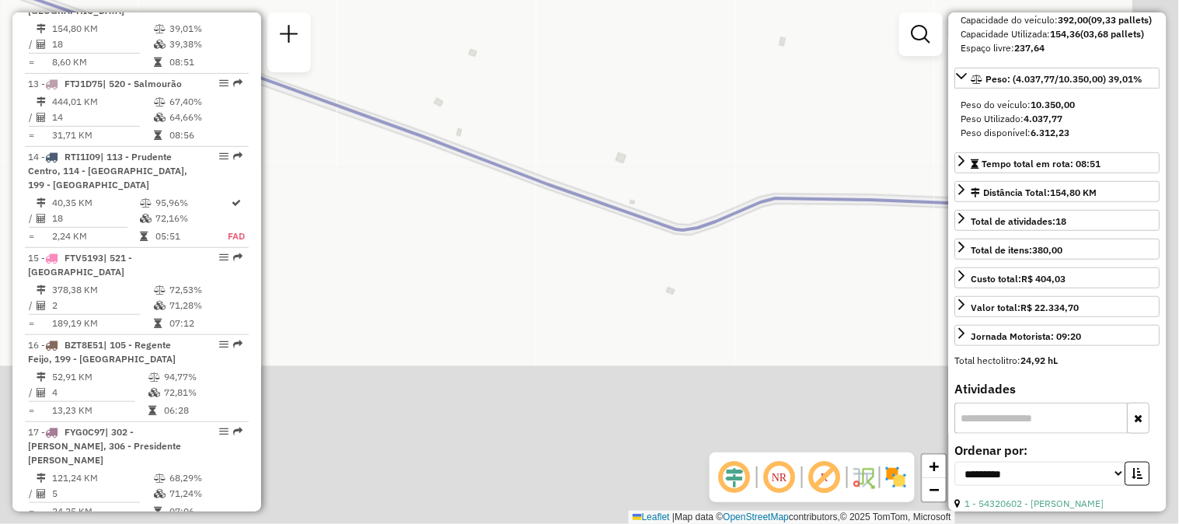
drag, startPoint x: 698, startPoint y: 294, endPoint x: 230, endPoint y: -58, distance: 585.0
click at [230, 0] on html "Aguarde... Pop-up bloqueado! Seu navegador bloqueou automáticamente a abertura …" at bounding box center [589, 262] width 1179 height 524
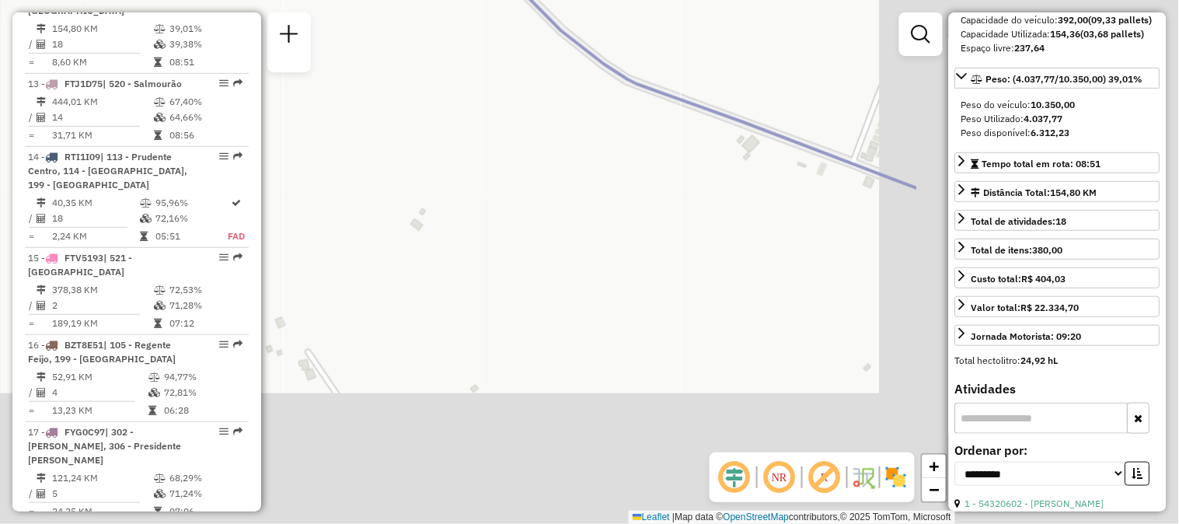
drag, startPoint x: 808, startPoint y: 243, endPoint x: 254, endPoint y: 62, distance: 582.9
click at [213, 23] on hb-router-mapa "Informações da Sessão 1277867 - [DATE] Criação: [DATE] 18:08 Depósito: CDD Pres…" at bounding box center [589, 262] width 1179 height 524
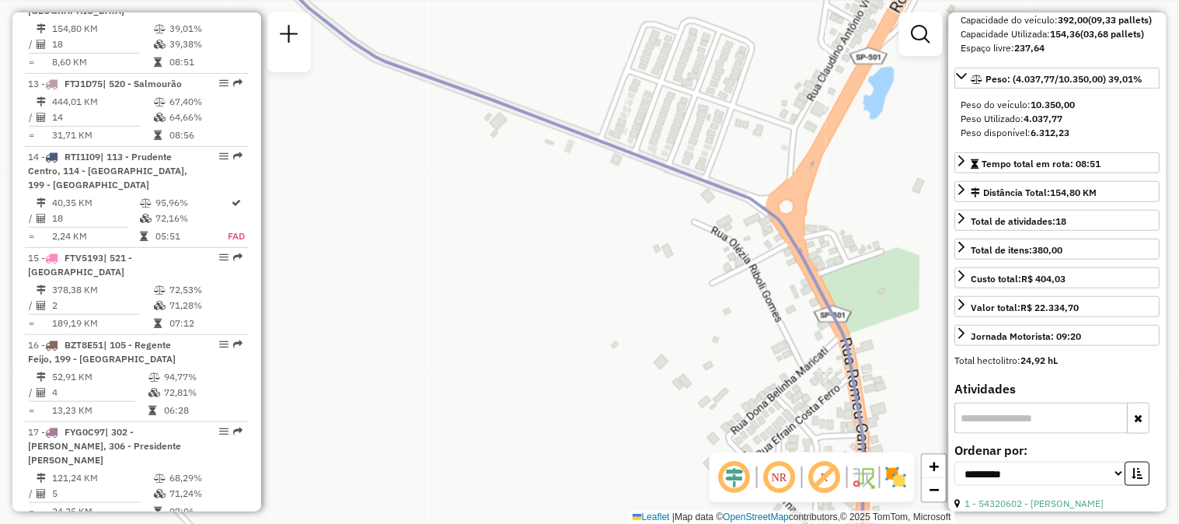
drag, startPoint x: 685, startPoint y: 214, endPoint x: 744, endPoint y: 260, distance: 74.6
click at [736, 253] on div "Janela de atendimento Grade de atendimento Capacidade Transportadoras Veículos …" at bounding box center [589, 262] width 1179 height 524
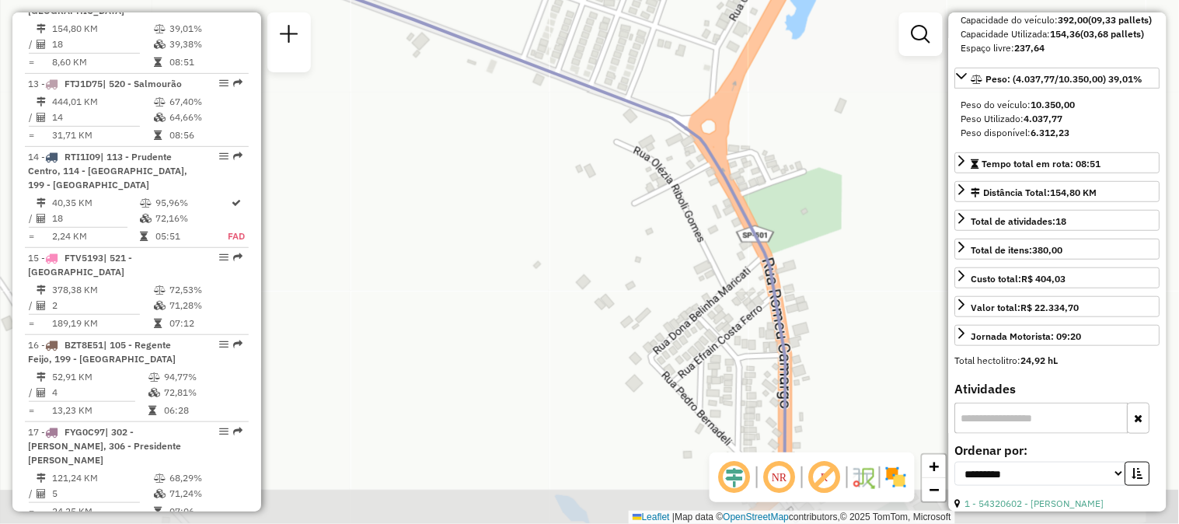
drag, startPoint x: 829, startPoint y: 391, endPoint x: 751, endPoint y: 212, distance: 195.2
click at [751, 212] on div "Janela de atendimento Grade de atendimento Capacidade Transportadoras Veículos …" at bounding box center [589, 262] width 1179 height 524
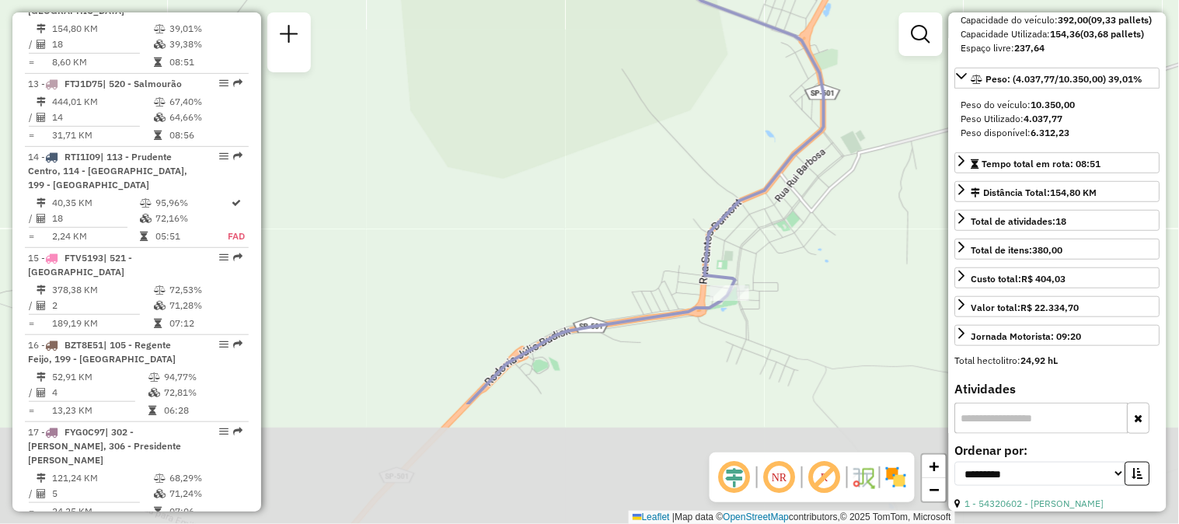
drag, startPoint x: 600, startPoint y: 387, endPoint x: 707, endPoint y: 214, distance: 203.1
click at [707, 214] on div "Janela de atendimento Grade de atendimento Capacidade Transportadoras Veículos …" at bounding box center [589, 262] width 1179 height 524
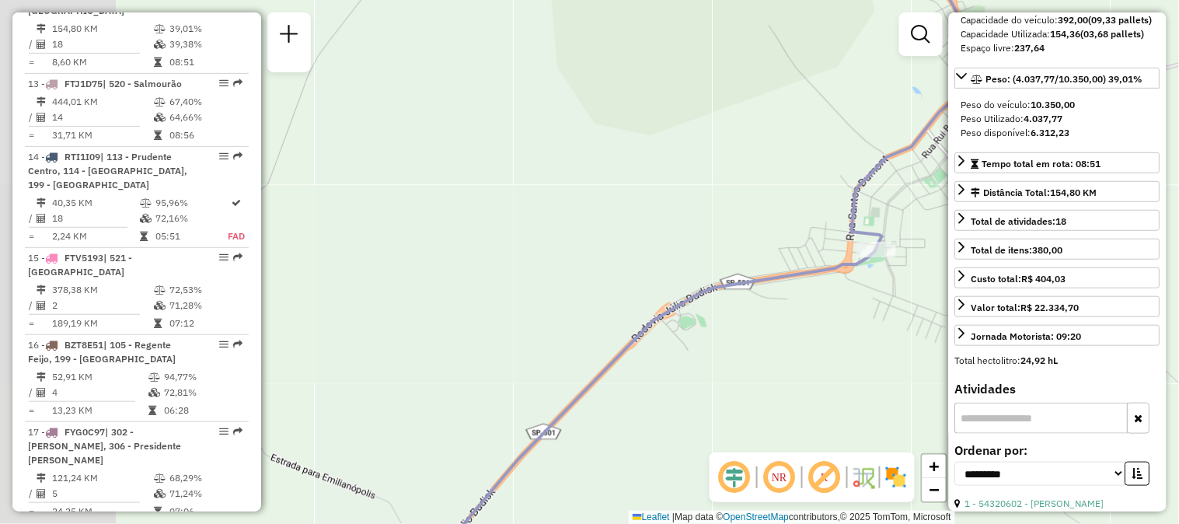
drag, startPoint x: 626, startPoint y: 312, endPoint x: 723, endPoint y: 277, distance: 103.2
click at [781, 246] on icon at bounding box center [714, 218] width 514 height 629
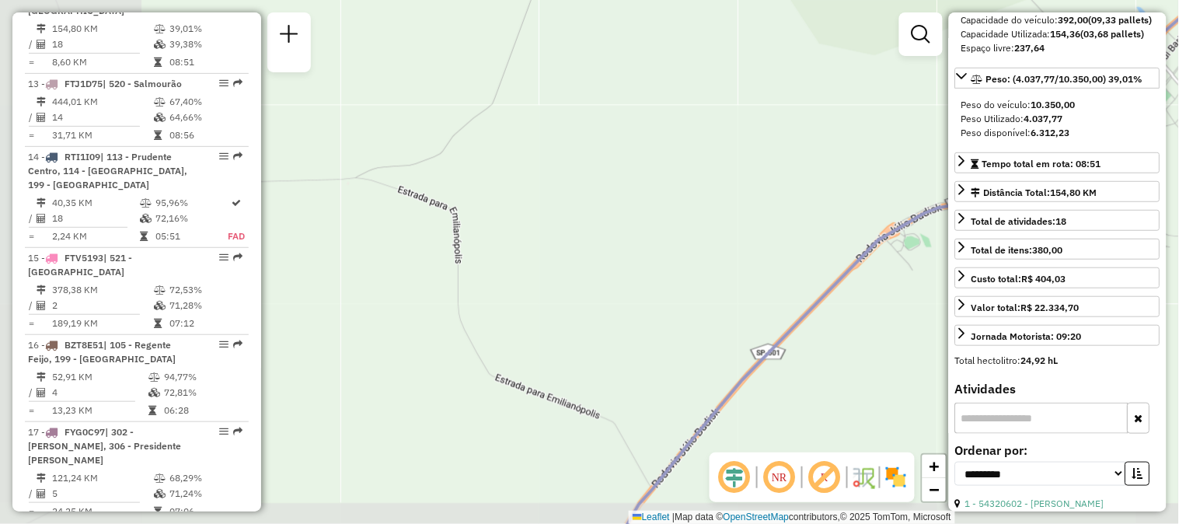
drag, startPoint x: 531, startPoint y: 352, endPoint x: 692, endPoint y: 315, distance: 165.0
click at [690, 312] on div "Janela de atendimento Grade de atendimento Capacidade Transportadoras Veículos …" at bounding box center [589, 262] width 1179 height 524
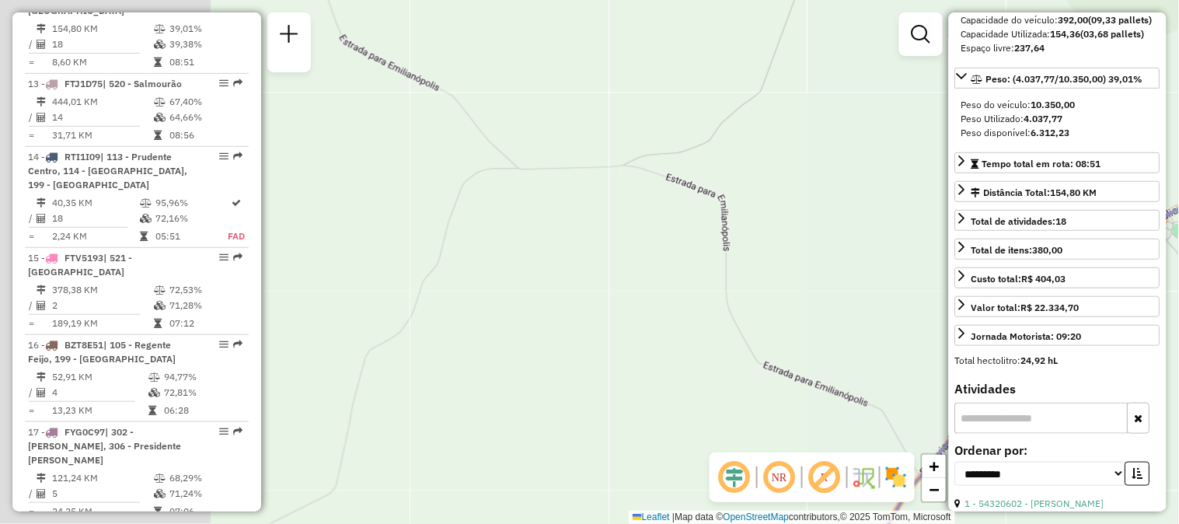
drag, startPoint x: 356, startPoint y: 270, endPoint x: 642, endPoint y: 256, distance: 286.3
click at [643, 254] on div "Janela de atendimento Grade de atendimento Capacidade Transportadoras Veículos …" at bounding box center [589, 262] width 1179 height 524
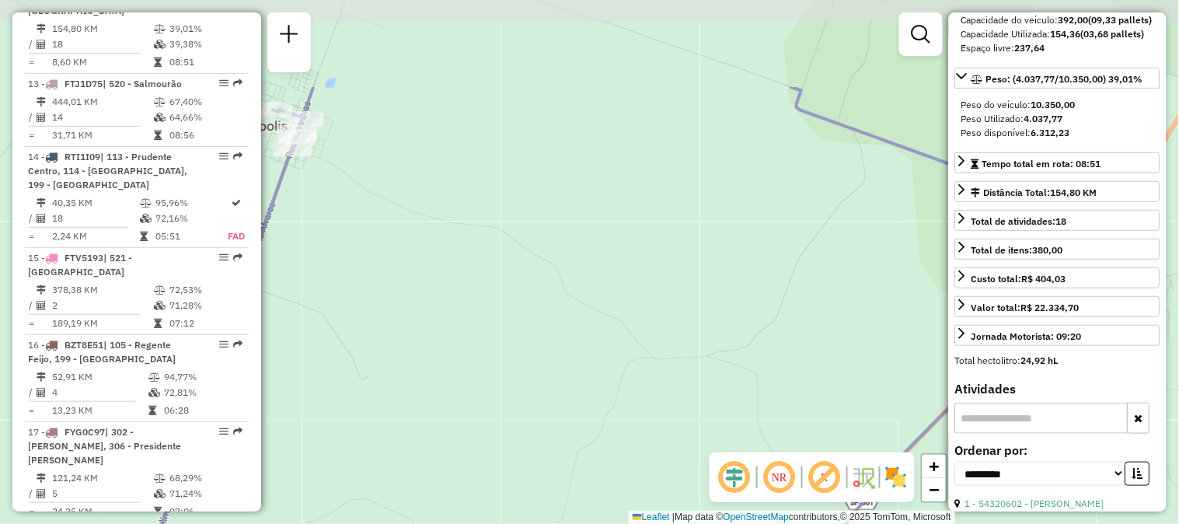
drag, startPoint x: 472, startPoint y: 256, endPoint x: 556, endPoint y: 399, distance: 165.4
click at [556, 399] on div "Janela de atendimento Grade de atendimento Capacidade Transportadoras Veículos …" at bounding box center [589, 262] width 1179 height 524
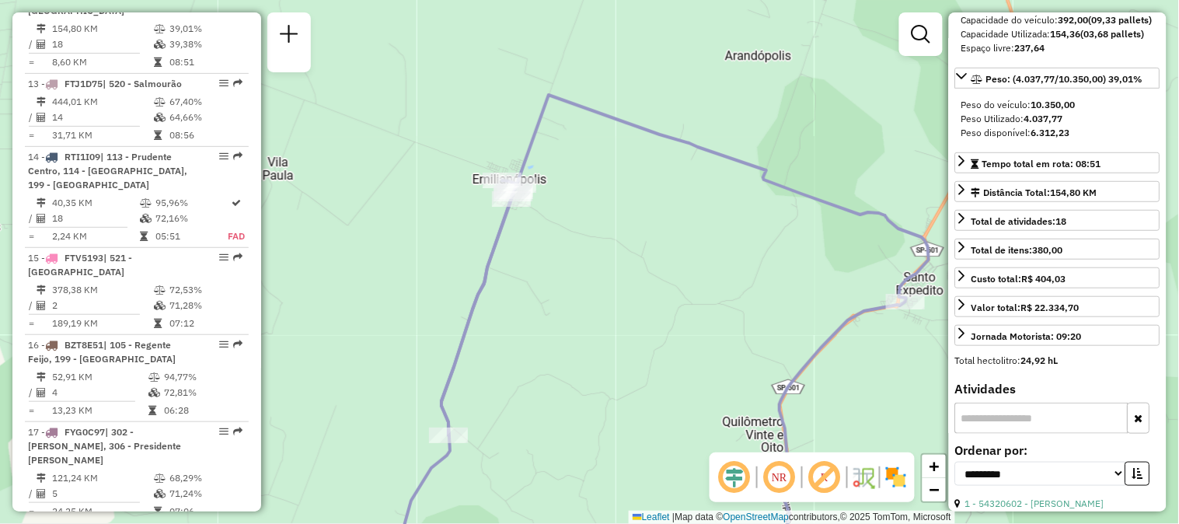
drag, startPoint x: 850, startPoint y: 223, endPoint x: 636, endPoint y: 218, distance: 214.5
click at [636, 218] on div "Janela de atendimento Grade de atendimento Capacidade Transportadoras Veículos …" at bounding box center [589, 262] width 1179 height 524
